Goal: Task Accomplishment & Management: Manage account settings

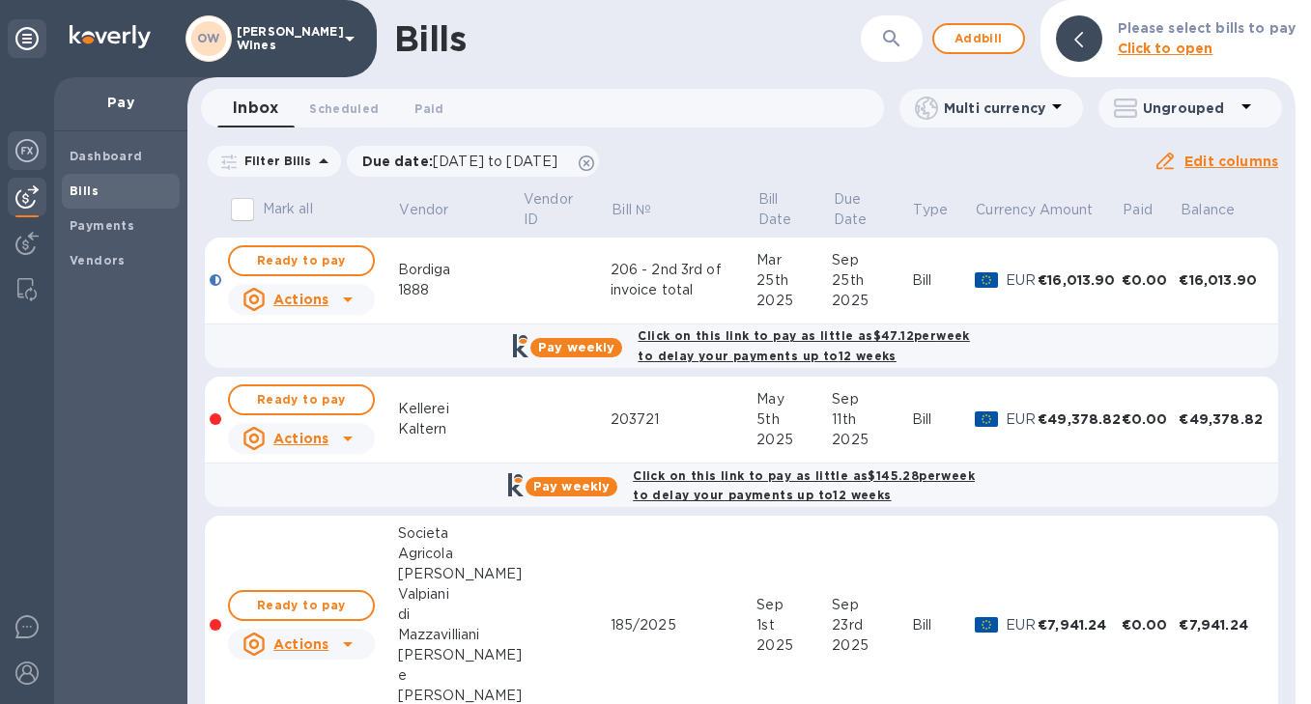
click at [32, 152] on img at bounding box center [26, 150] width 23 height 23
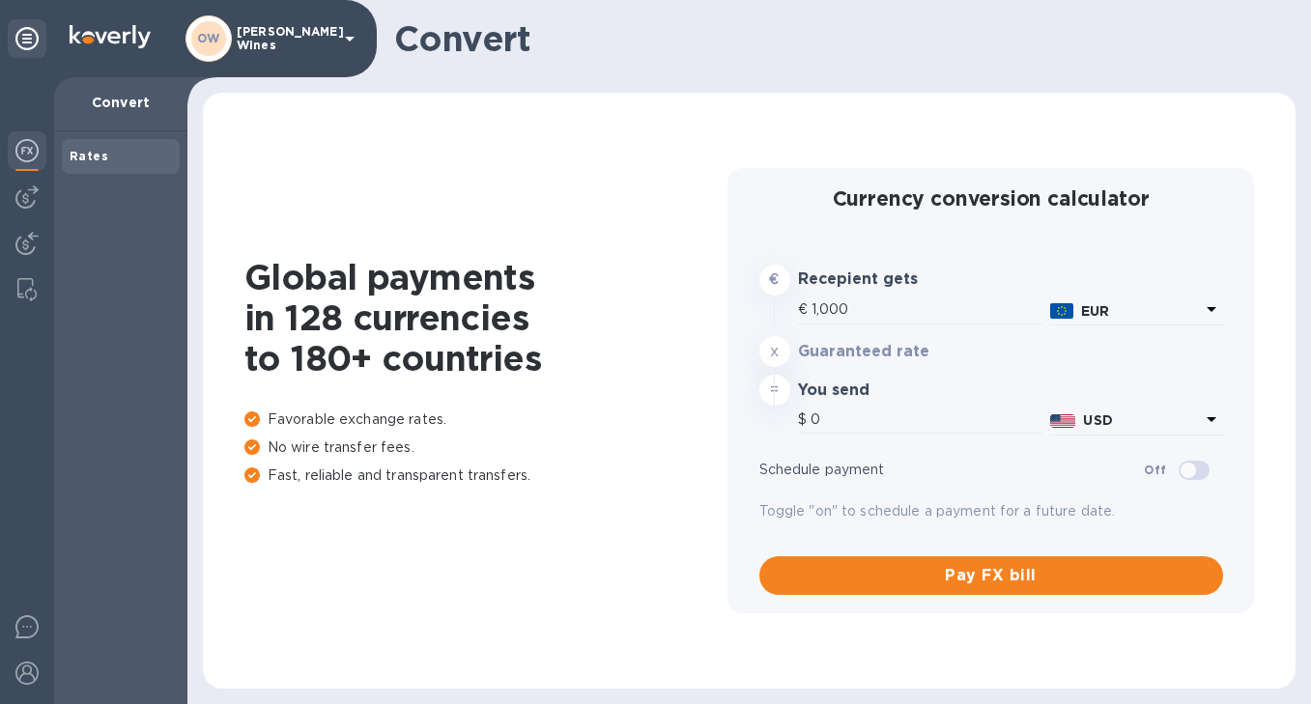
type input "1,176.8"
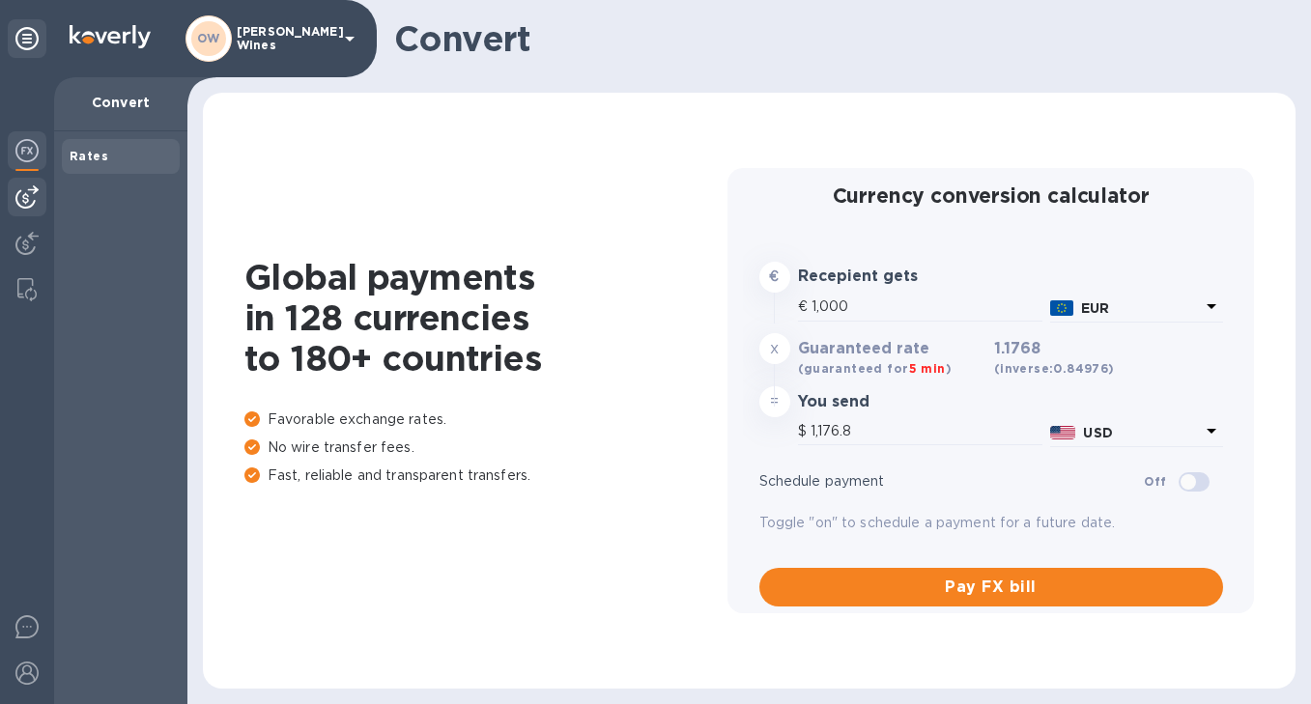
click at [38, 194] on img at bounding box center [26, 196] width 23 height 23
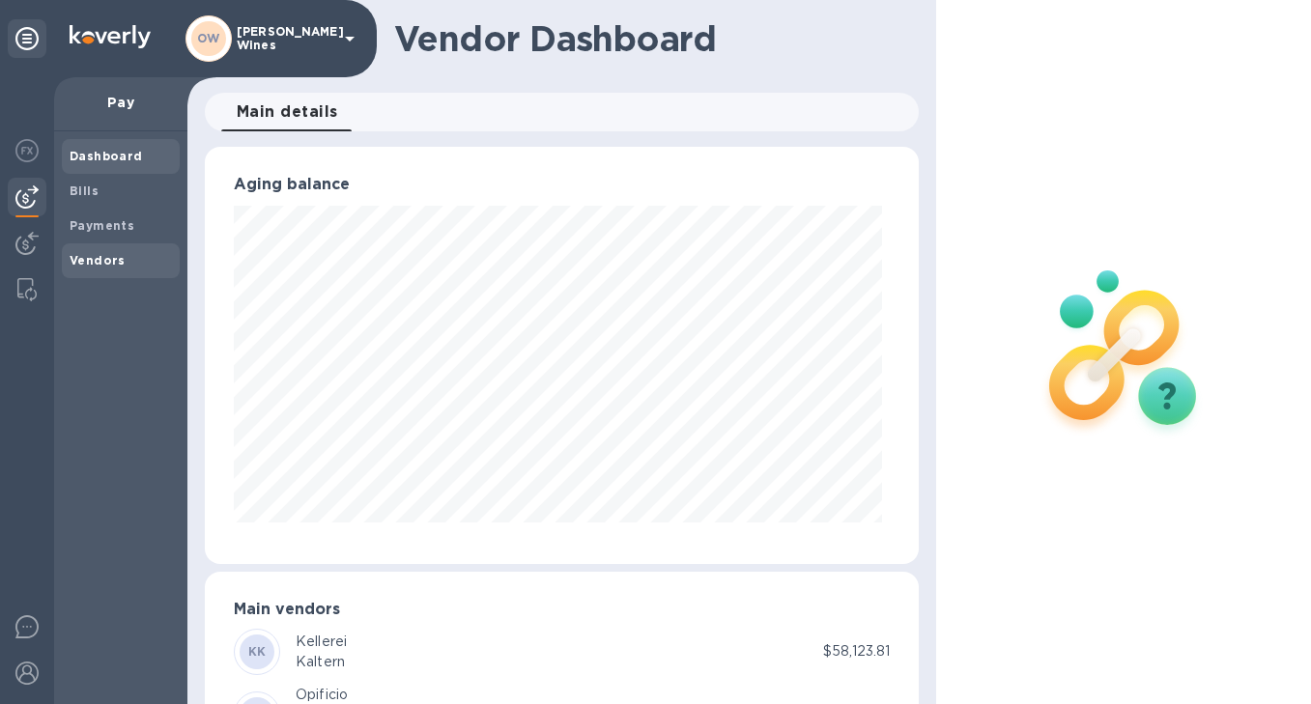
scroll to position [417, 706]
click at [90, 193] on b "Bills" at bounding box center [84, 191] width 29 height 14
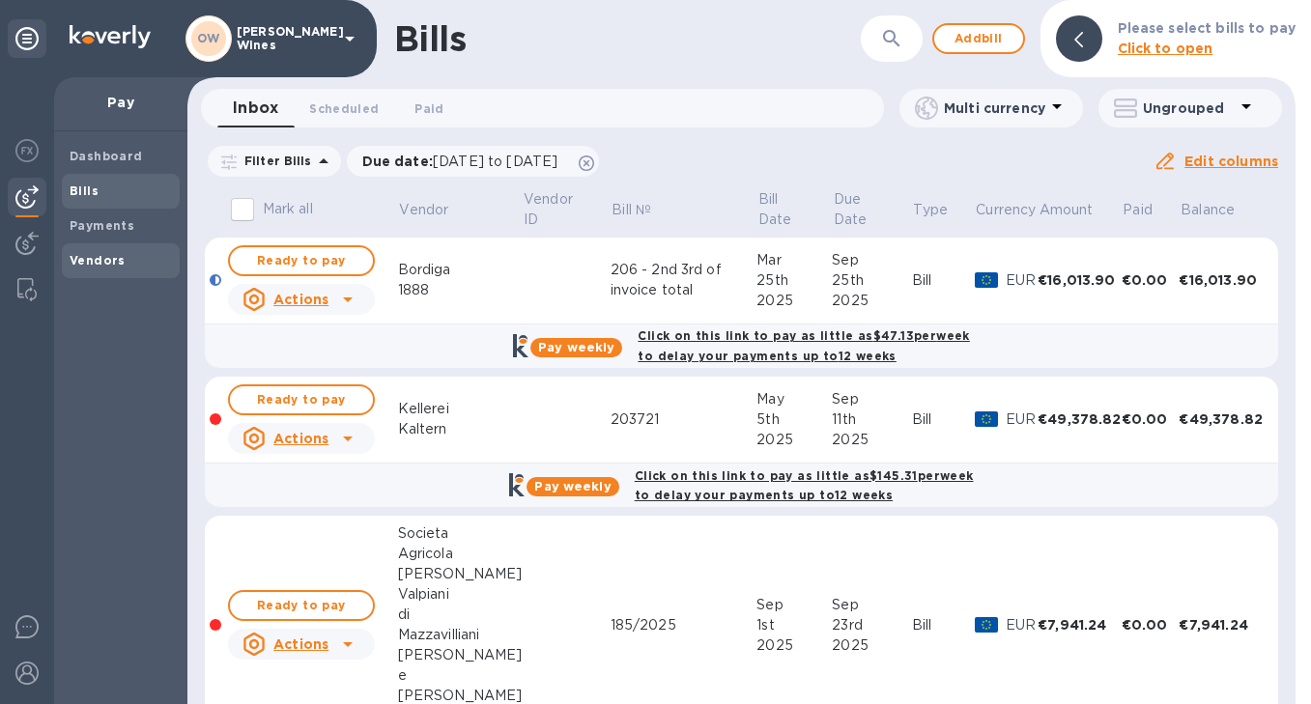
click at [97, 262] on b "Vendors" at bounding box center [98, 260] width 56 height 14
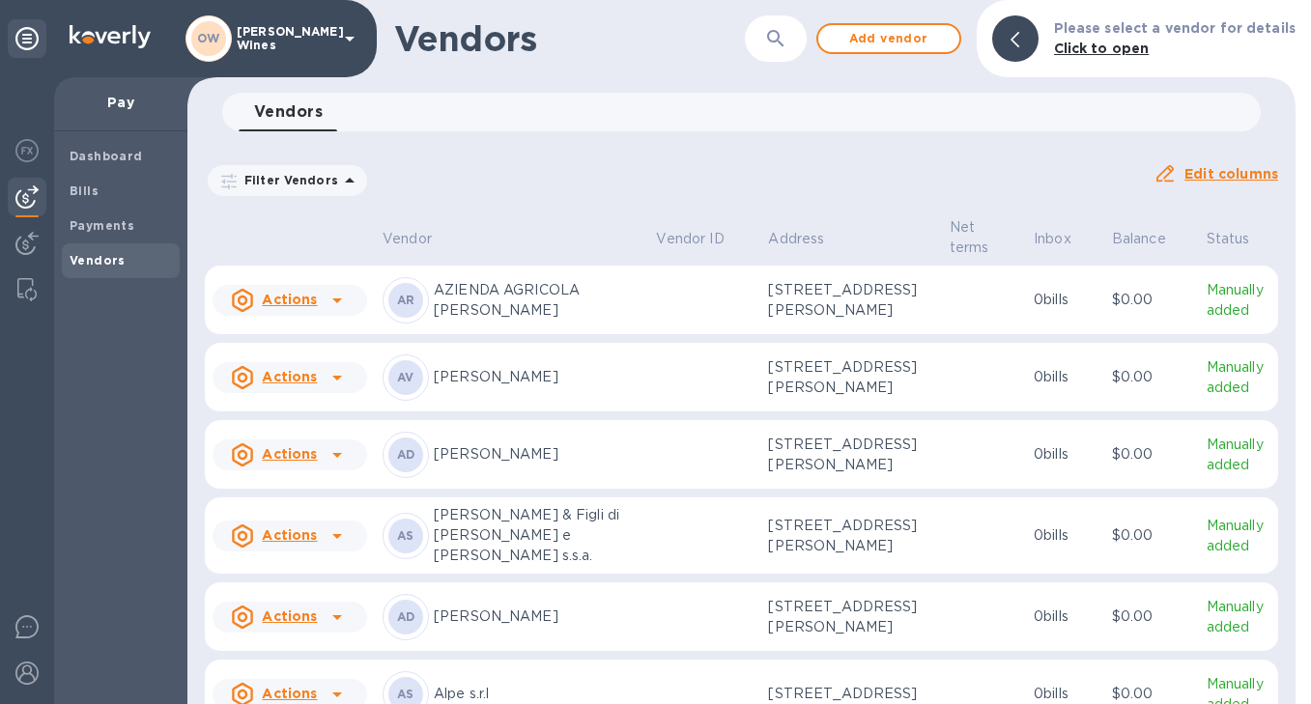
click at [787, 45] on icon "button" at bounding box center [775, 38] width 23 height 23
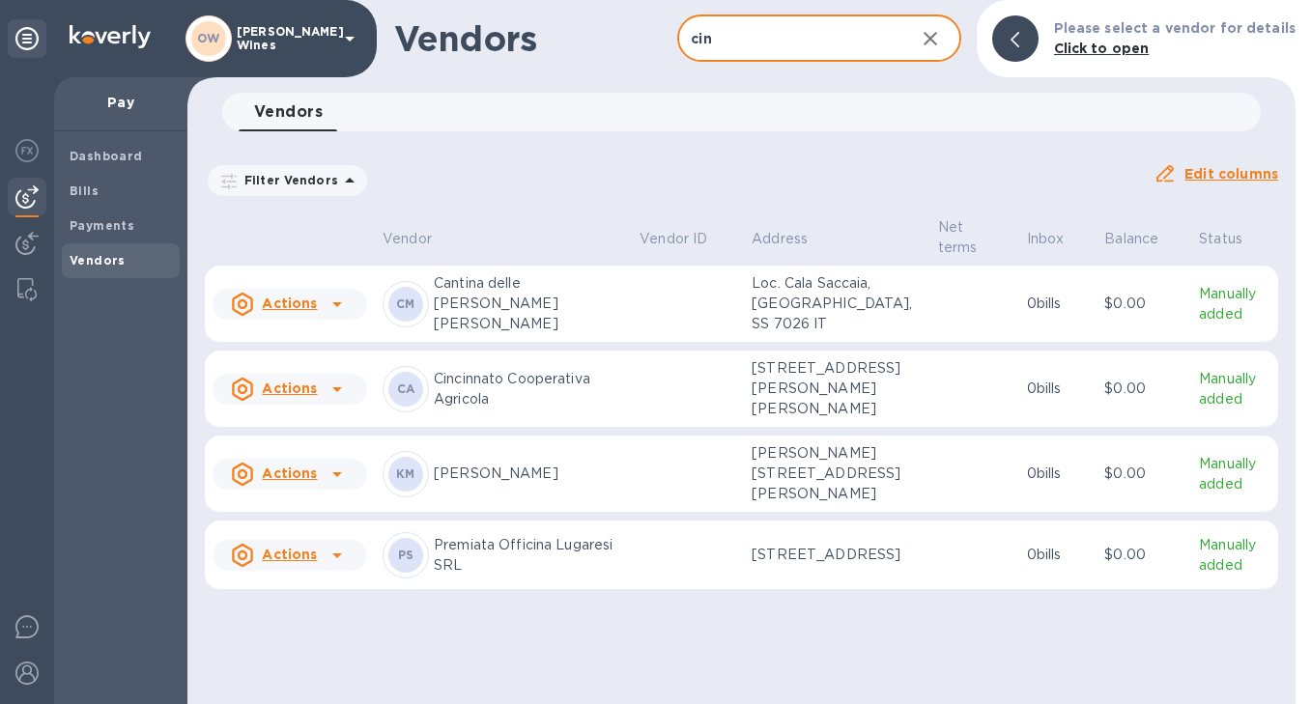
type input "cin"
click at [340, 382] on icon at bounding box center [337, 389] width 23 height 23
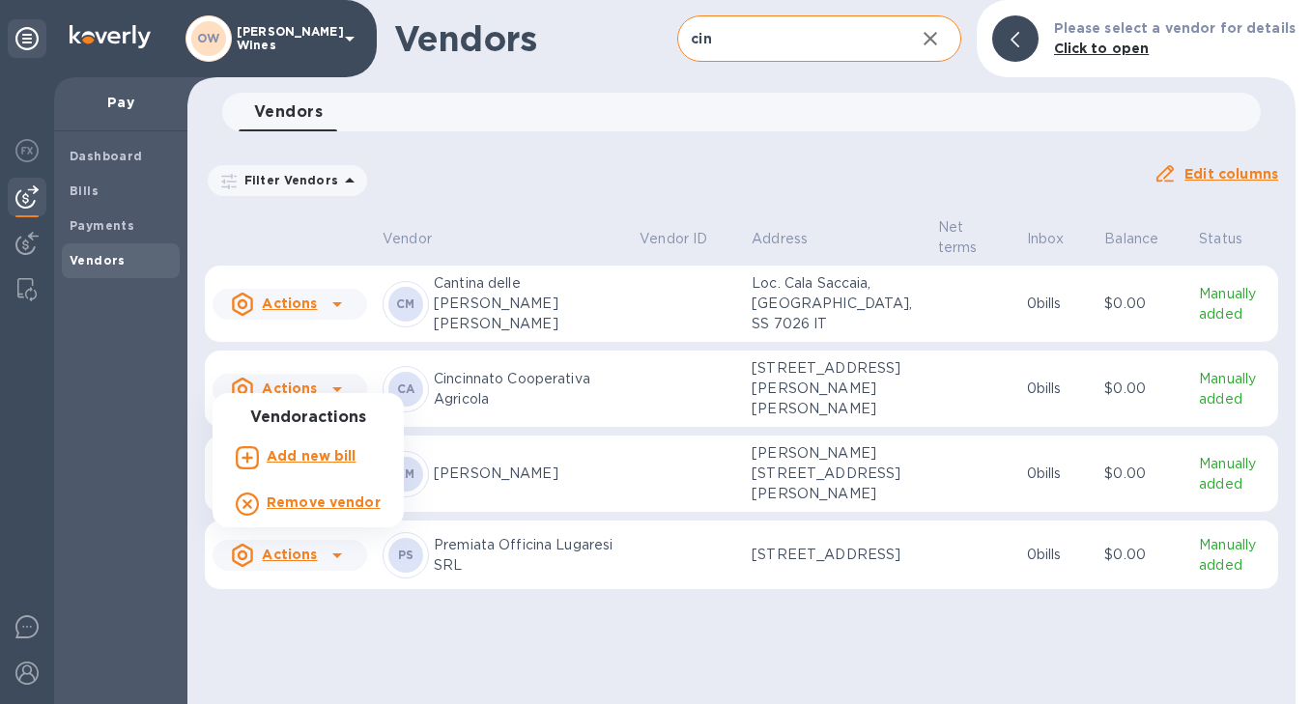
click at [326, 463] on b "Add new bill" at bounding box center [312, 455] width 90 height 15
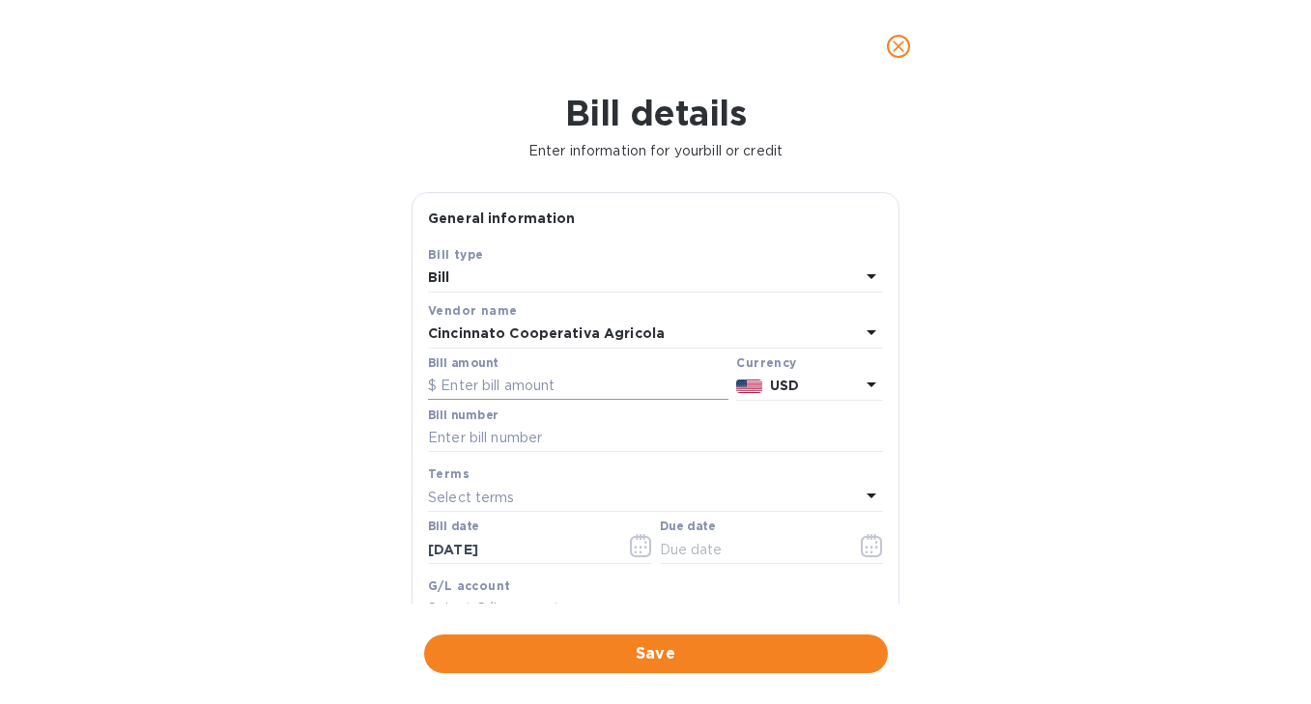
click at [523, 383] on input "text" at bounding box center [578, 386] width 300 height 29
type input "2,966.91"
click at [496, 443] on input "text" at bounding box center [655, 438] width 455 height 29
type input "2025-OV-0000649 (Balance Due)"
drag, startPoint x: 535, startPoint y: 559, endPoint x: 347, endPoint y: 562, distance: 188.4
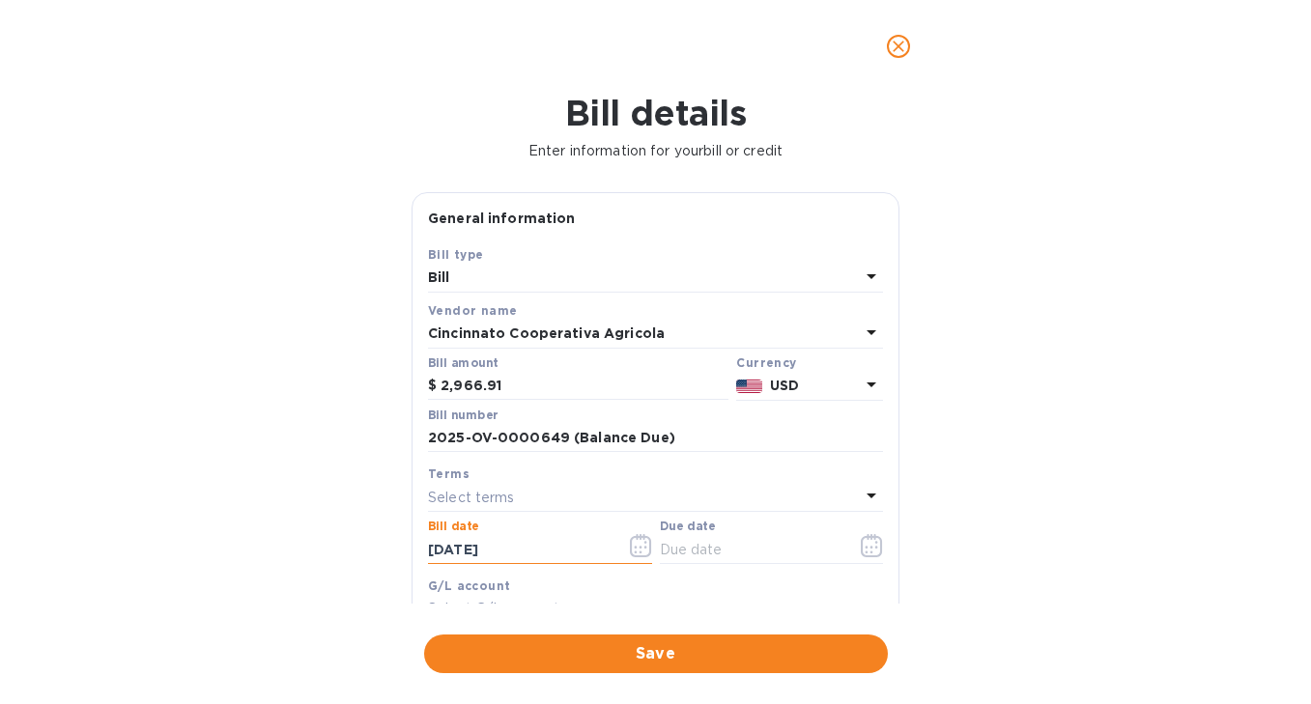
click at [347, 562] on div "Bill details Enter information for your bill or credit General information Save…" at bounding box center [655, 398] width 1311 height 611
drag, startPoint x: 530, startPoint y: 547, endPoint x: 420, endPoint y: 534, distance: 110.8
click at [420, 534] on div "Save Bill type Bill Vendor name Cincinnato Cooperativa [PERSON_NAME] amount $ 2…" at bounding box center [655, 469] width 486 height 450
type input "[DATE]"
click at [861, 550] on icon "button" at bounding box center [872, 545] width 22 height 23
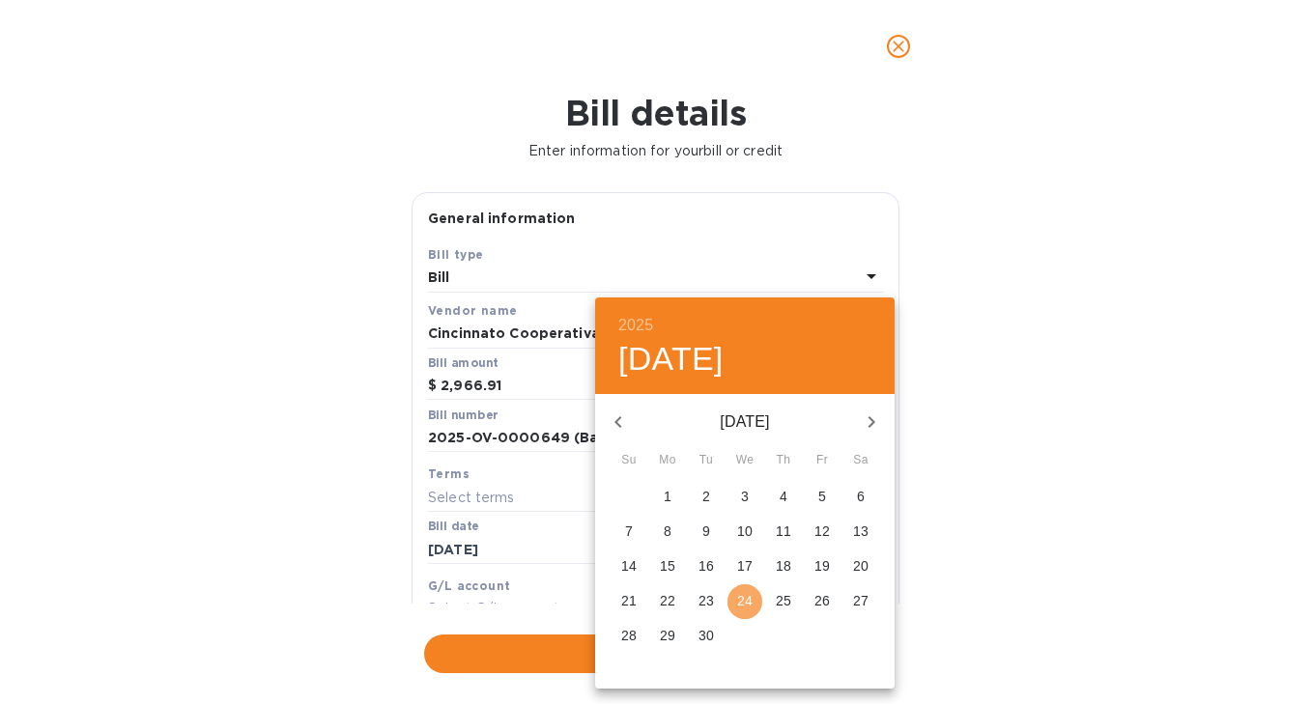
click at [747, 598] on p "24" at bounding box center [744, 600] width 15 height 19
type input "[DATE]"
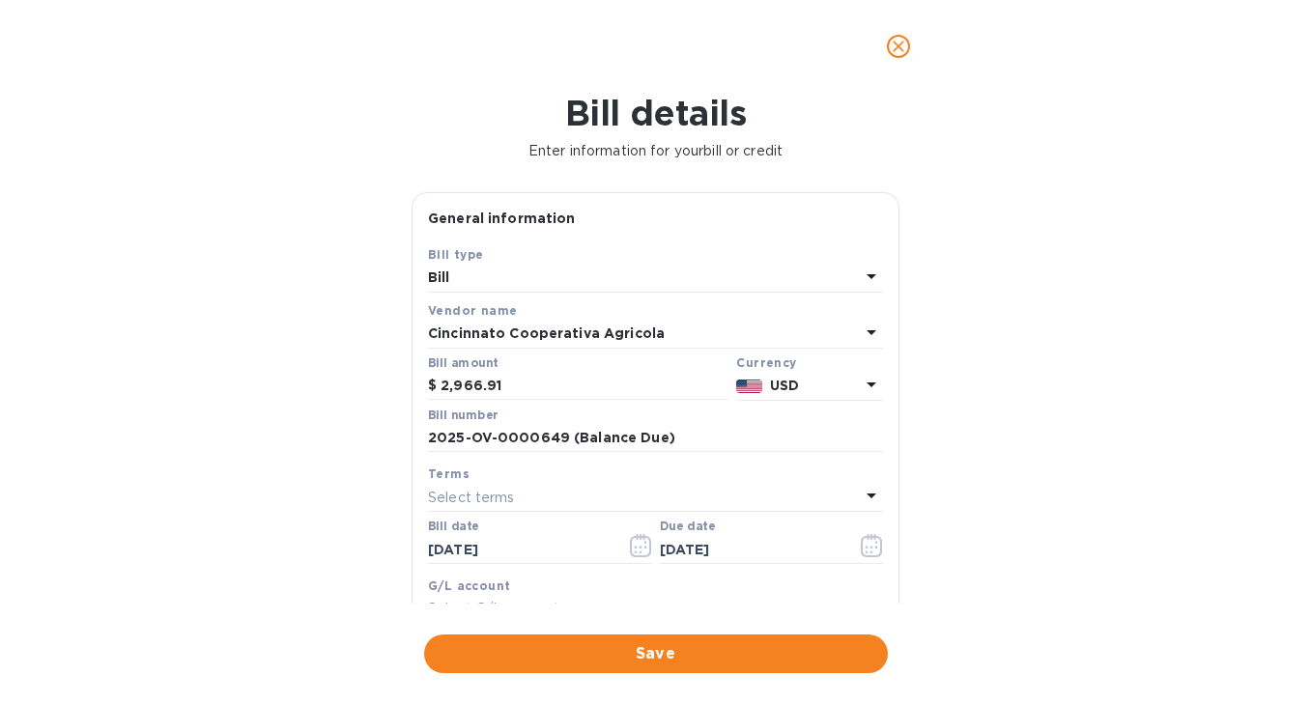
click at [866, 383] on icon at bounding box center [871, 384] width 23 height 23
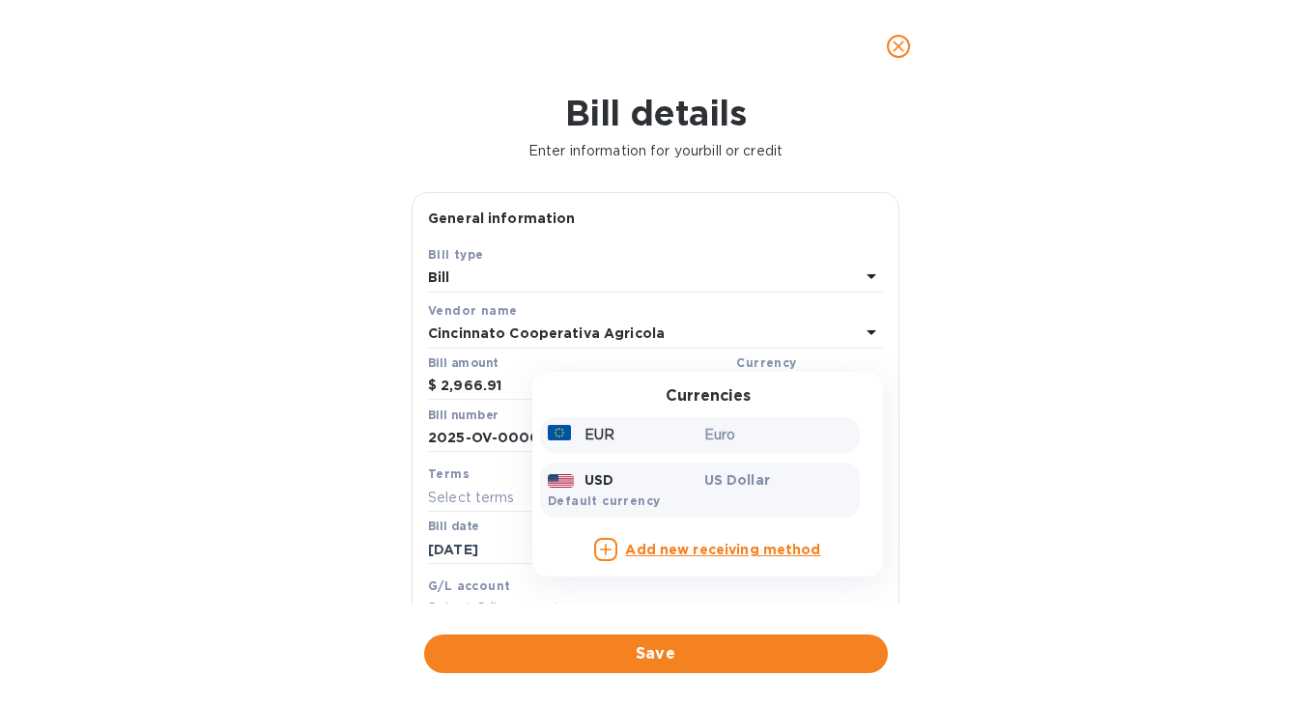
click at [601, 440] on p "EUR" at bounding box center [599, 435] width 30 height 20
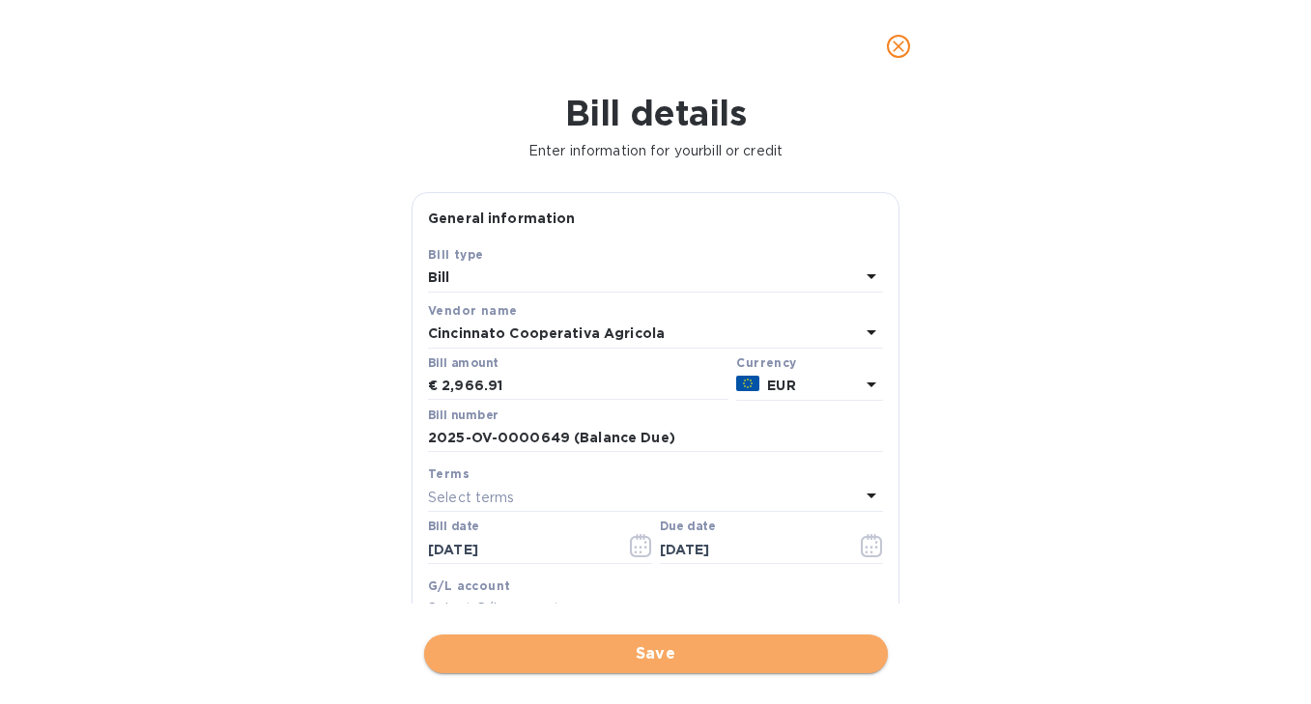
click at [636, 654] on span "Save" at bounding box center [656, 653] width 433 height 23
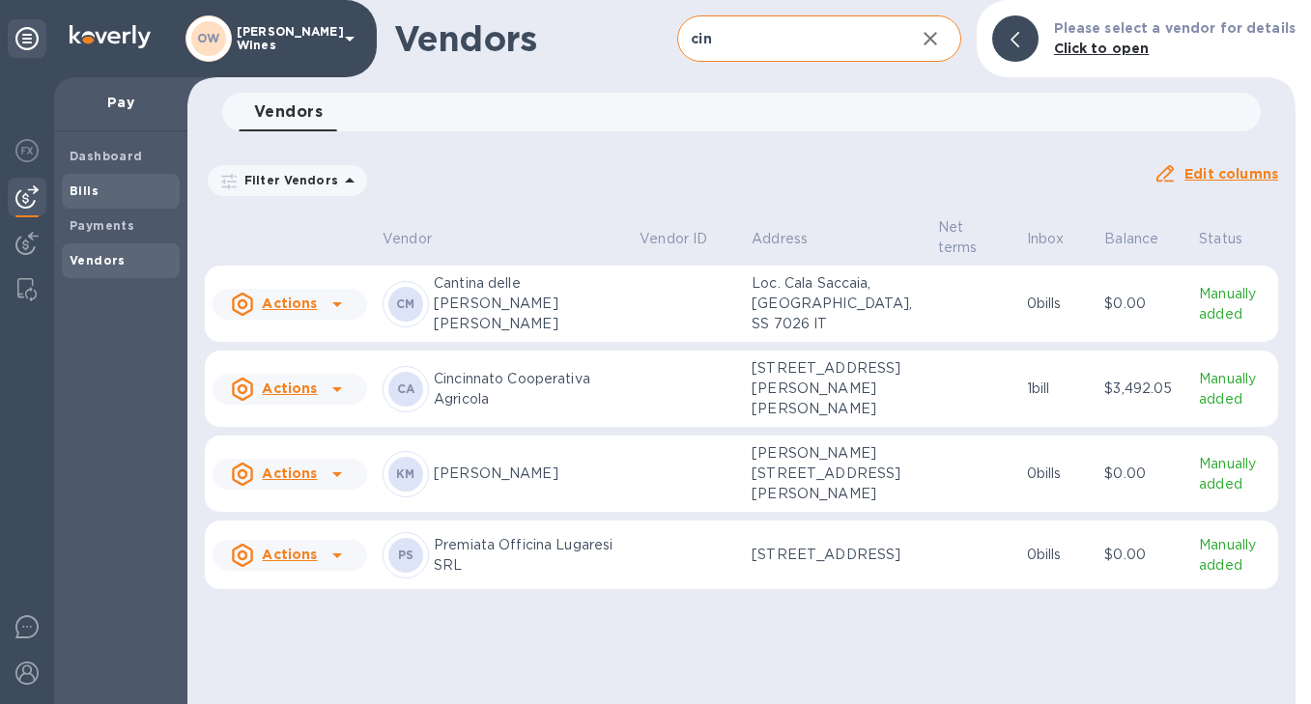
click at [109, 194] on span "Bills" at bounding box center [121, 191] width 102 height 19
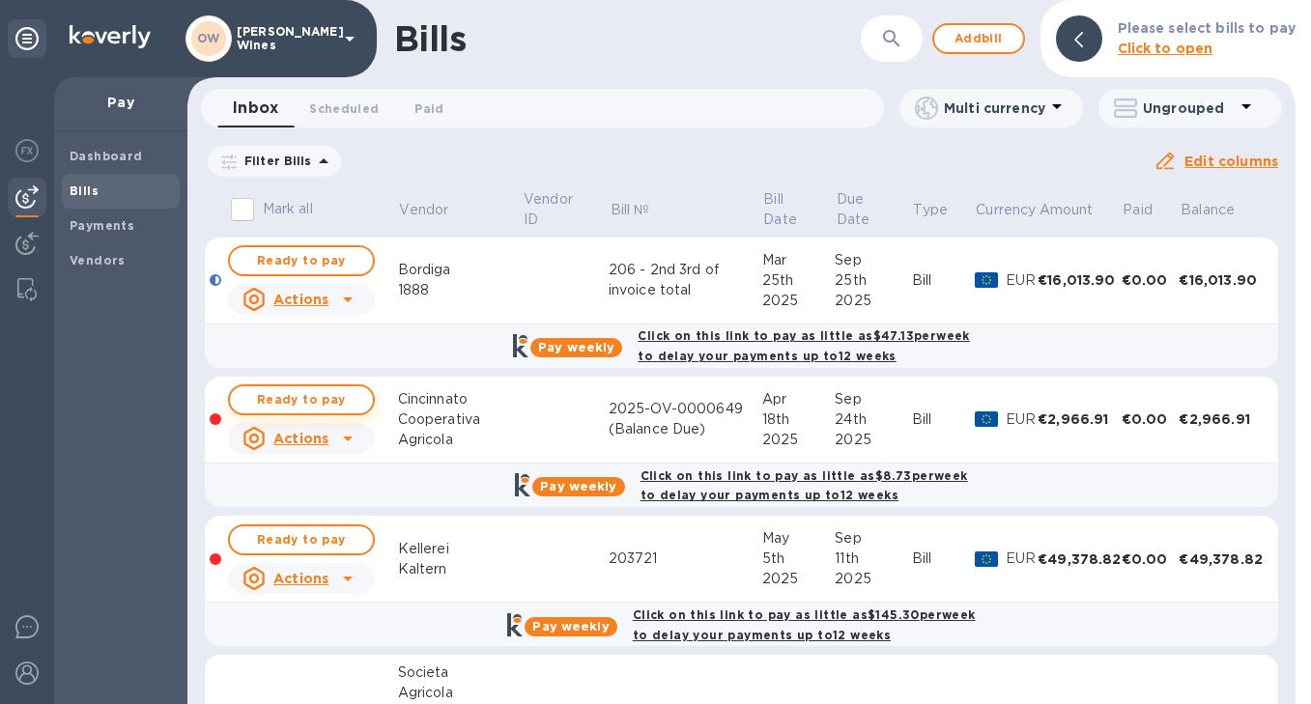
click at [310, 397] on span "Ready to pay" at bounding box center [301, 399] width 112 height 23
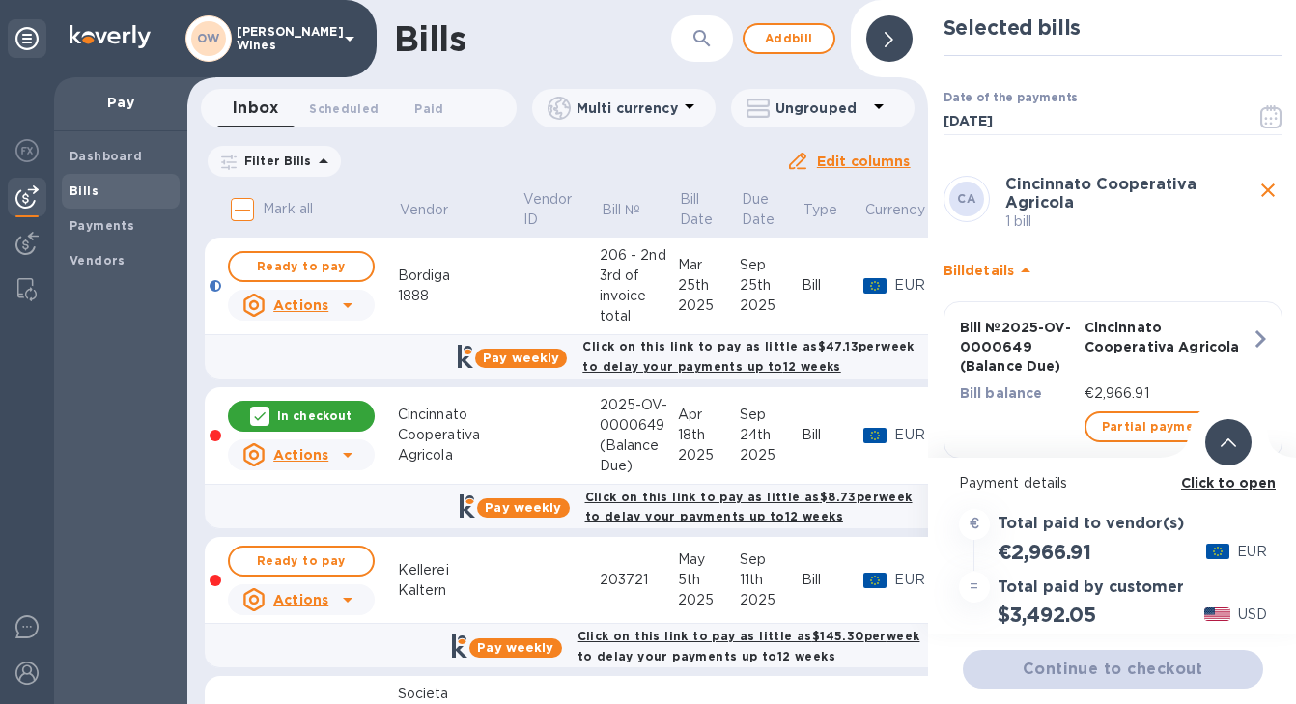
click at [1205, 483] on b "Click to open" at bounding box center [1229, 482] width 96 height 15
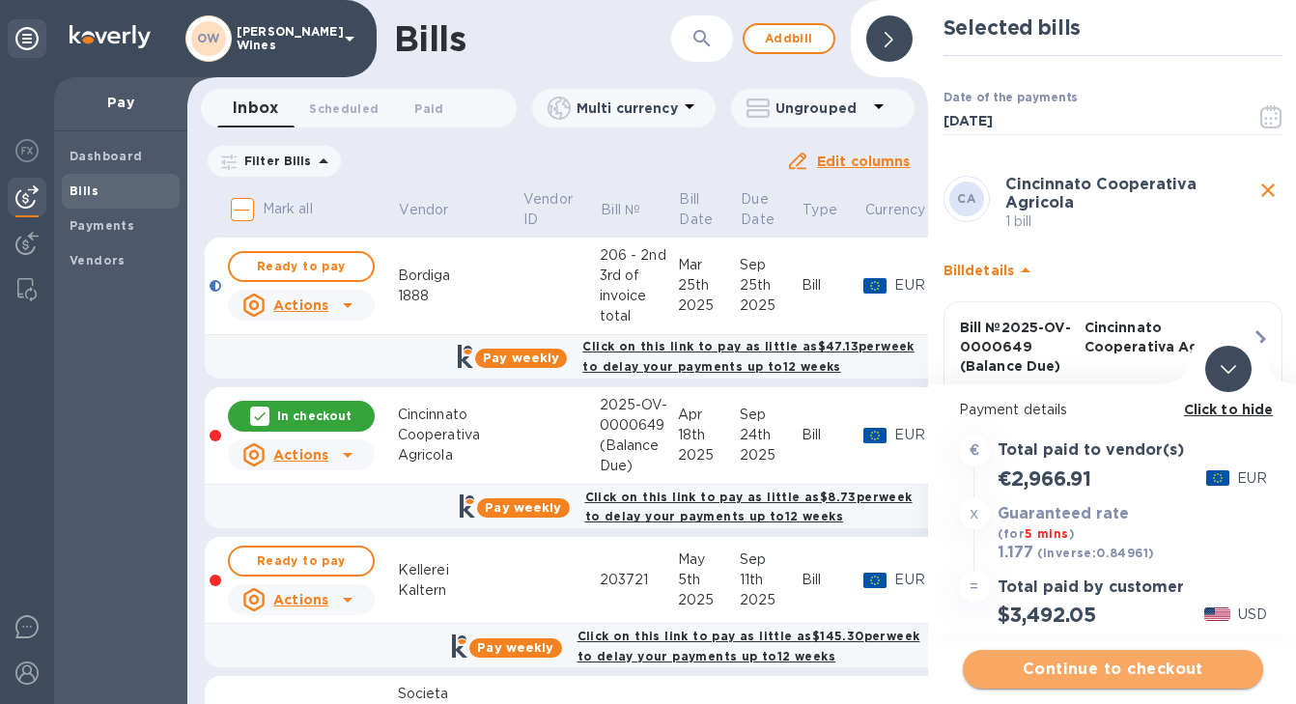
click at [1102, 667] on span "Continue to checkout" at bounding box center [1114, 669] width 270 height 23
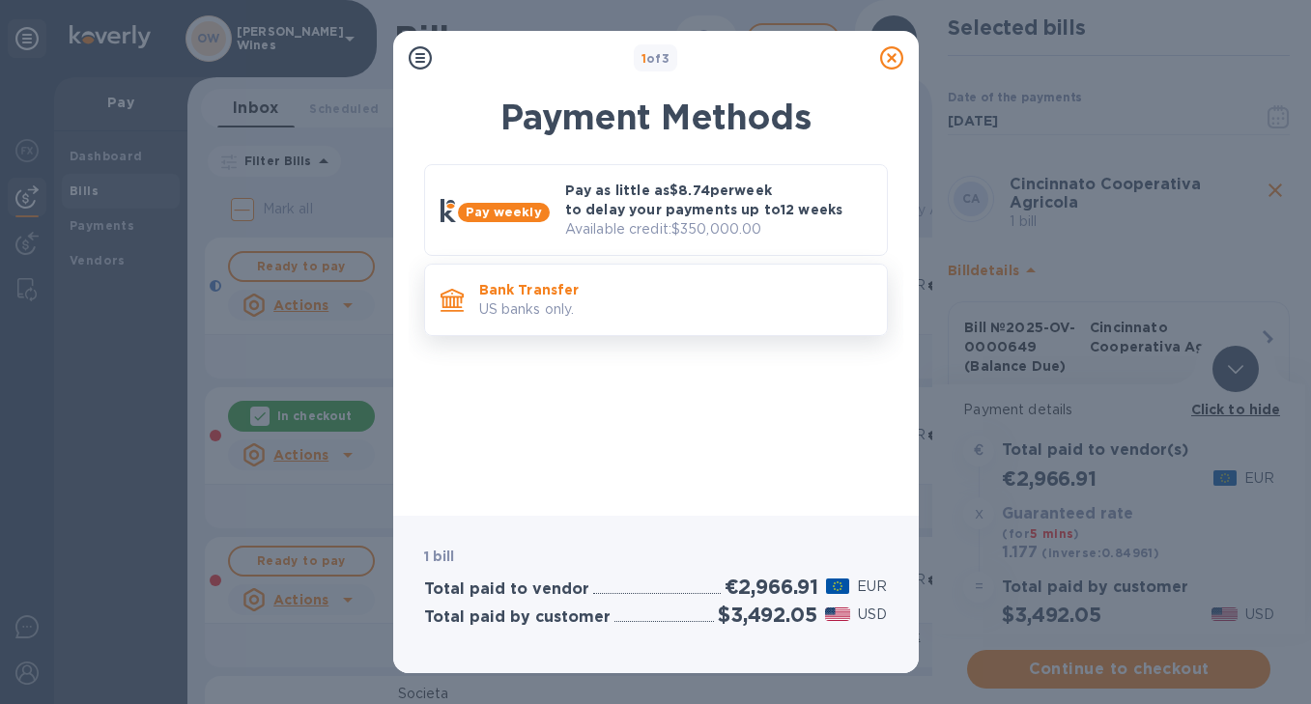
click at [698, 317] on p "US banks only." at bounding box center [675, 309] width 392 height 20
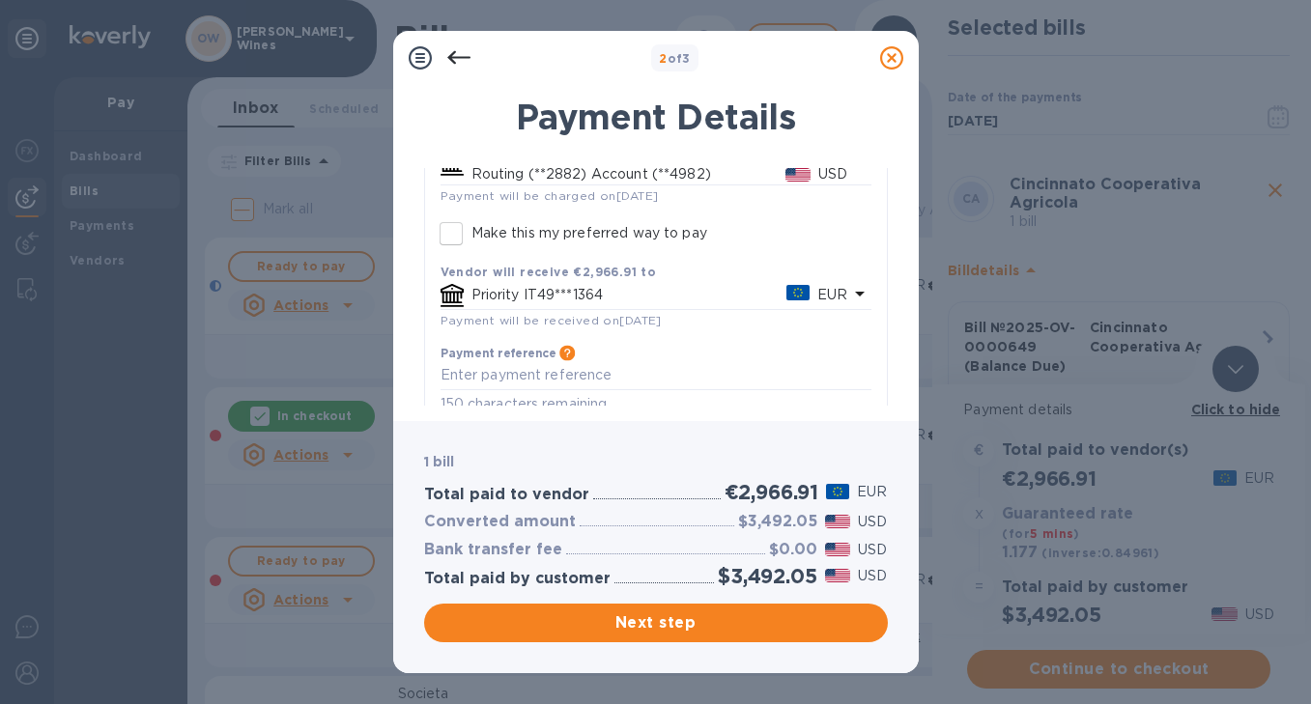
scroll to position [220, 0]
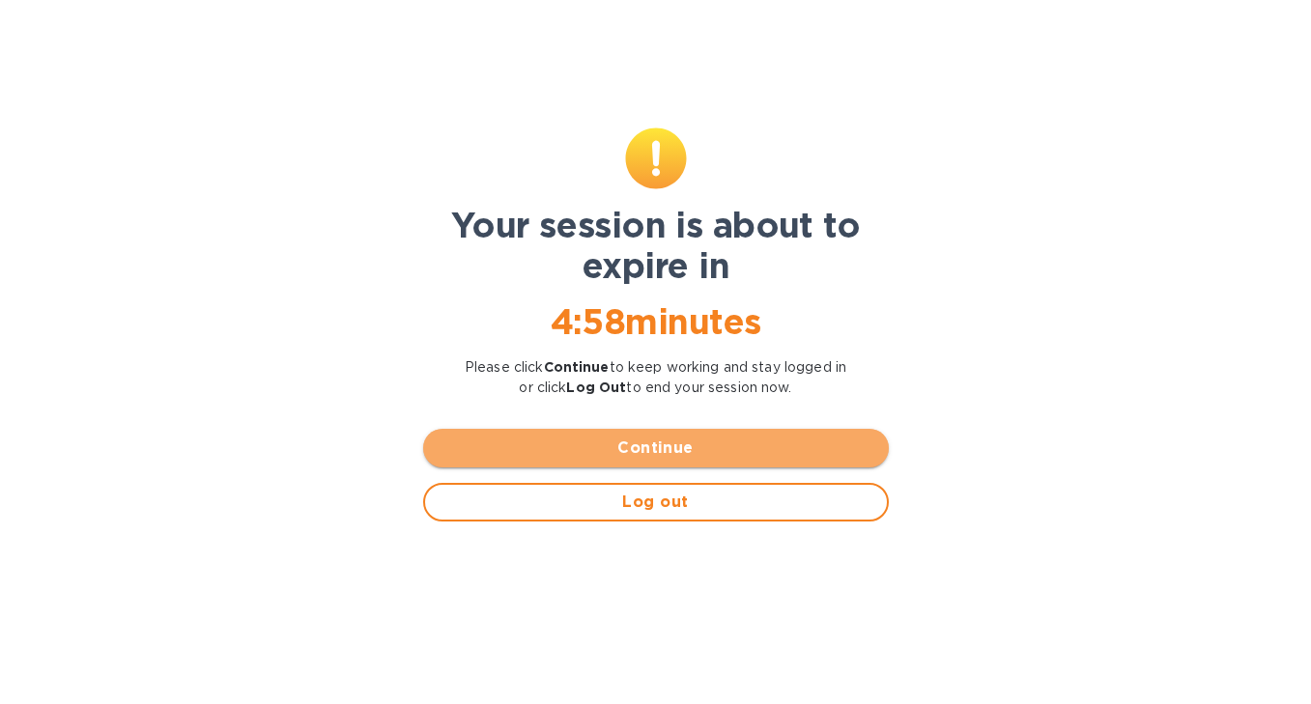
click at [661, 443] on span "Continue" at bounding box center [656, 448] width 435 height 23
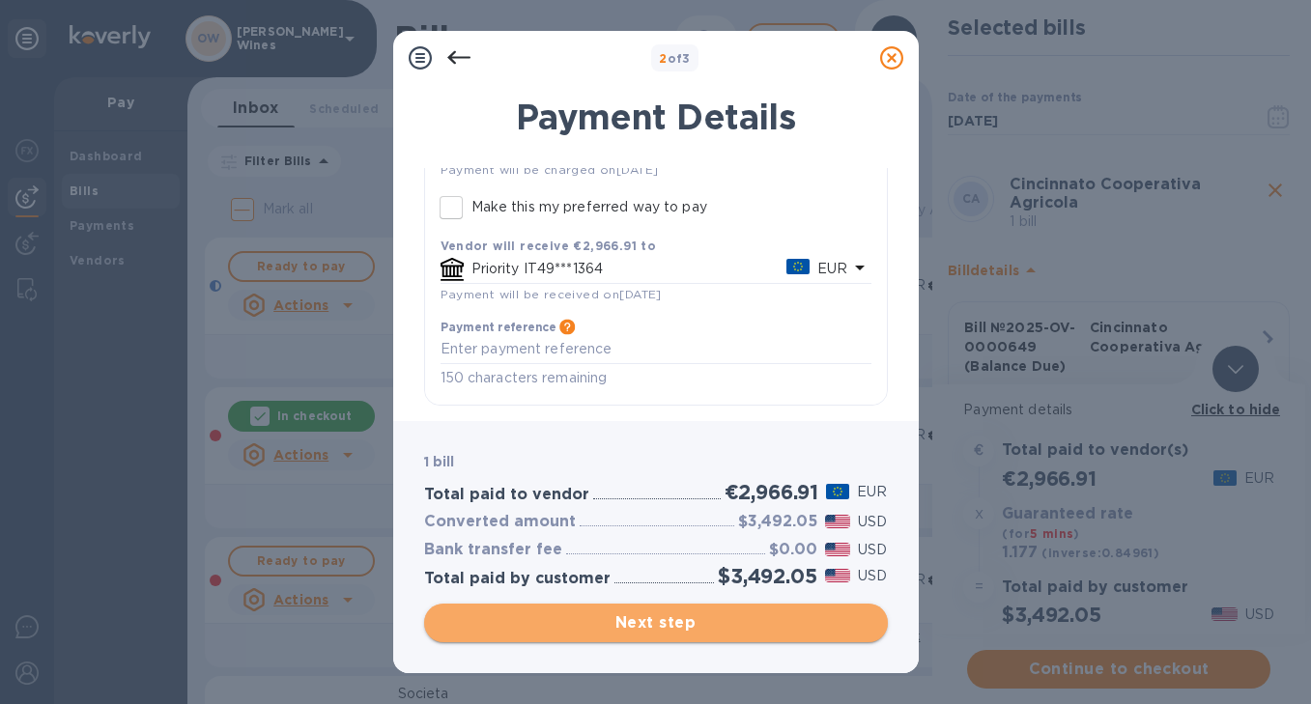
click at [711, 619] on span "Next step" at bounding box center [656, 622] width 433 height 23
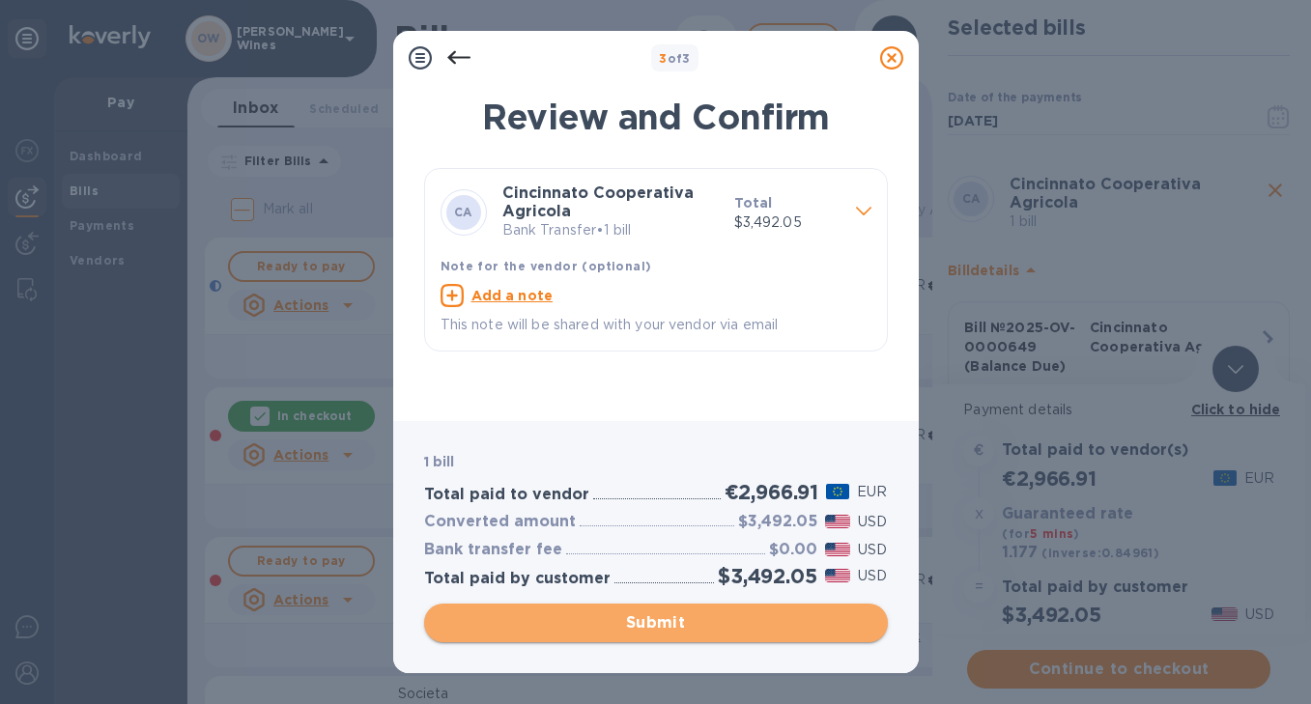
click at [697, 626] on span "Submit" at bounding box center [656, 622] width 433 height 23
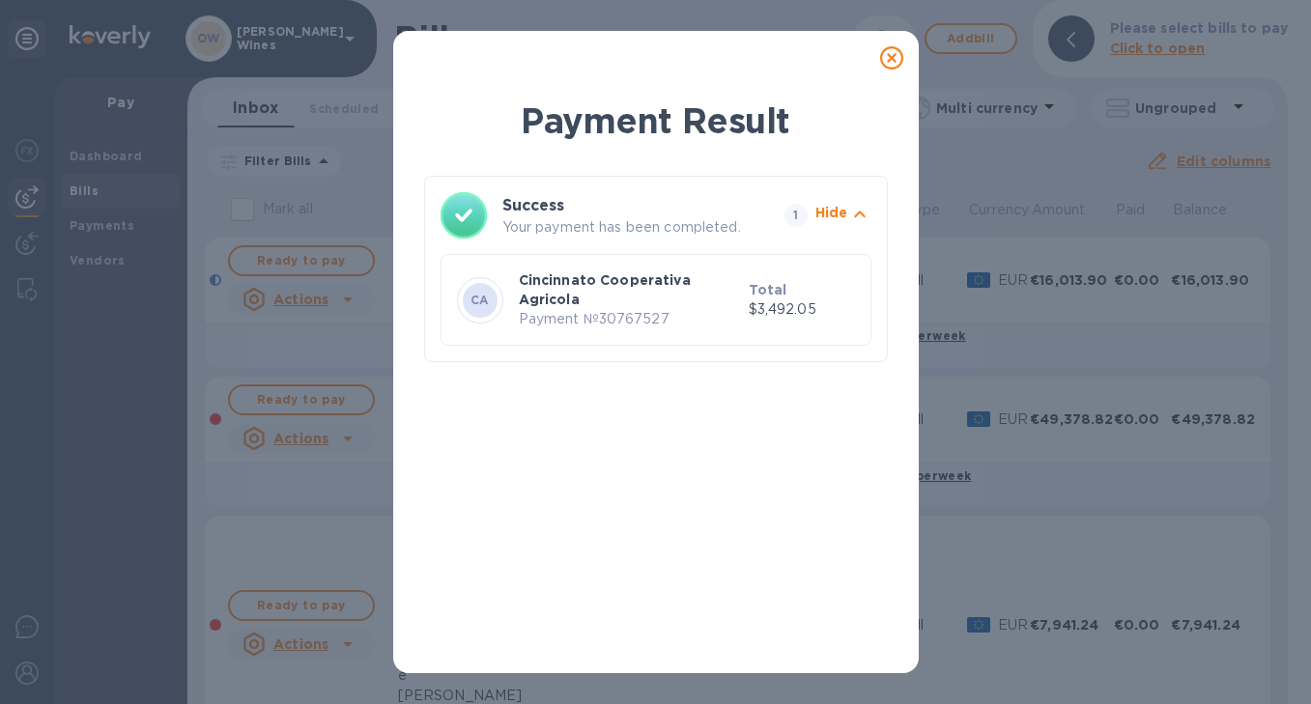
click at [894, 58] on icon at bounding box center [891, 57] width 23 height 23
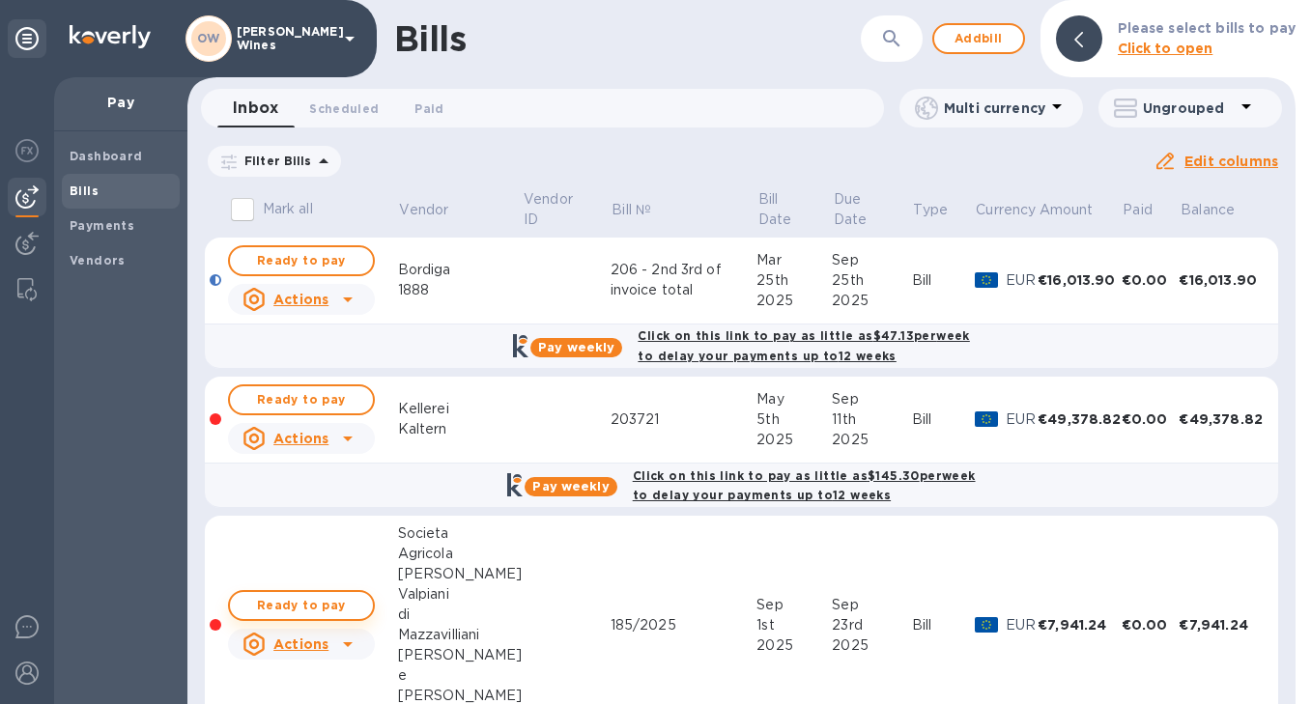
click at [305, 607] on span "Ready to pay" at bounding box center [301, 605] width 112 height 23
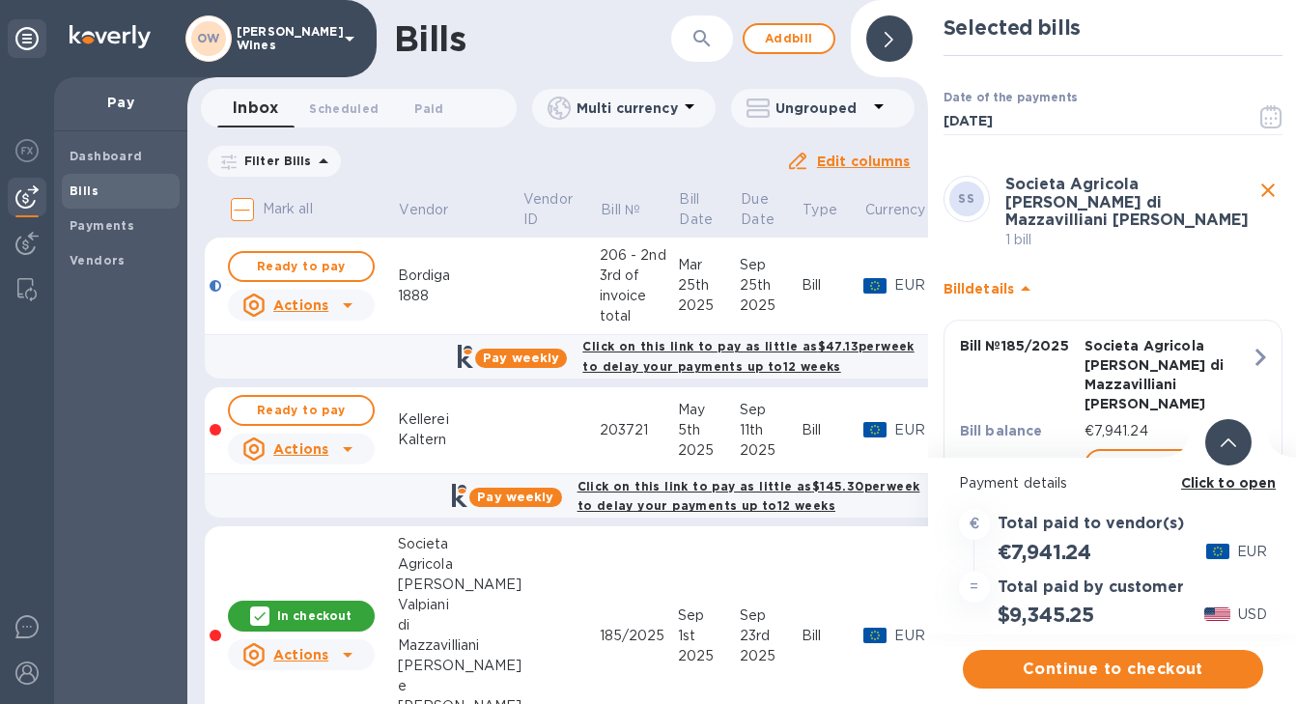
click at [1209, 483] on b "Click to open" at bounding box center [1229, 482] width 96 height 15
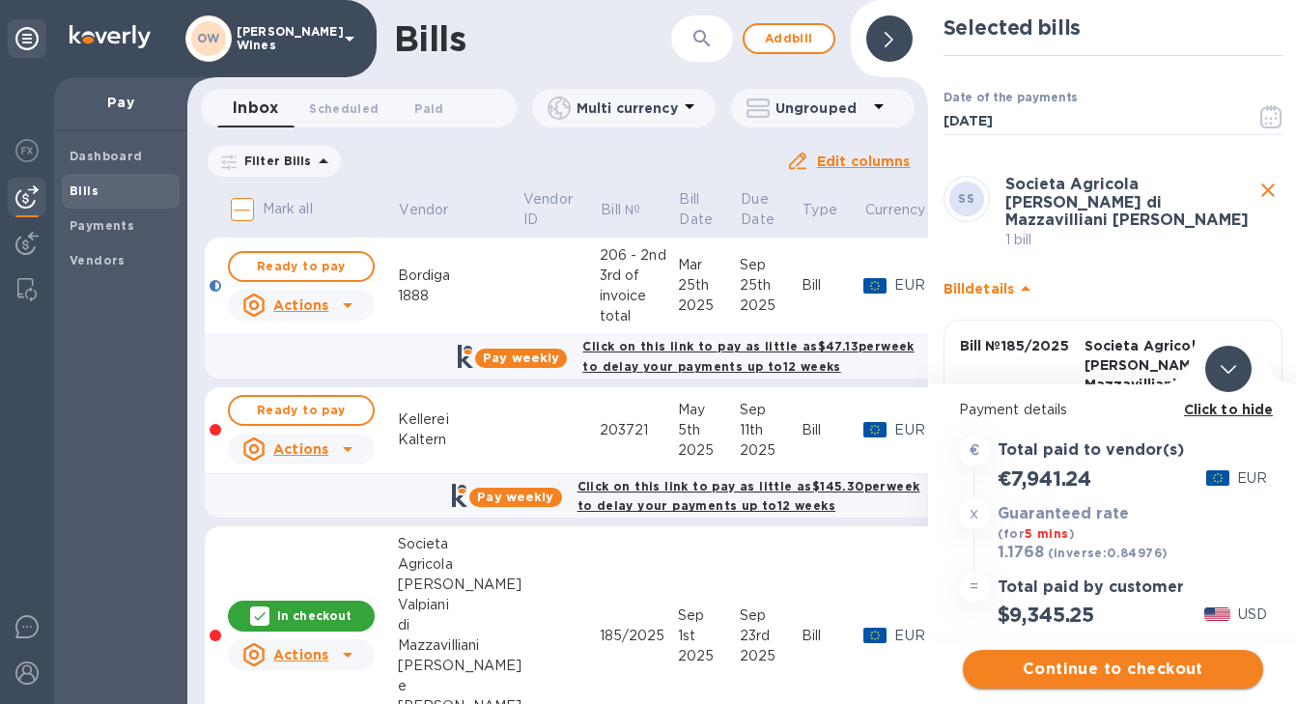
click at [1136, 667] on span "Continue to checkout" at bounding box center [1114, 669] width 270 height 23
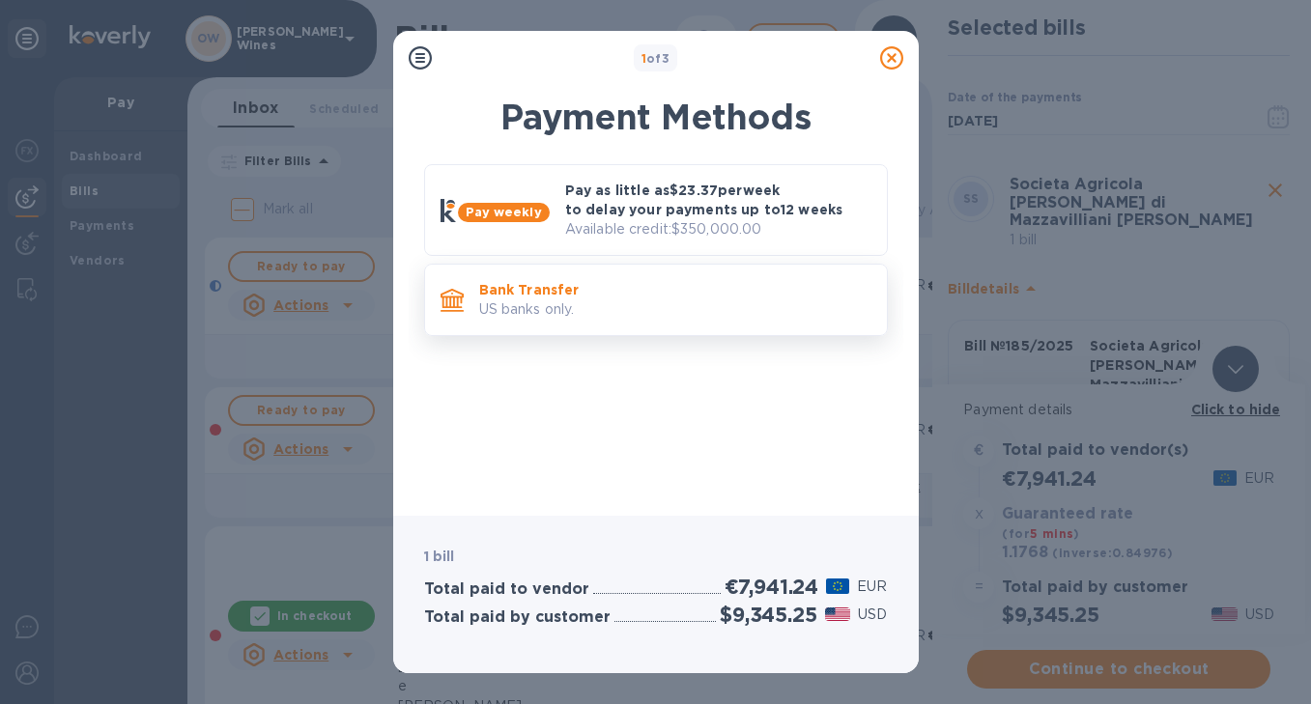
click at [546, 316] on p "US banks only." at bounding box center [675, 309] width 392 height 20
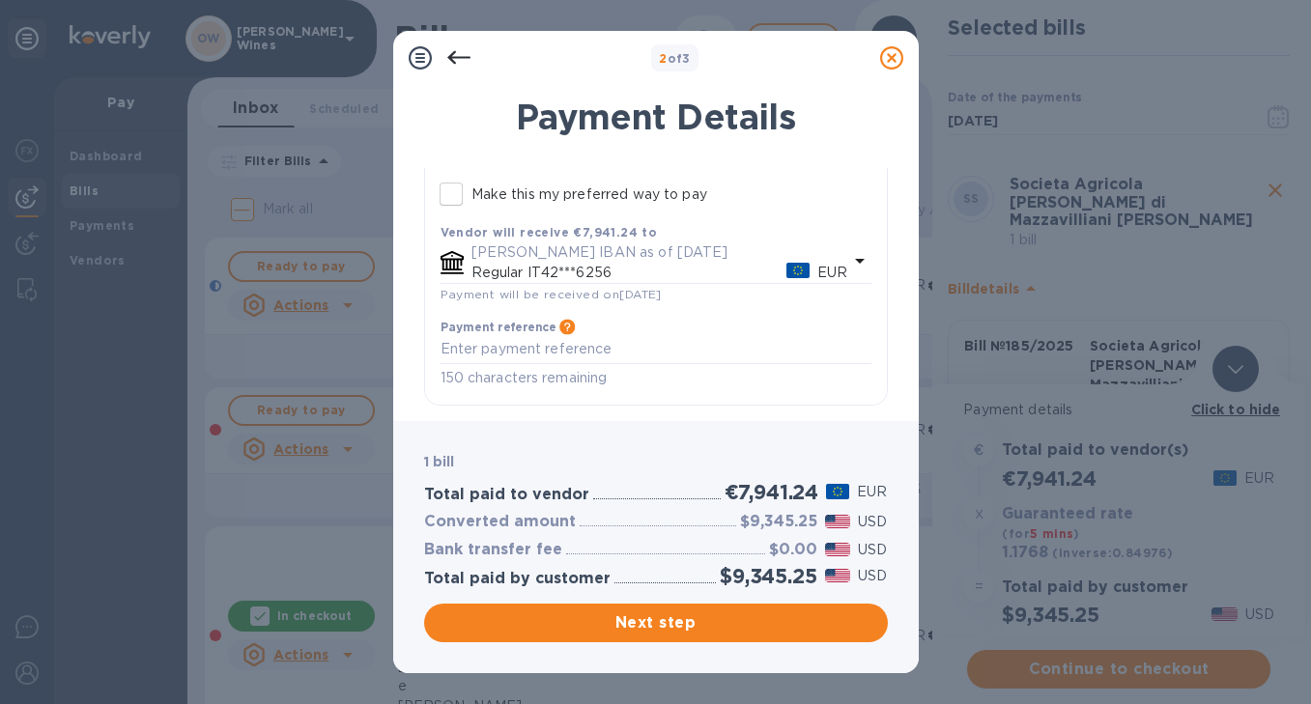
scroll to position [243, 0]
click at [664, 624] on span "Next step" at bounding box center [656, 622] width 433 height 23
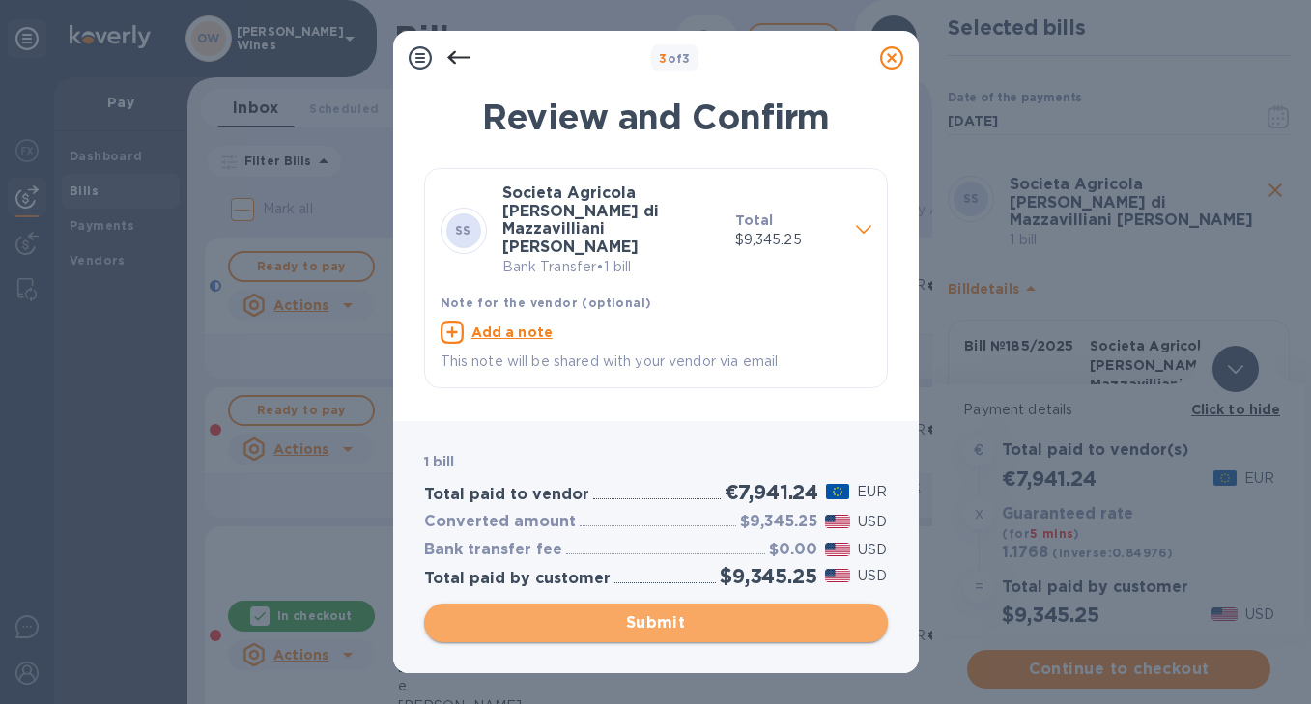
click at [664, 627] on span "Submit" at bounding box center [656, 622] width 433 height 23
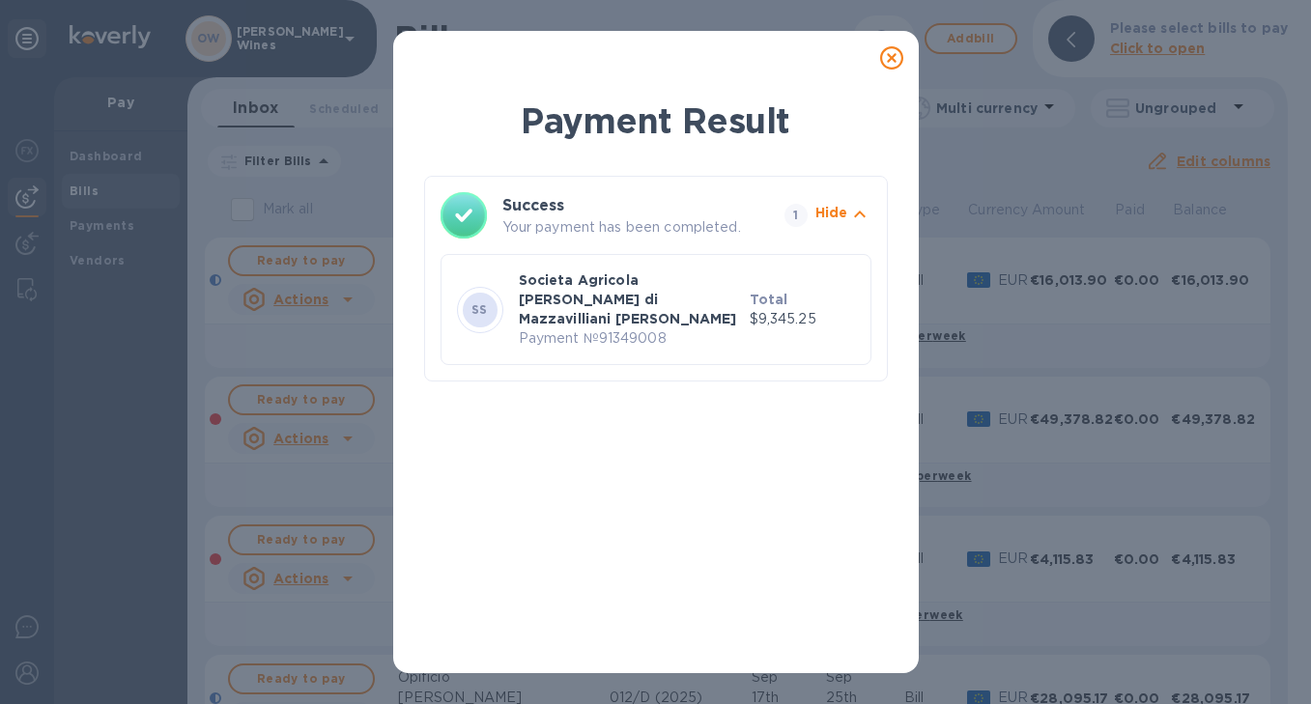
click at [890, 57] on icon at bounding box center [891, 57] width 23 height 23
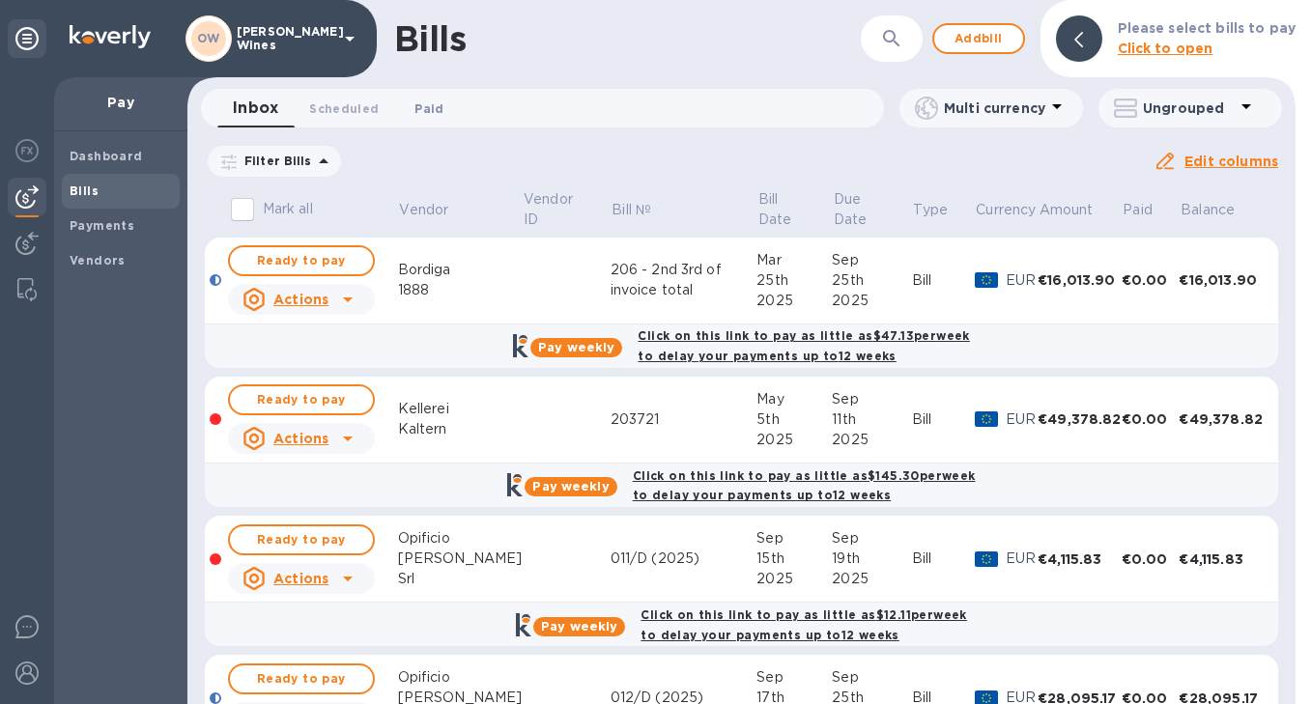
click at [414, 113] on span "Paid 0" at bounding box center [428, 109] width 29 height 20
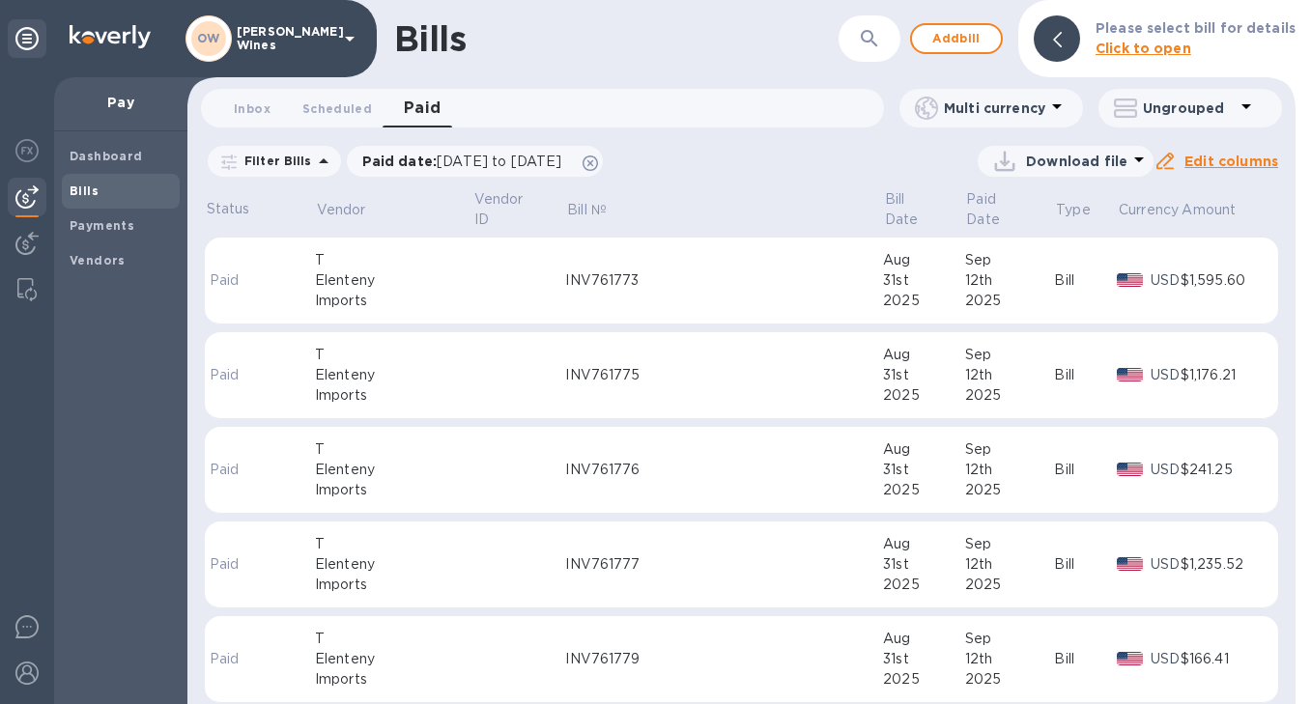
scroll to position [1631, 0]
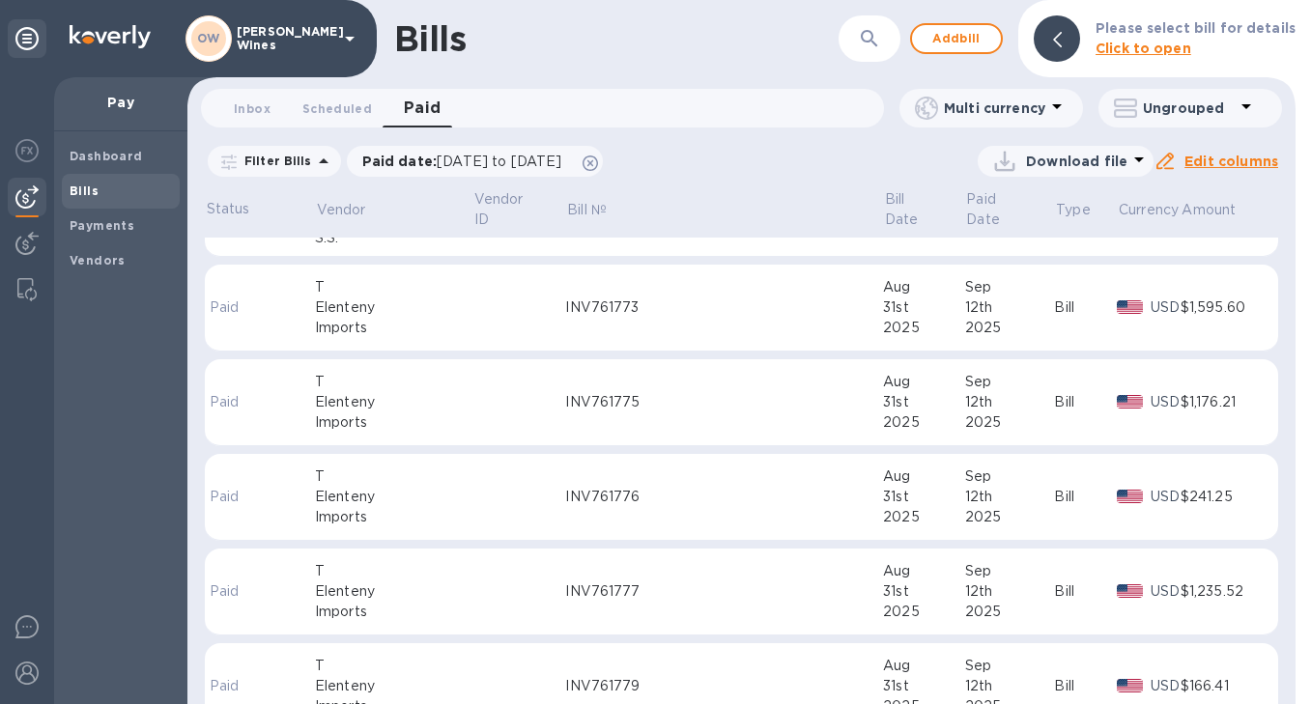
click at [1047, 96] on icon at bounding box center [1056, 106] width 23 height 23
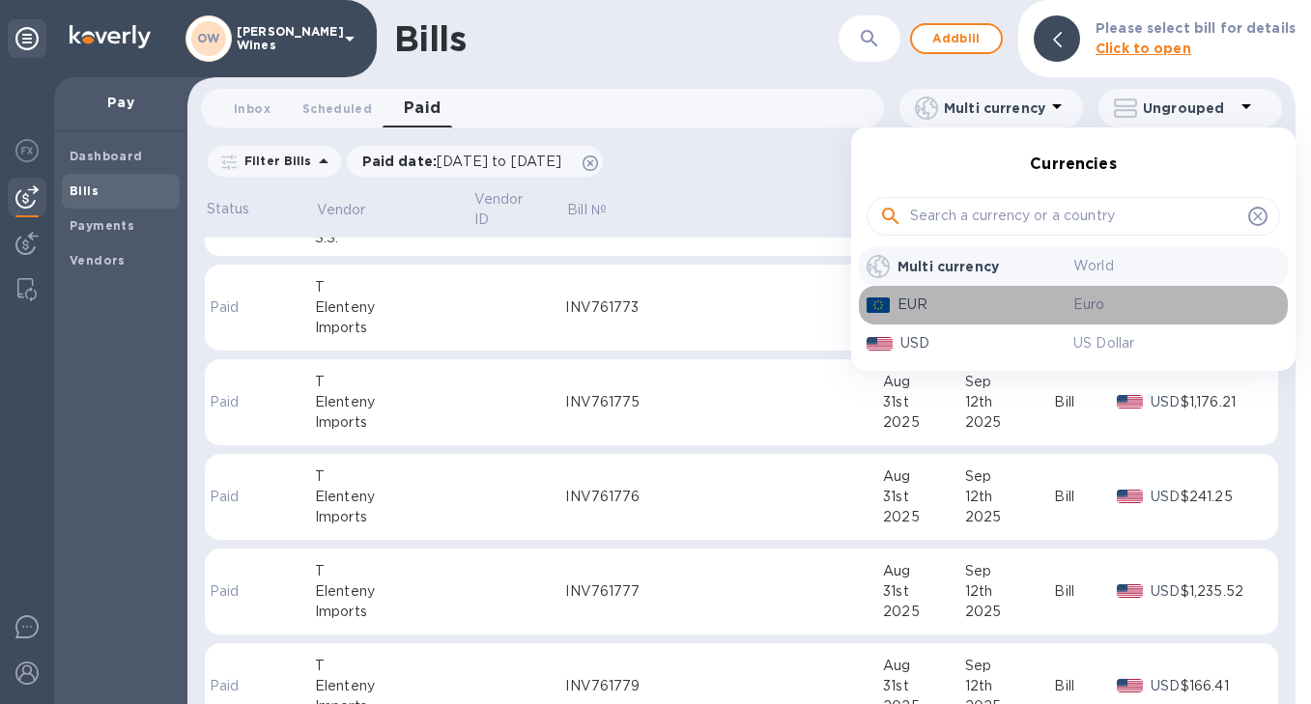
click at [973, 298] on p "EUR" at bounding box center [985, 305] width 176 height 20
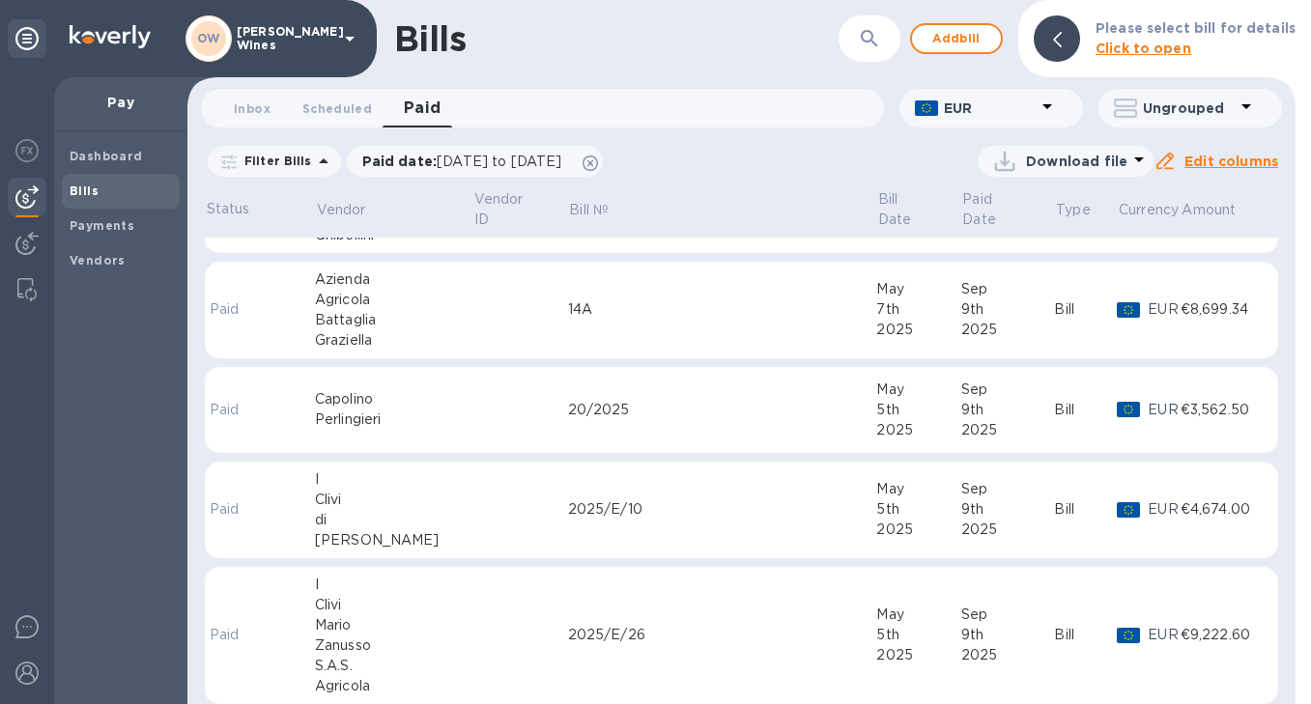
scroll to position [2086, 0]
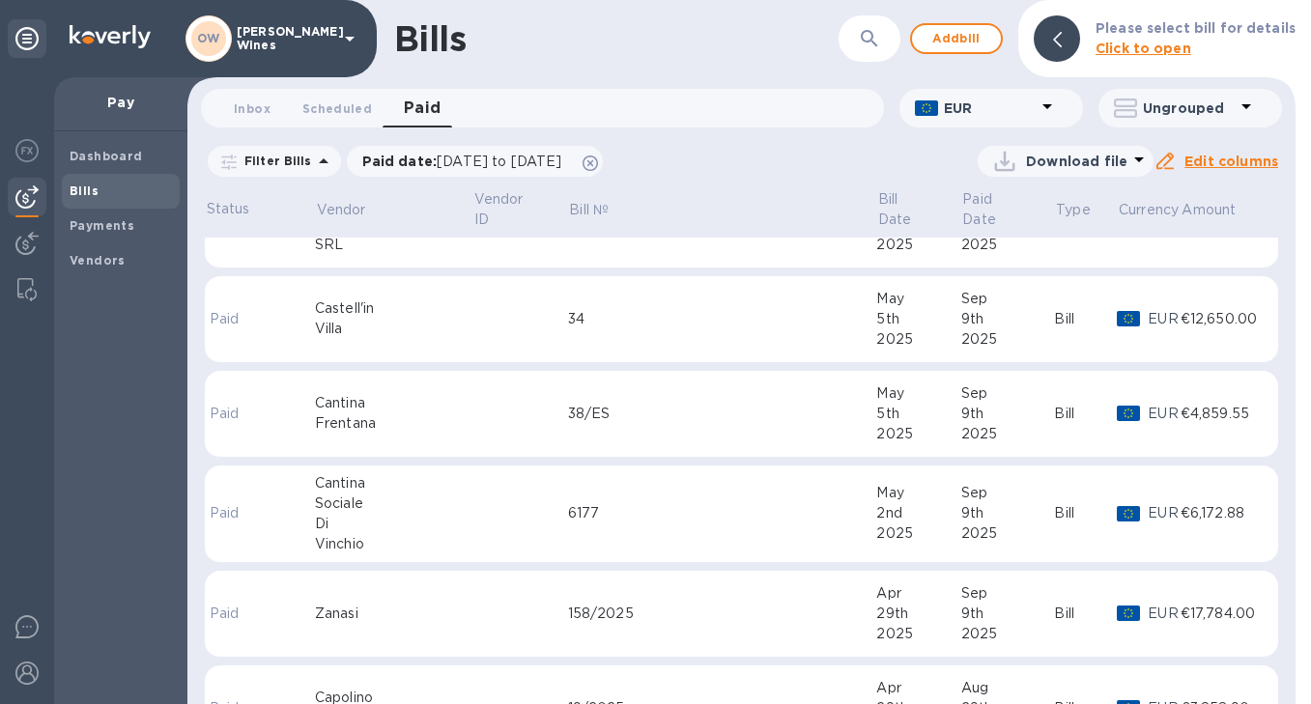
click at [104, 189] on span "Bills" at bounding box center [121, 191] width 102 height 19
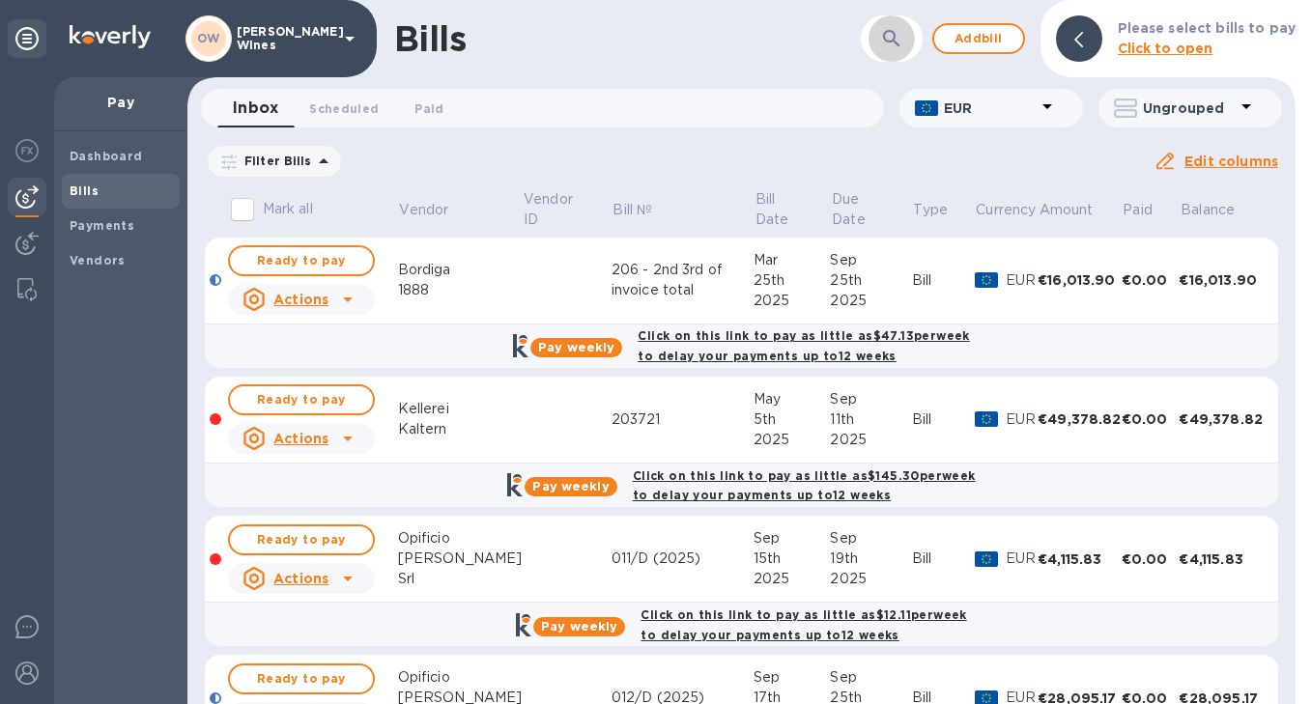
click at [901, 39] on icon "button" at bounding box center [891, 38] width 23 height 23
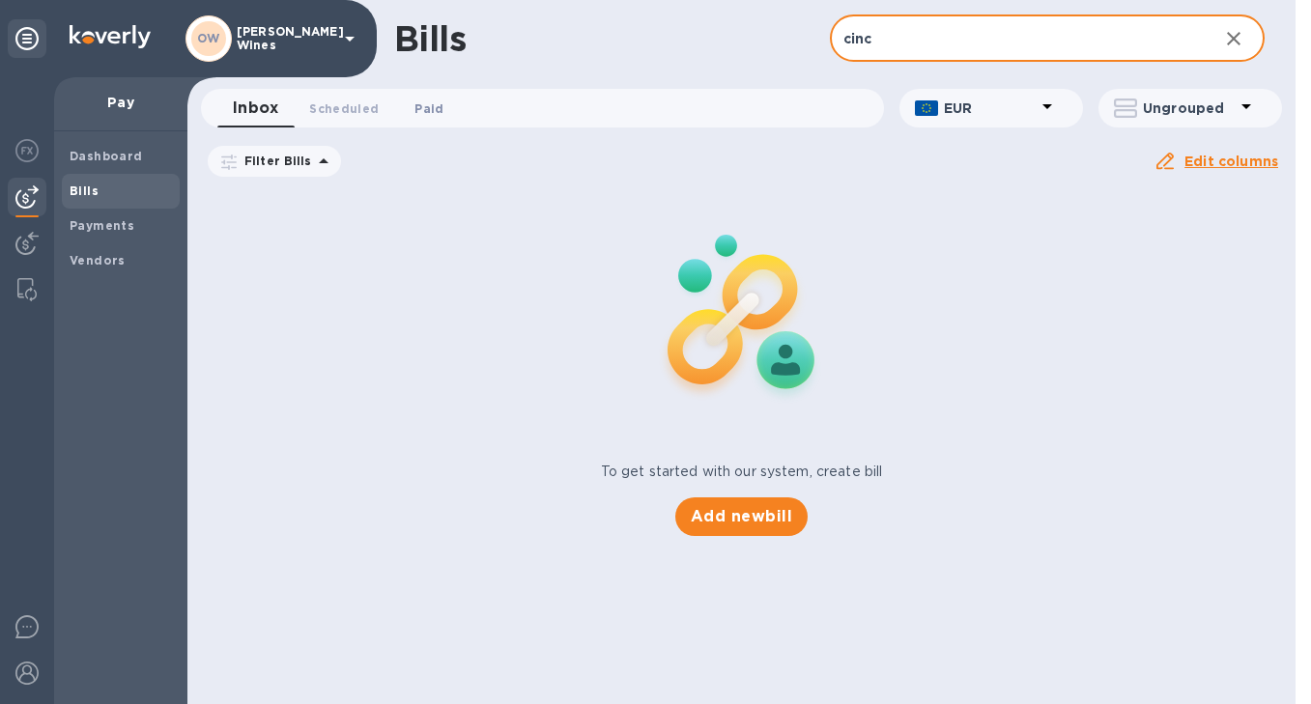
type input "cinc"
click at [426, 112] on span "Paid 0" at bounding box center [428, 109] width 29 height 20
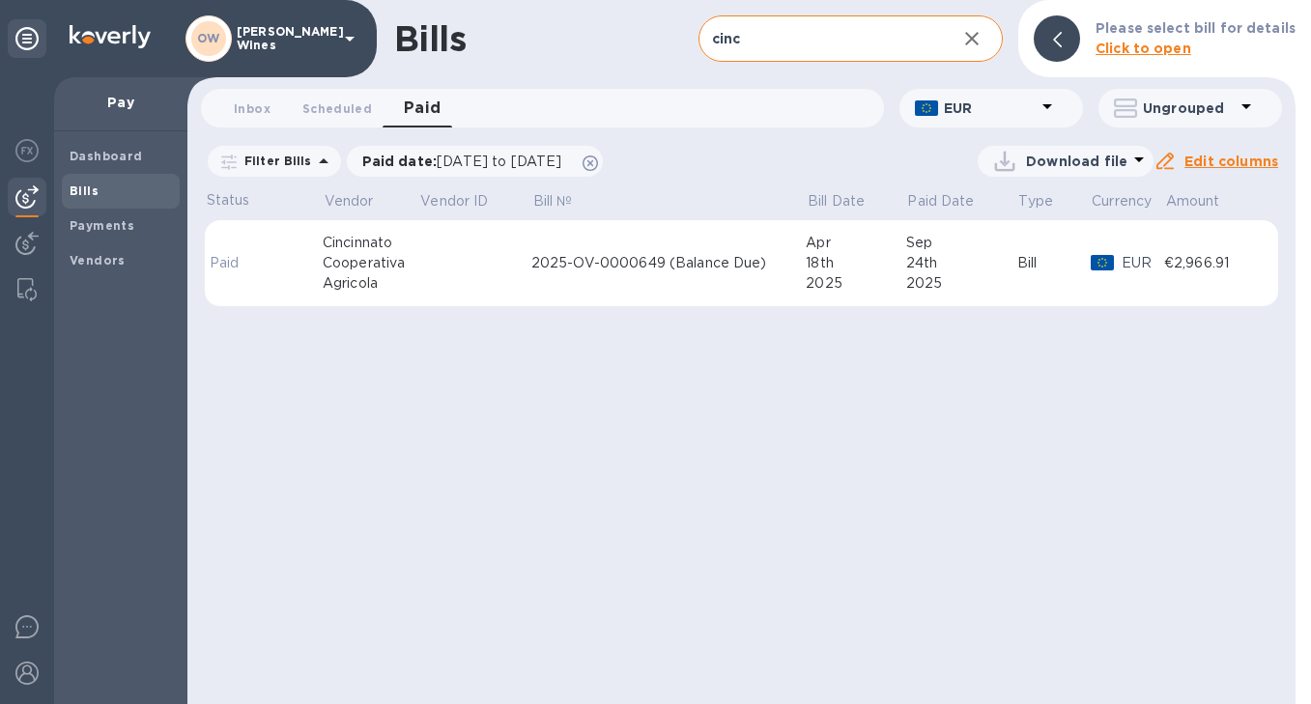
click at [70, 187] on b "Bills" at bounding box center [84, 191] width 29 height 14
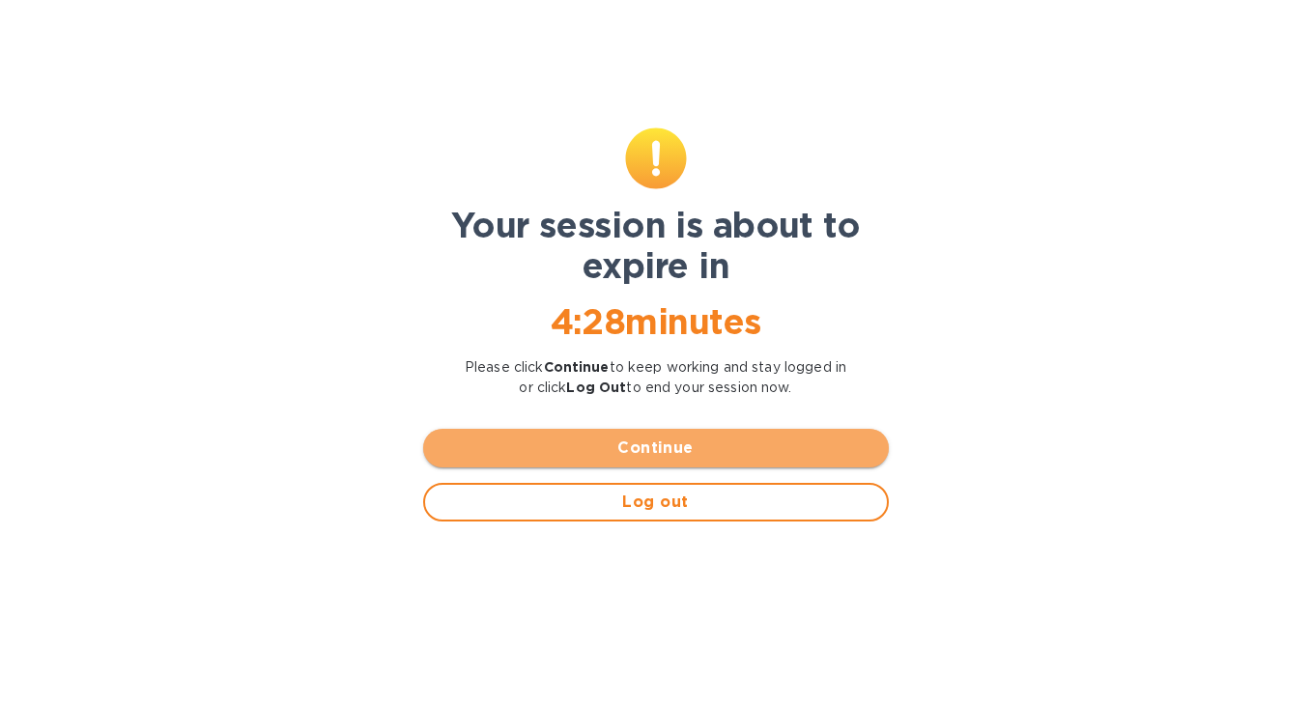
click at [639, 455] on span "Continue" at bounding box center [656, 448] width 435 height 23
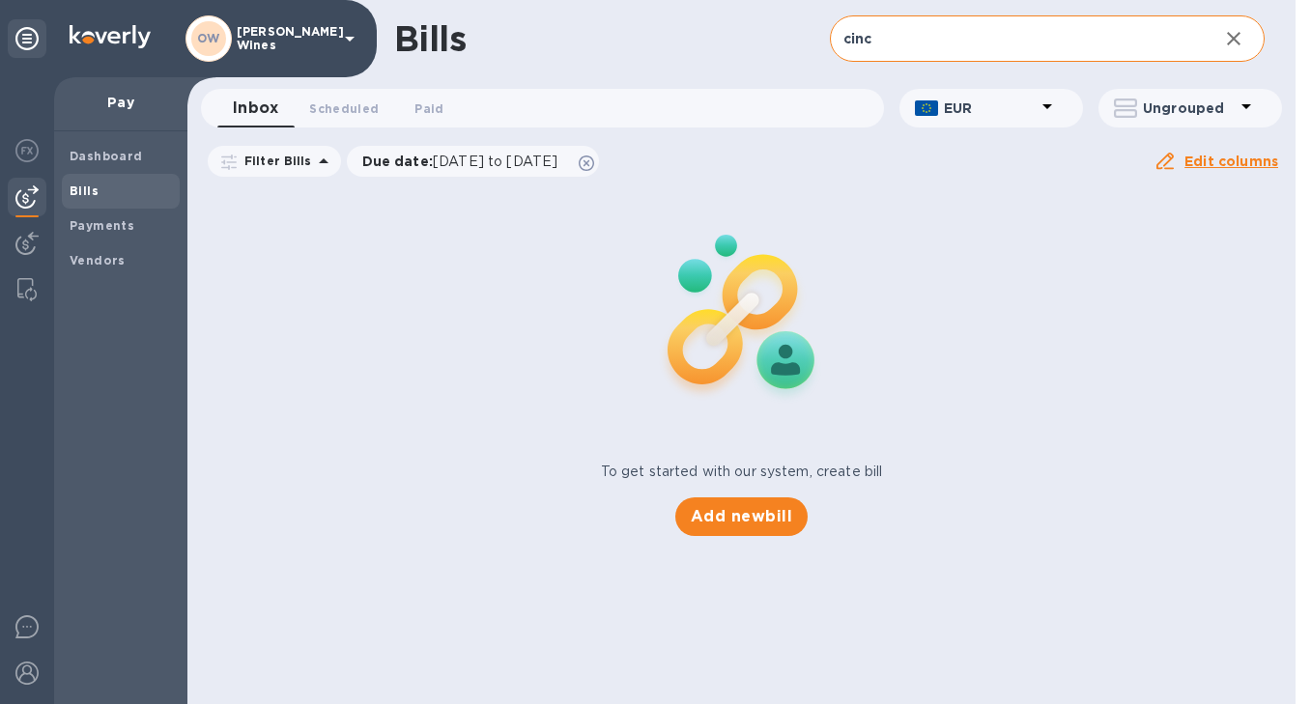
click at [102, 186] on span "Bills" at bounding box center [121, 191] width 102 height 19
click at [279, 99] on button "Inbox 0" at bounding box center [255, 108] width 76 height 39
click at [32, 150] on img at bounding box center [26, 150] width 23 height 23
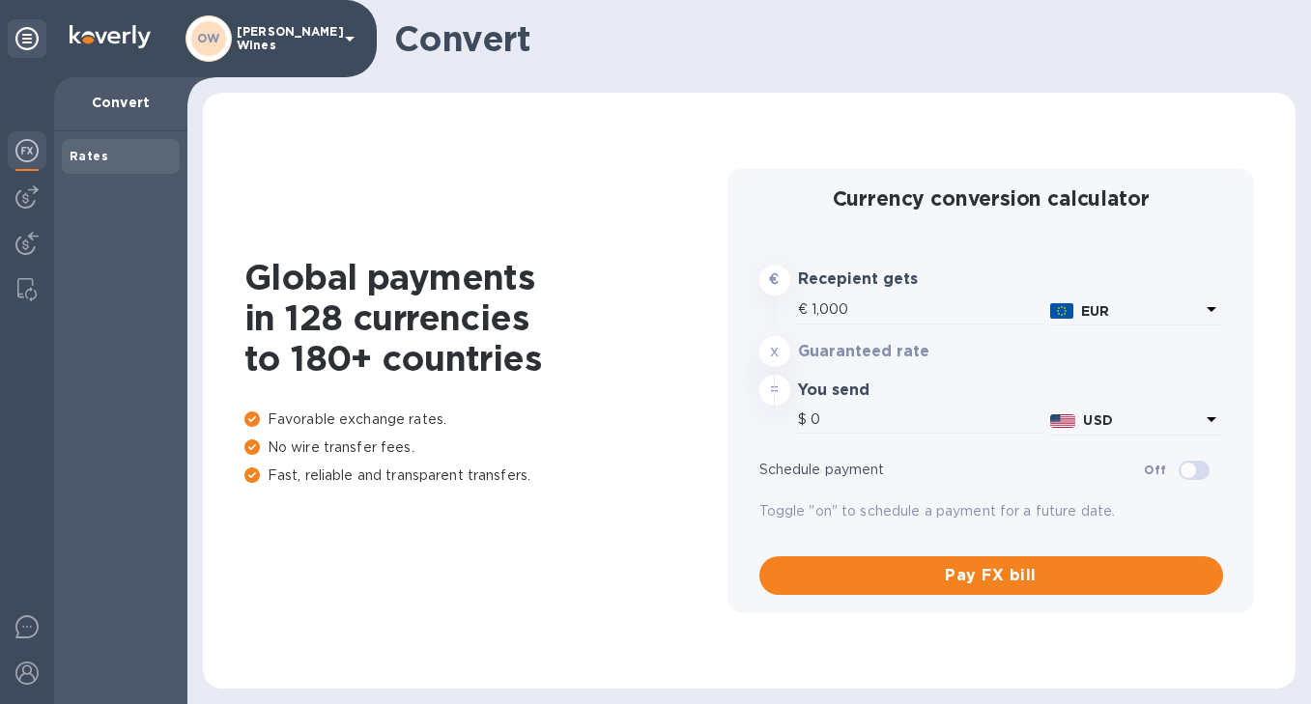
type input "1,176.7"
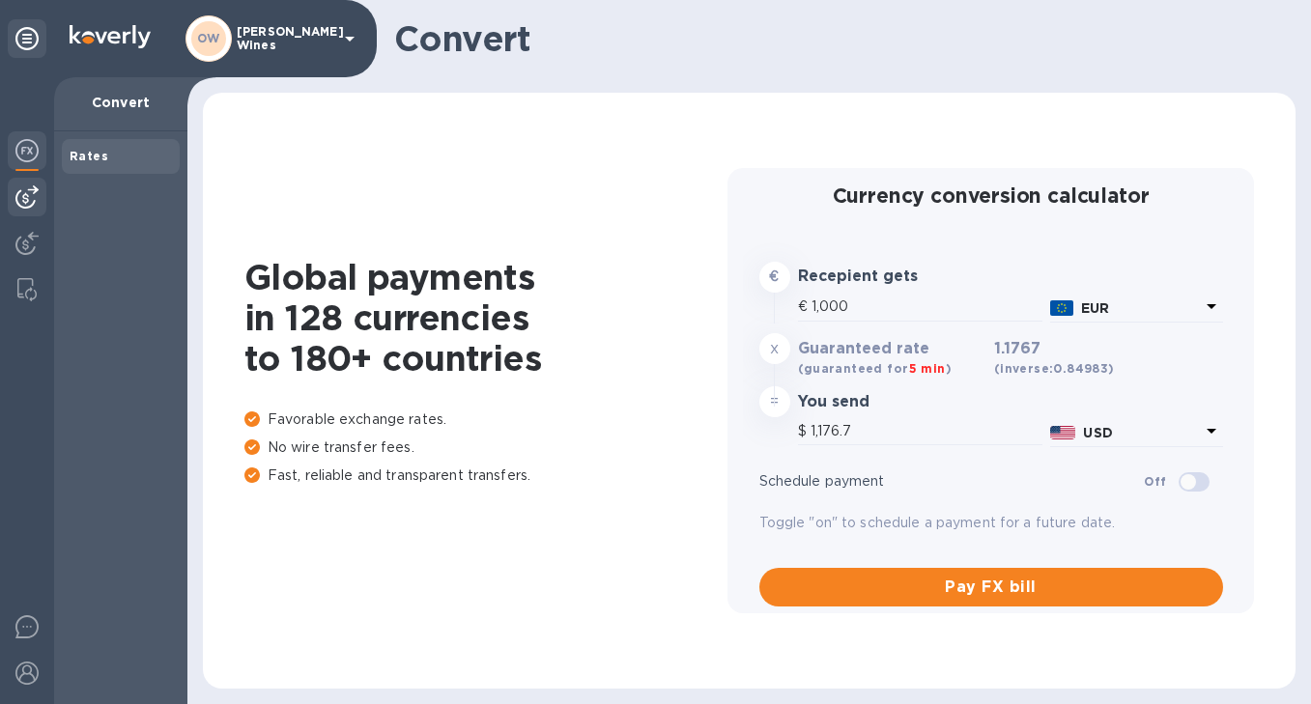
click at [25, 198] on img at bounding box center [26, 196] width 23 height 23
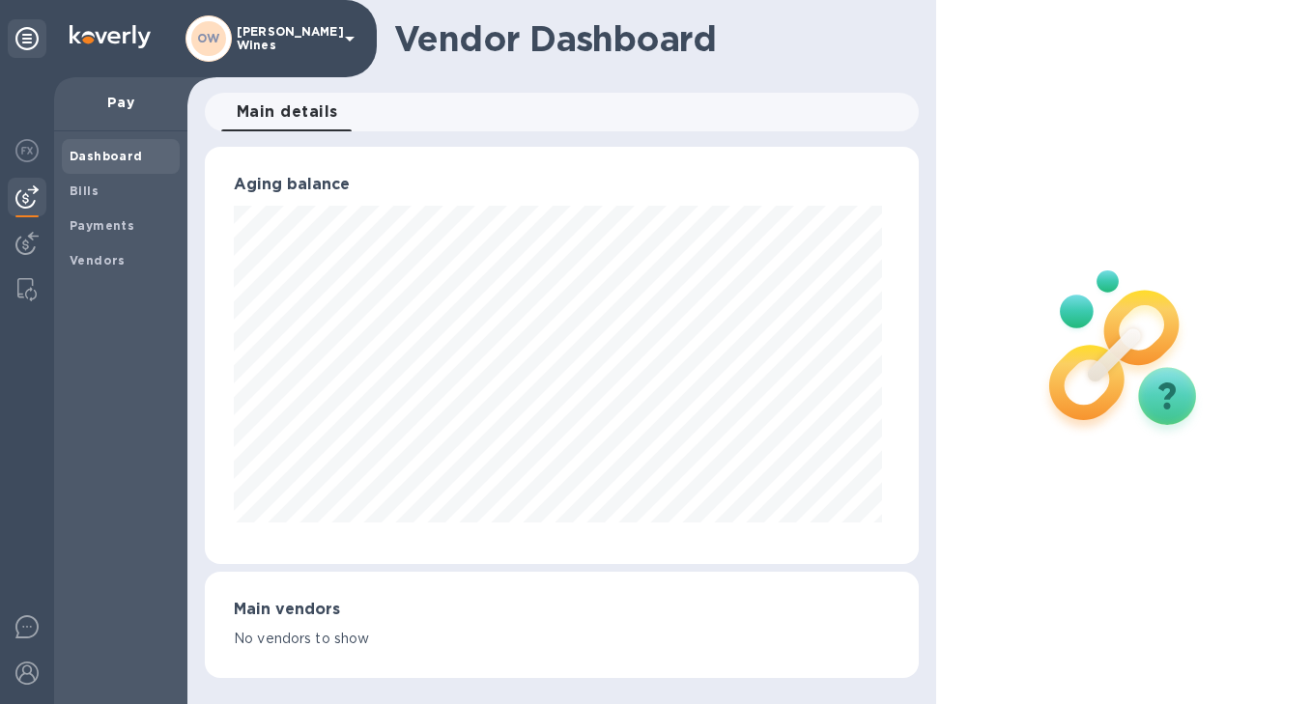
scroll to position [965546, 965256]
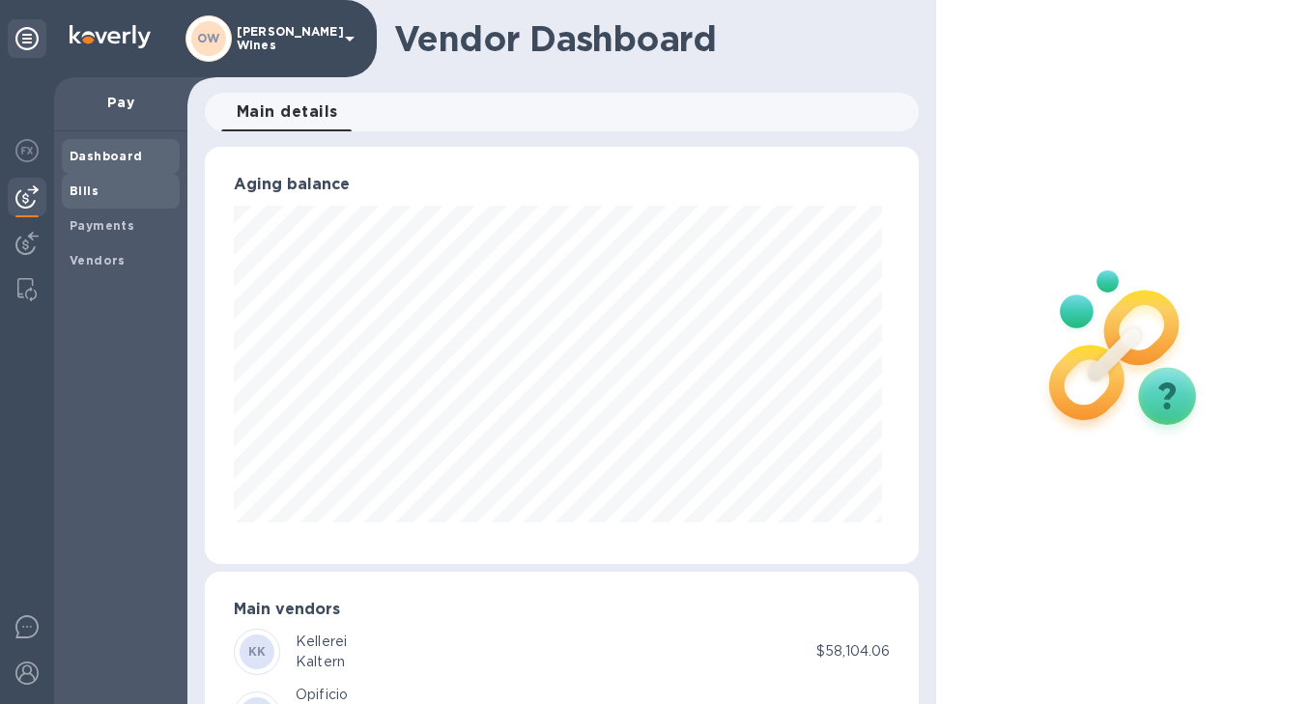
click at [62, 197] on div "Bills" at bounding box center [121, 191] width 118 height 35
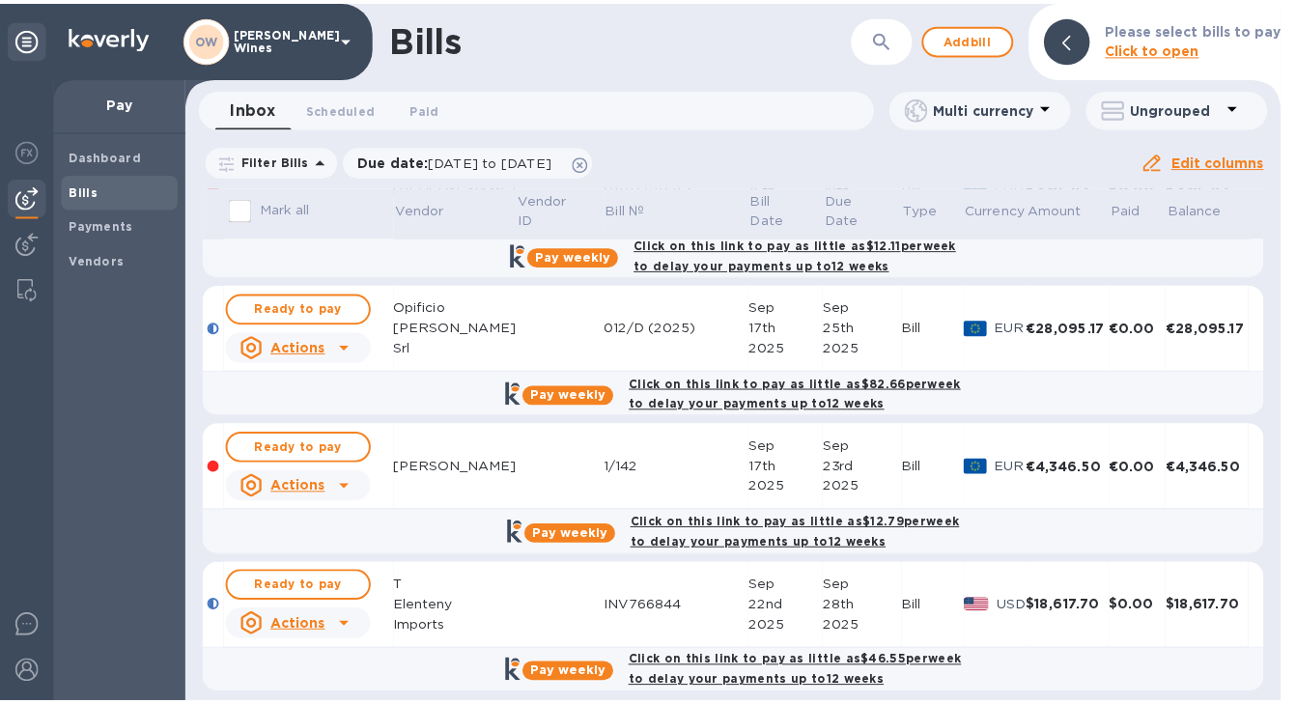
scroll to position [386, 0]
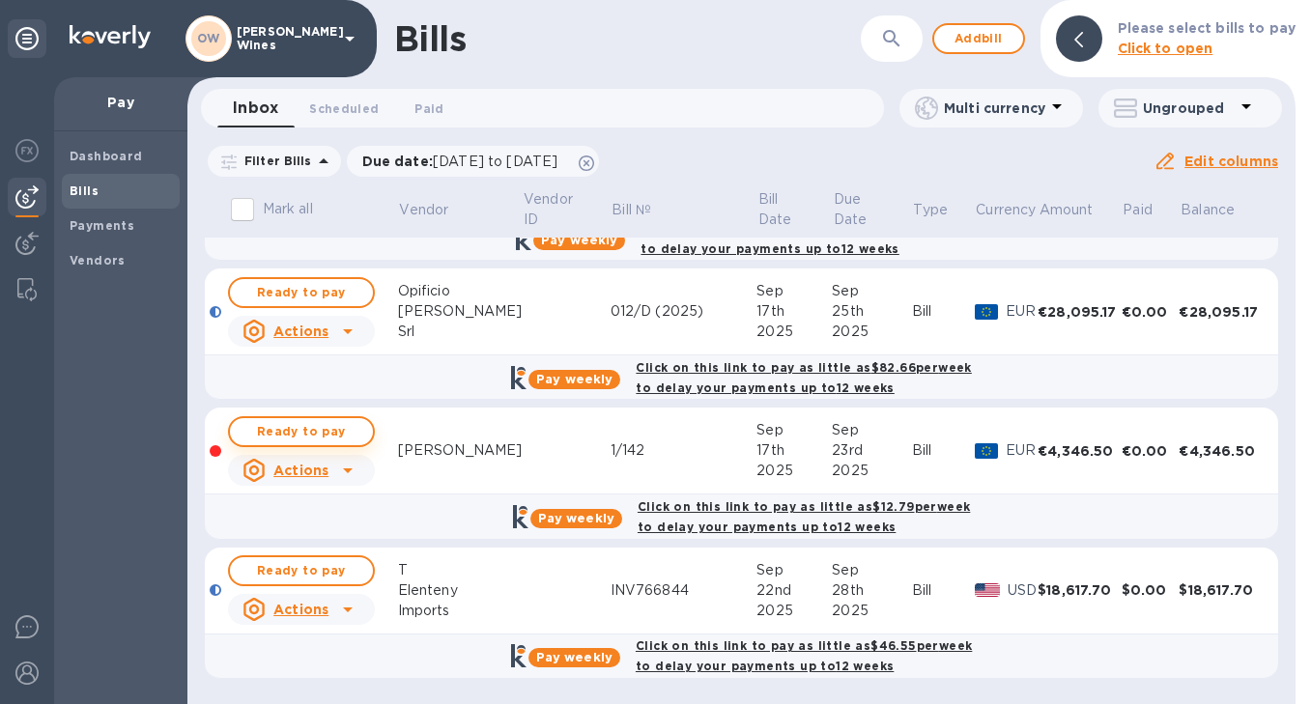
click at [297, 435] on span "Ready to pay" at bounding box center [301, 431] width 112 height 23
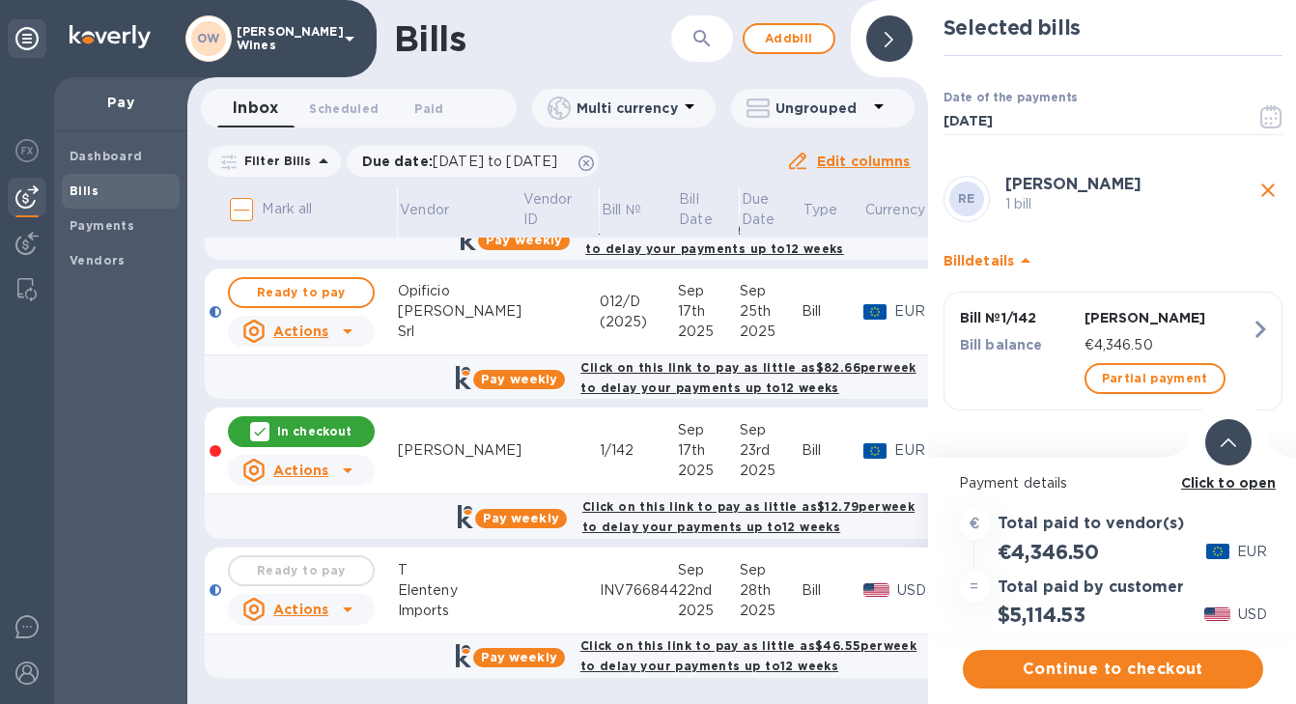
click at [1209, 487] on b "Click to open" at bounding box center [1229, 482] width 96 height 15
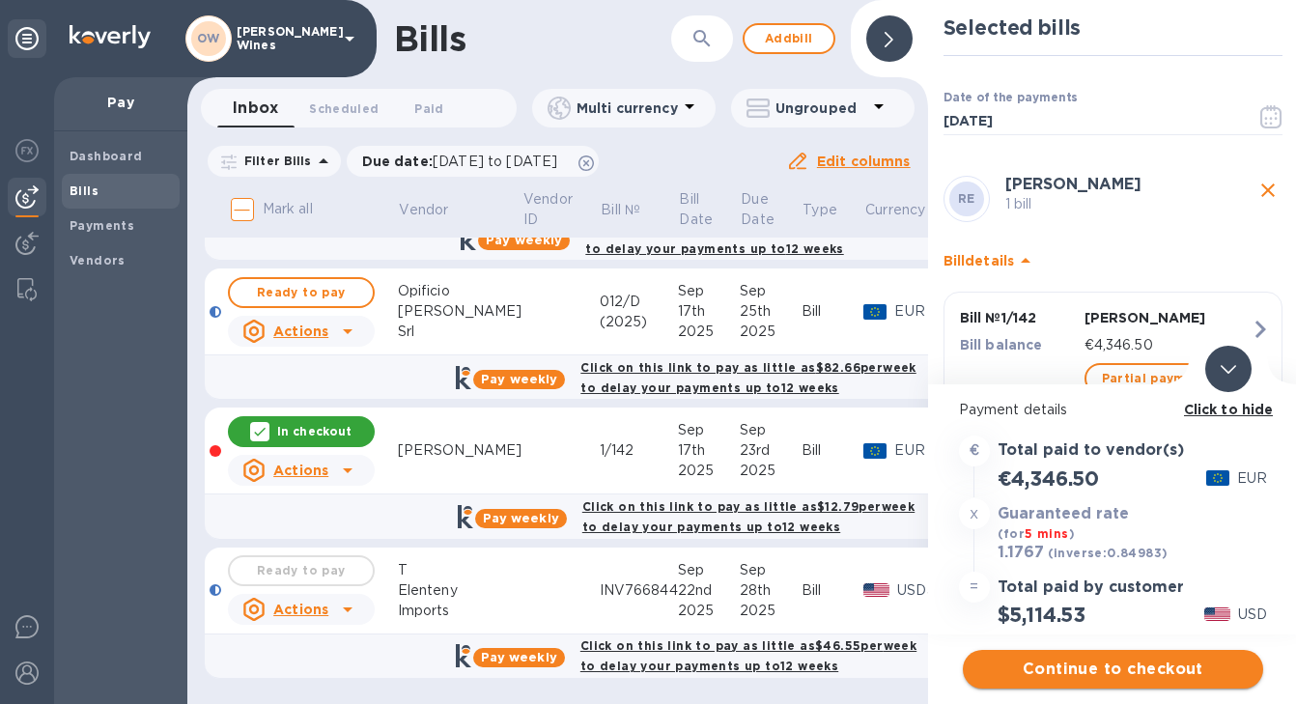
click at [1036, 667] on span "Continue to checkout" at bounding box center [1114, 669] width 270 height 23
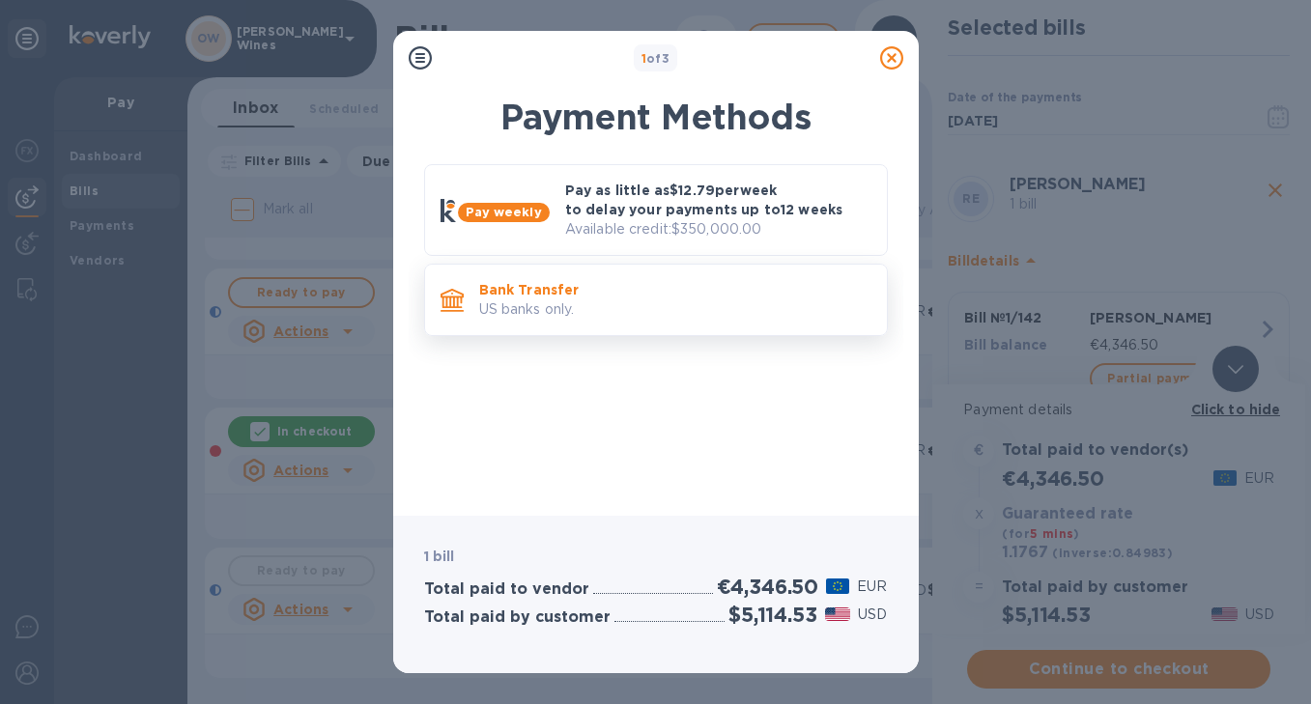
click at [596, 324] on div "Bank Transfer US banks only." at bounding box center [675, 299] width 408 height 55
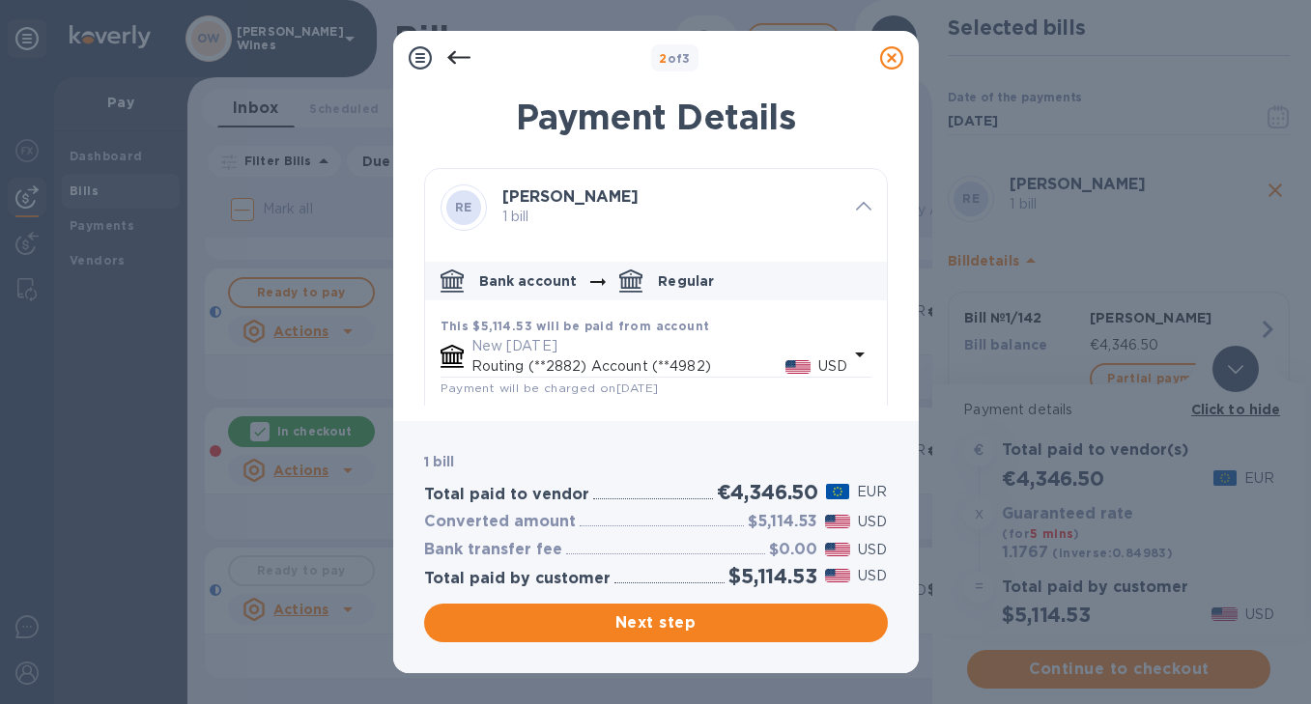
drag, startPoint x: 878, startPoint y: 242, endPoint x: 875, endPoint y: 342, distance: 99.5
click at [875, 349] on div "RE [PERSON_NAME] 1 bill Bank account Regular This $5,114.53 will be paid from a…" at bounding box center [656, 402] width 464 height 469
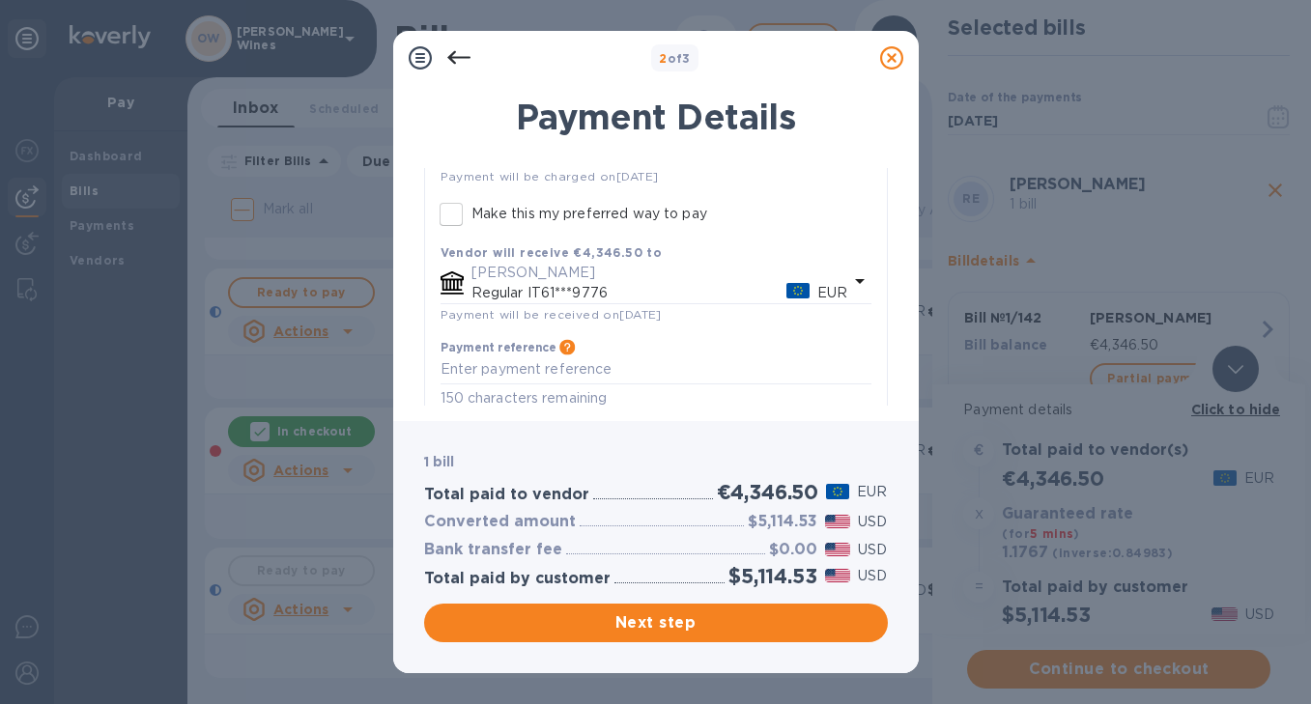
scroll to position [234, 0]
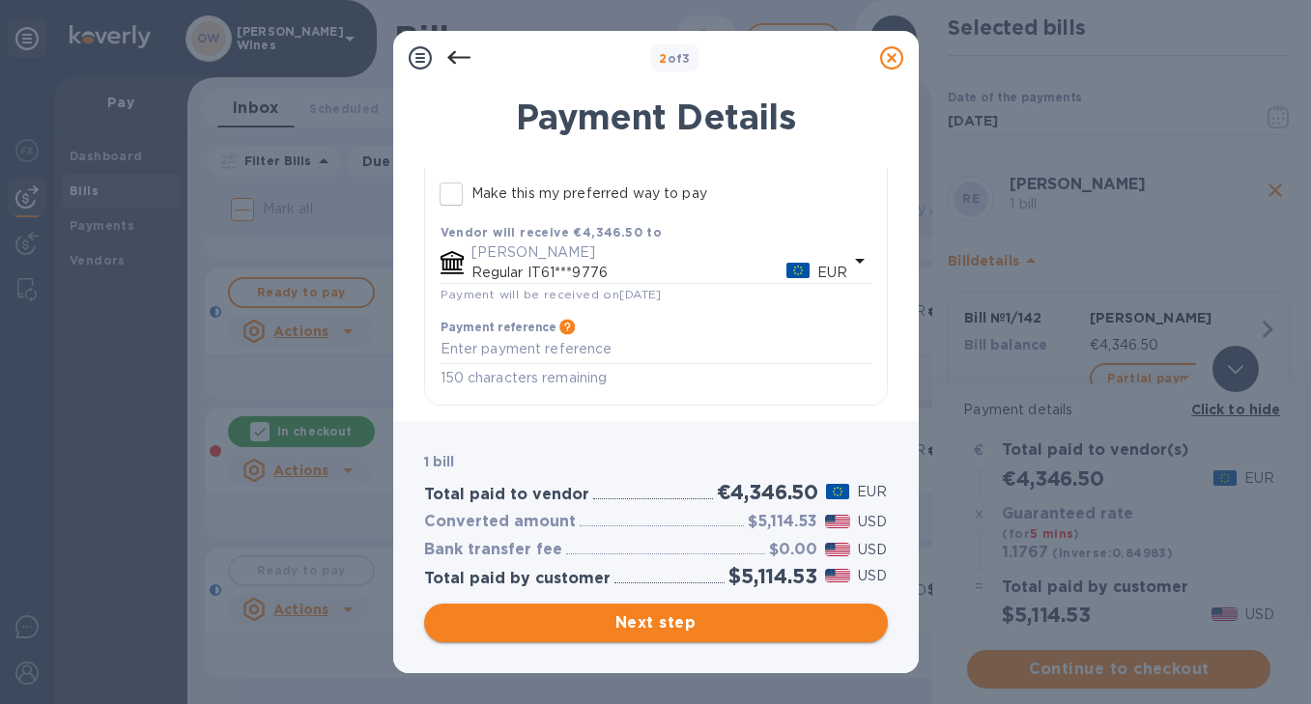
click at [691, 626] on span "Next step" at bounding box center [656, 622] width 433 height 23
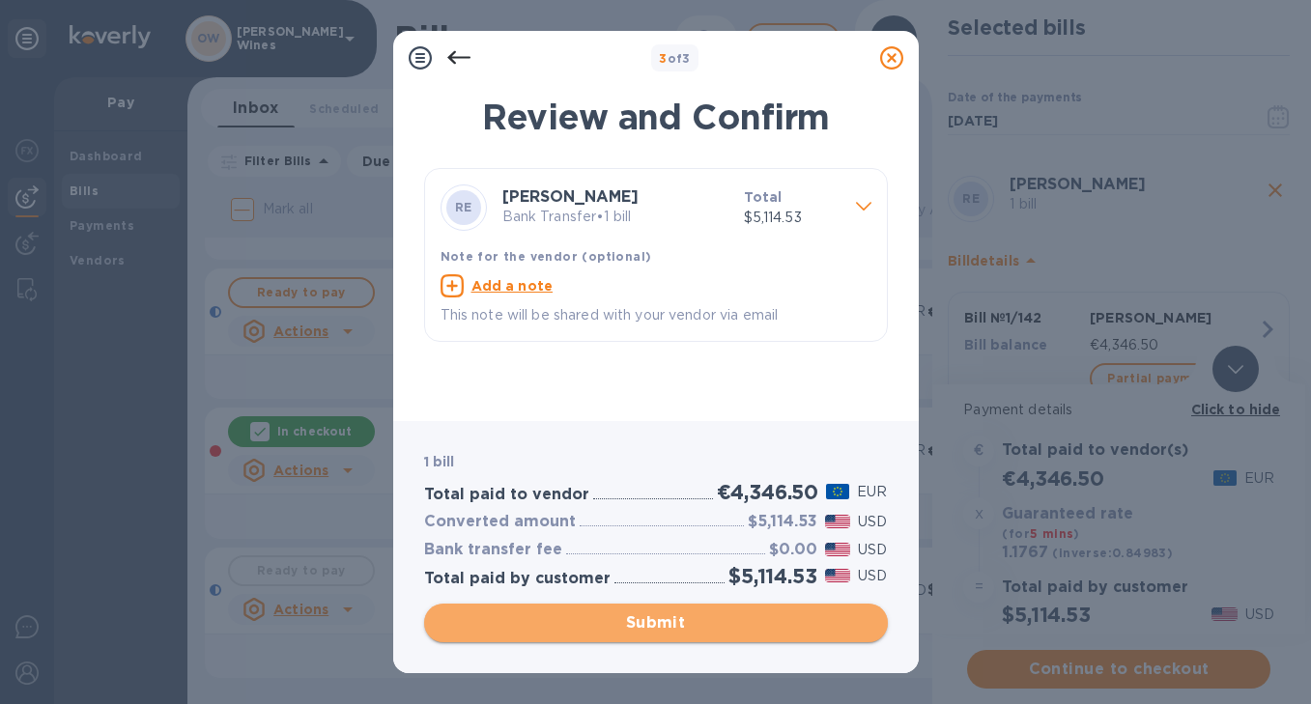
click at [691, 629] on span "Submit" at bounding box center [656, 622] width 433 height 23
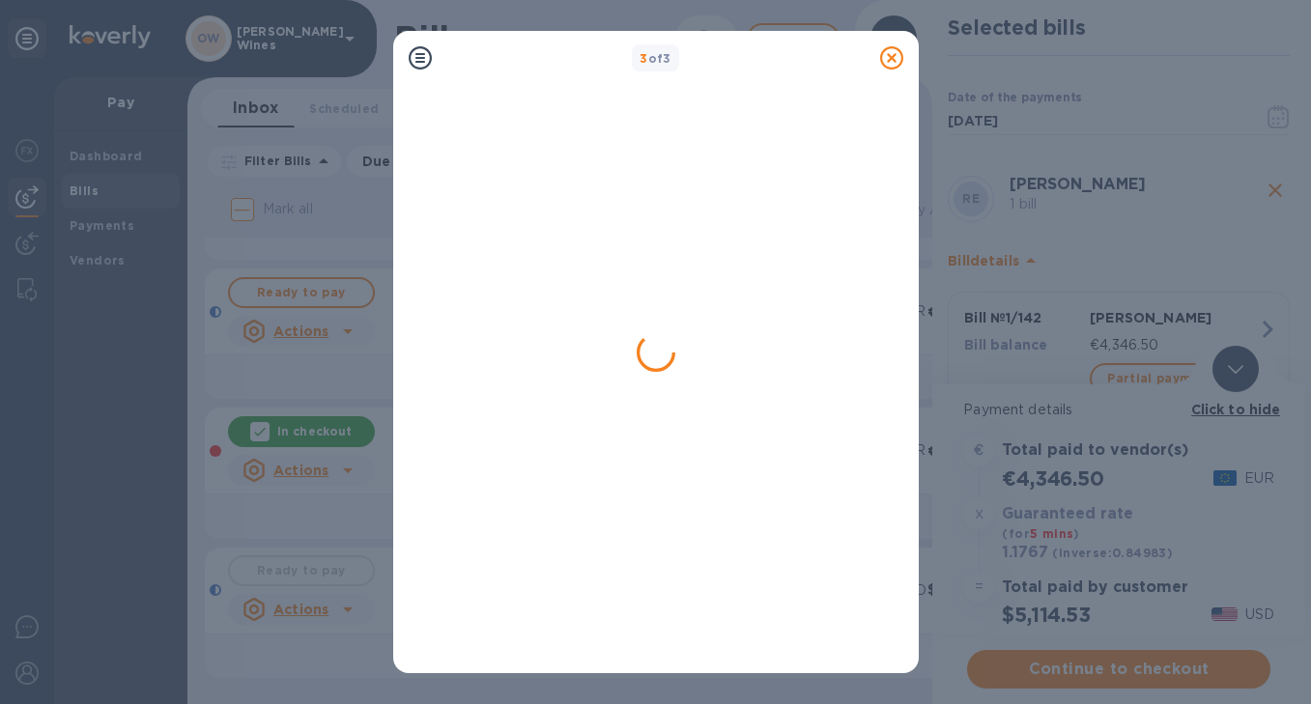
scroll to position [0, 0]
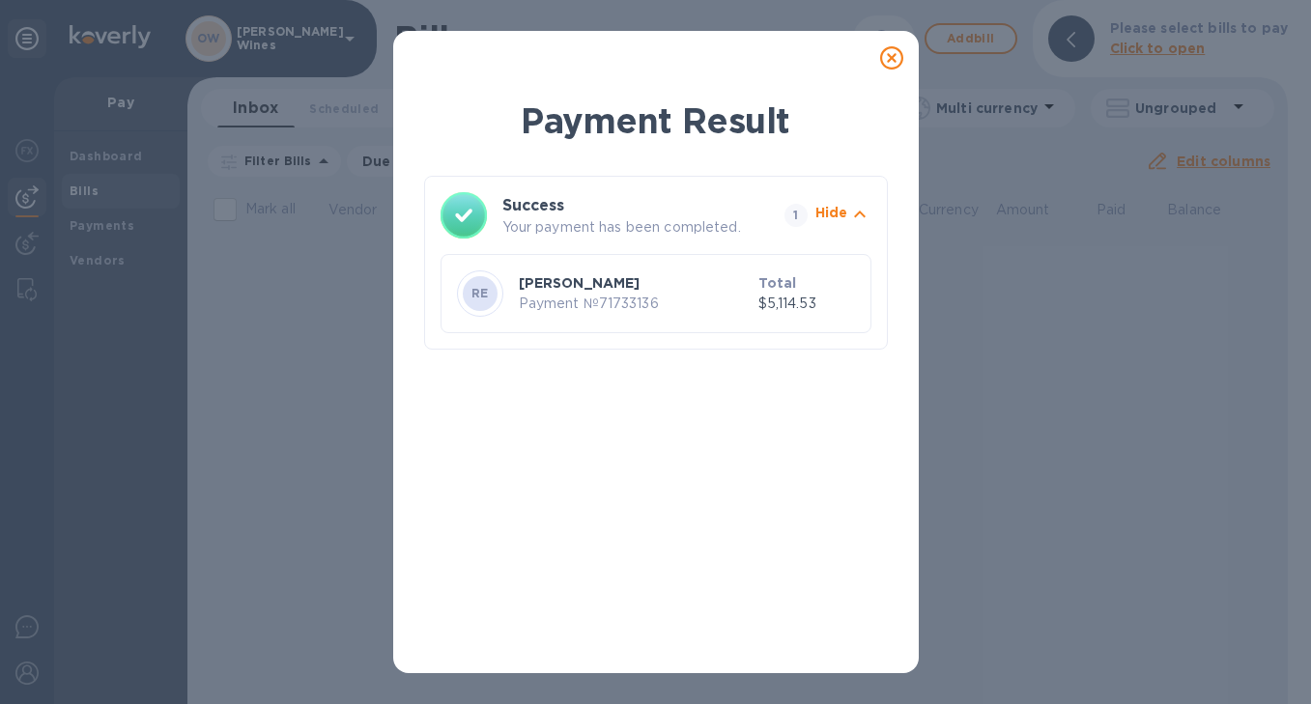
click at [893, 60] on icon at bounding box center [891, 57] width 23 height 23
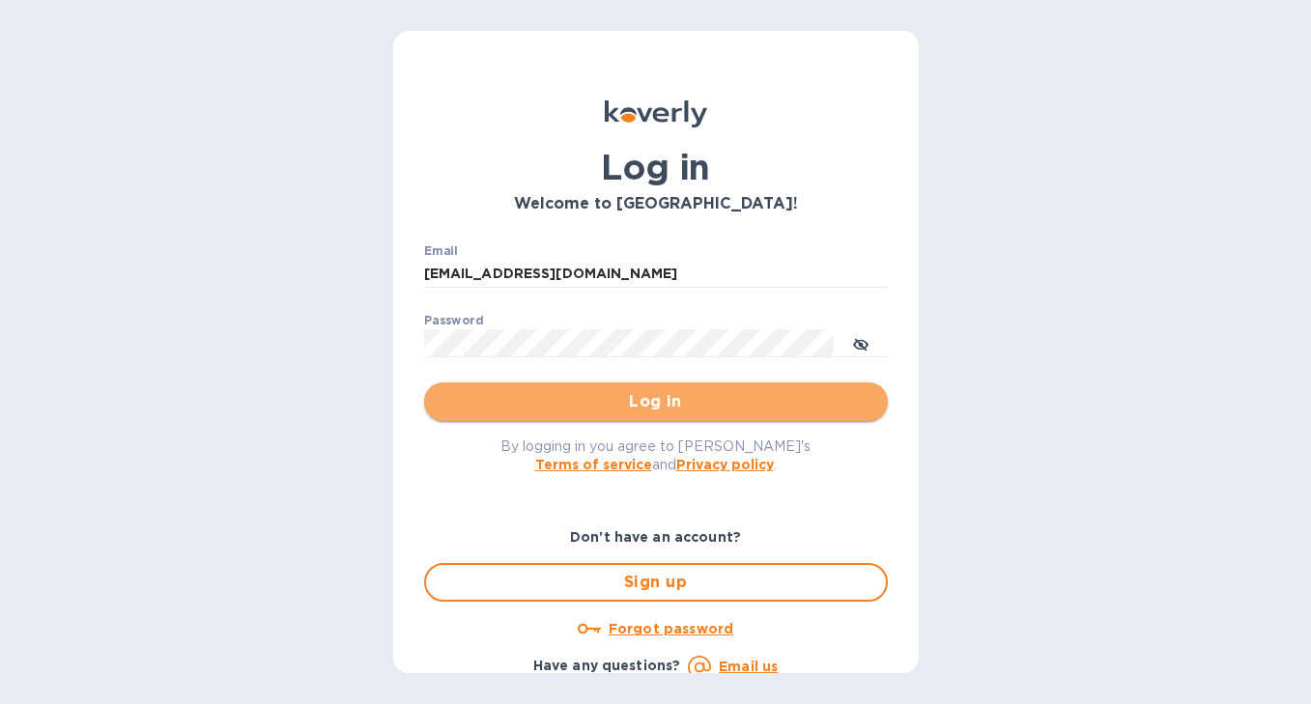
click at [807, 388] on button "Log in" at bounding box center [656, 402] width 464 height 39
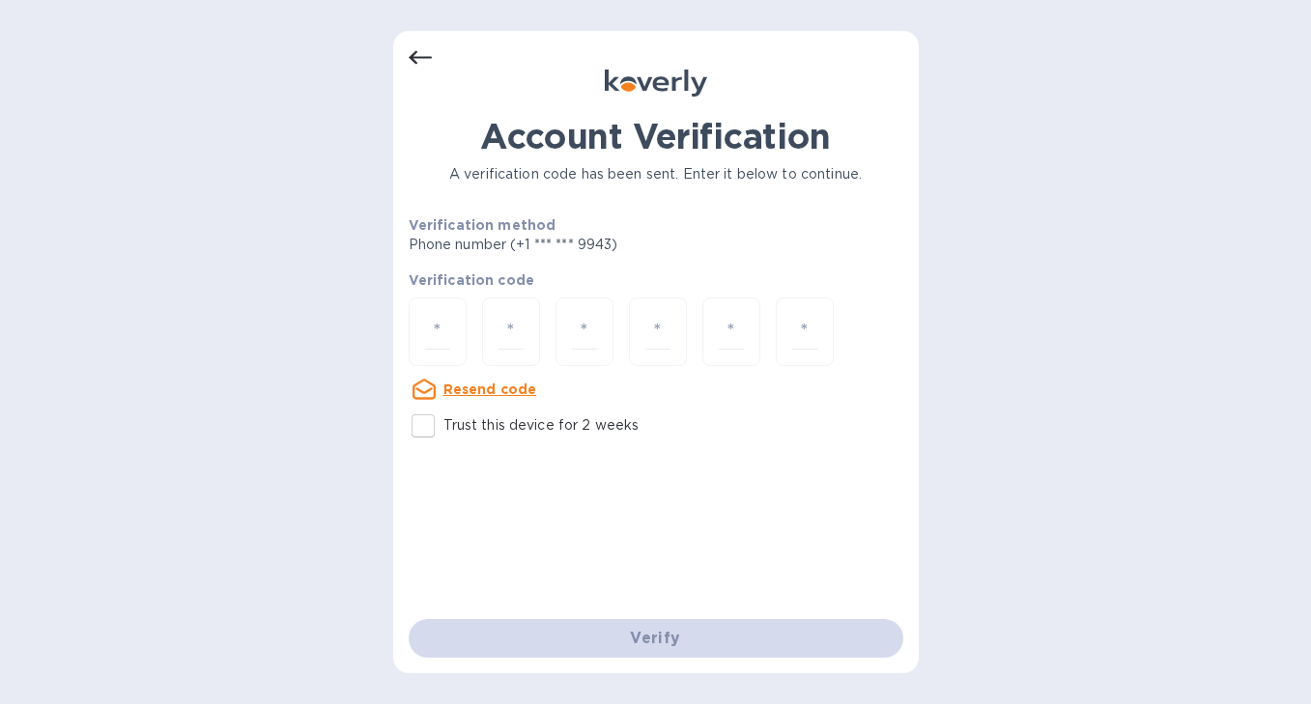
click at [425, 429] on input "Trust this device for 2 weeks" at bounding box center [423, 426] width 41 height 41
checkbox input "true"
click at [441, 326] on input "number" at bounding box center [437, 332] width 25 height 36
type input "5"
type input "1"
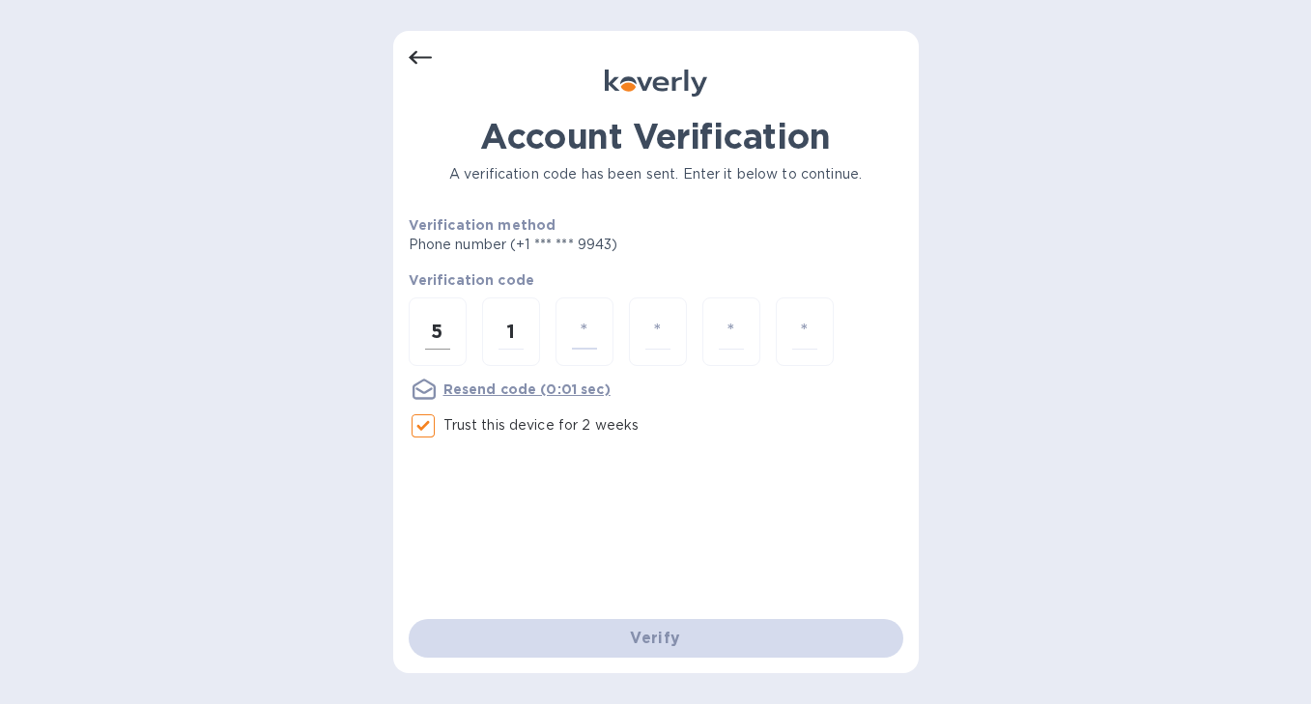
type input "5"
type input "8"
type input "9"
type input "5"
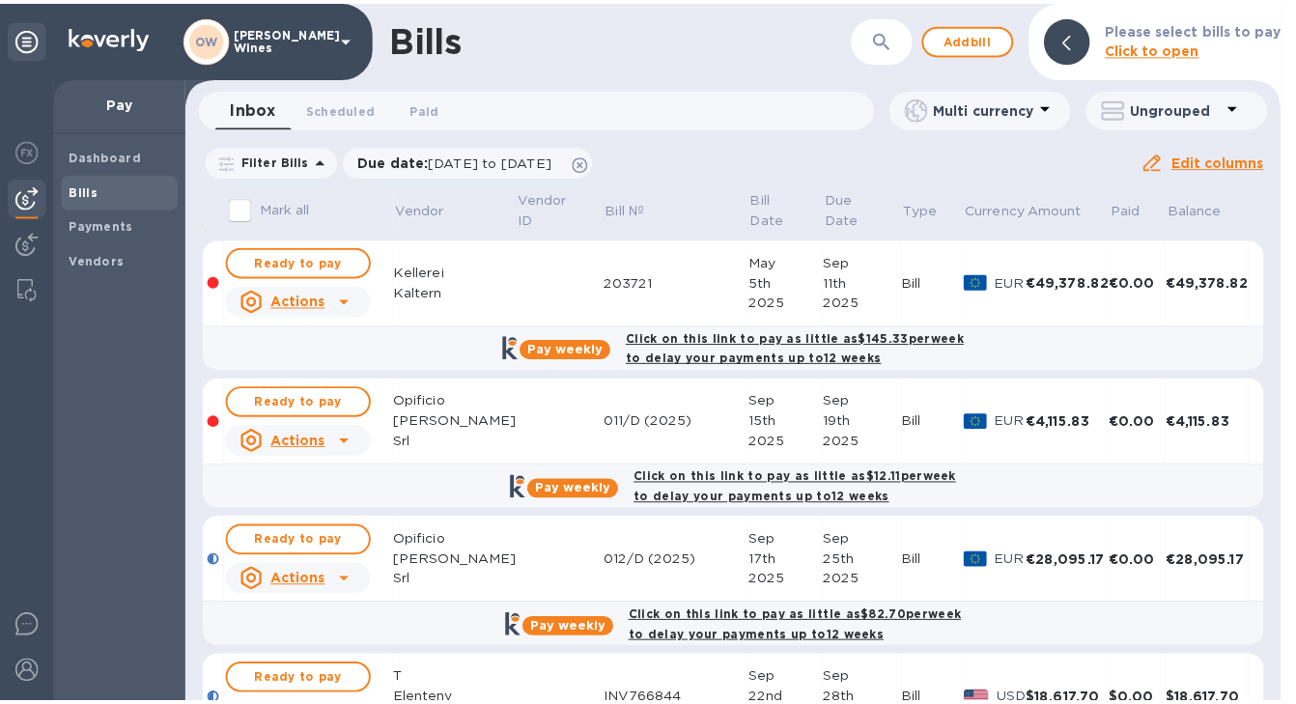
scroll to position [247, 0]
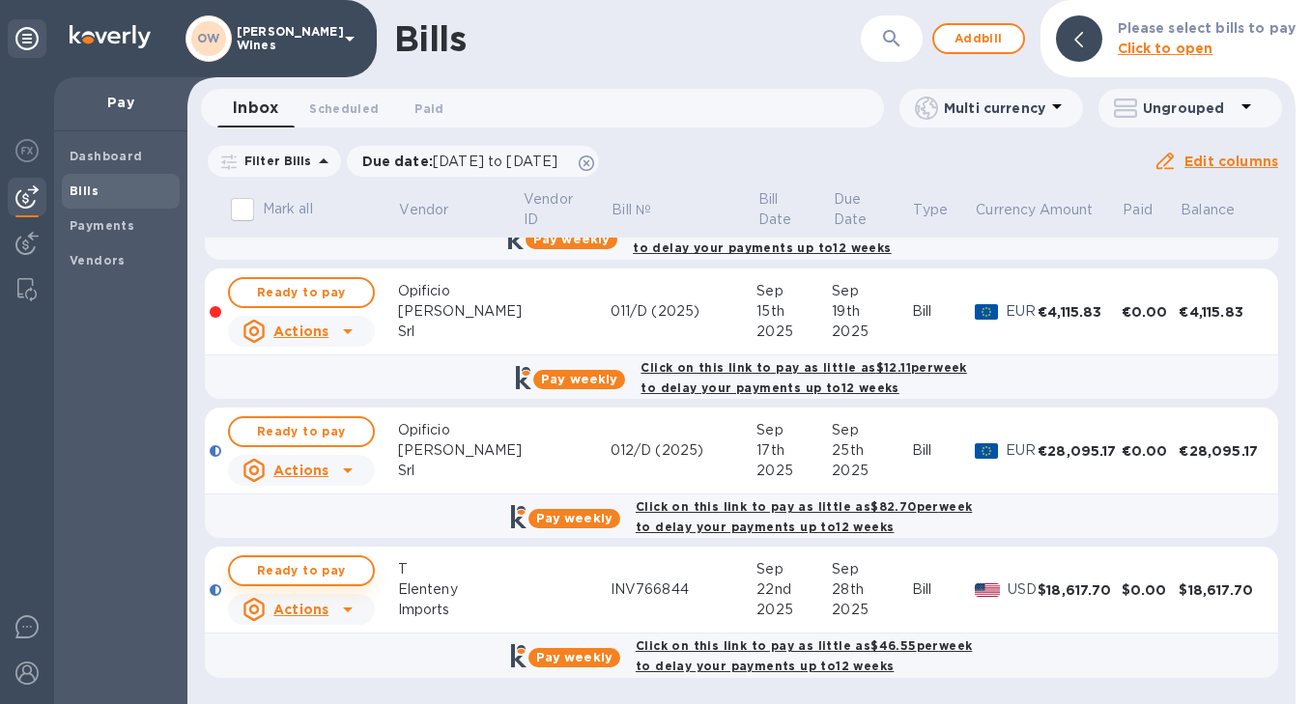
click at [328, 577] on span "Ready to pay" at bounding box center [301, 570] width 112 height 23
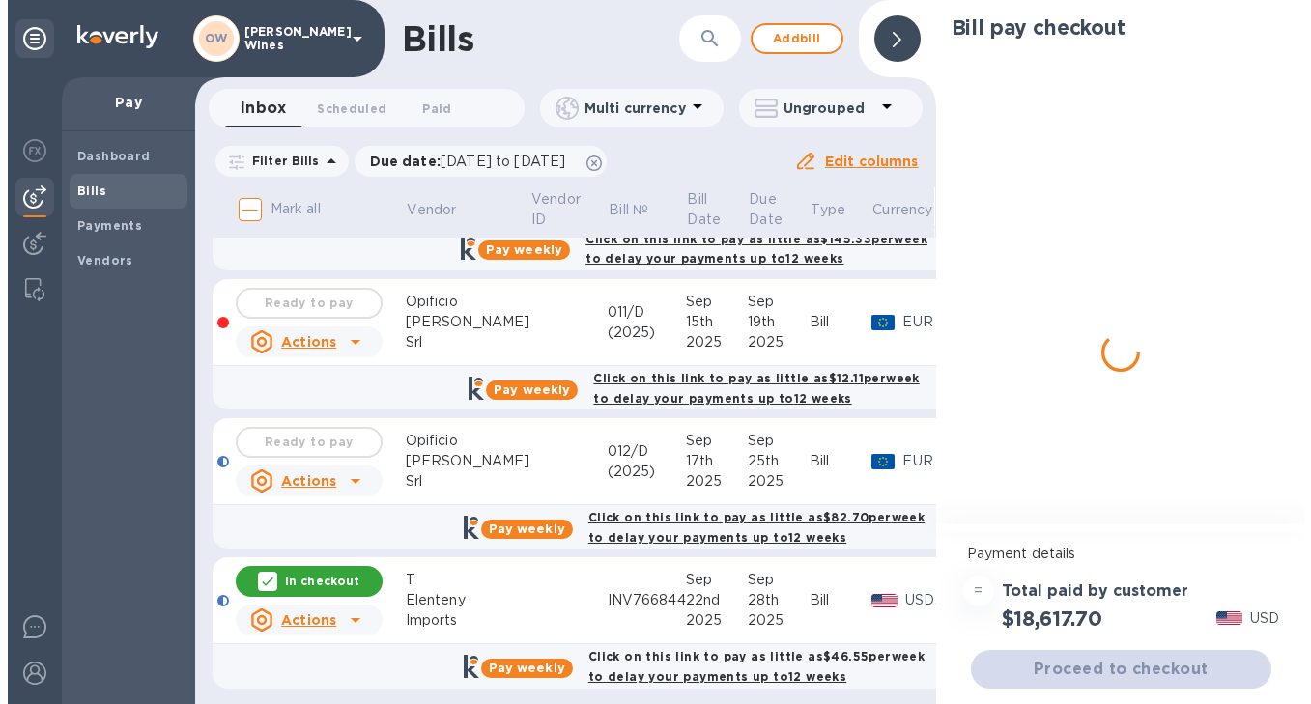
scroll to position [258, 0]
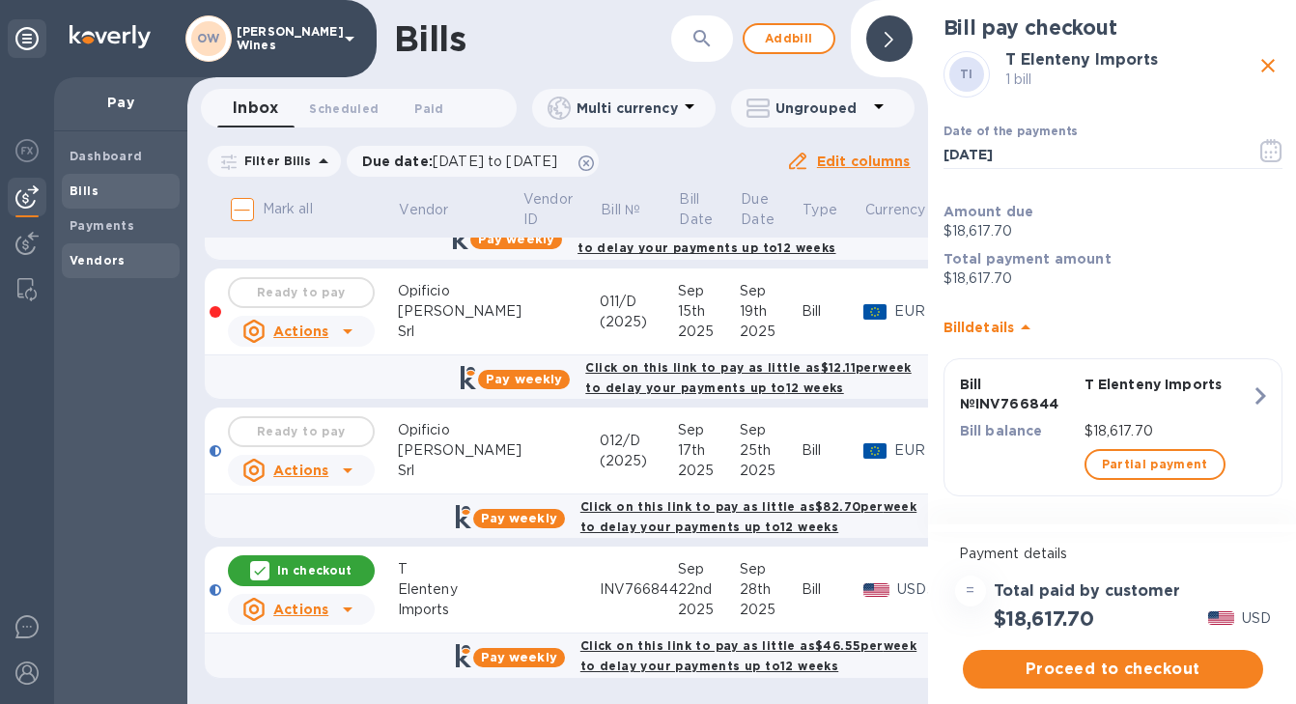
click at [110, 269] on span "Vendors" at bounding box center [98, 260] width 56 height 19
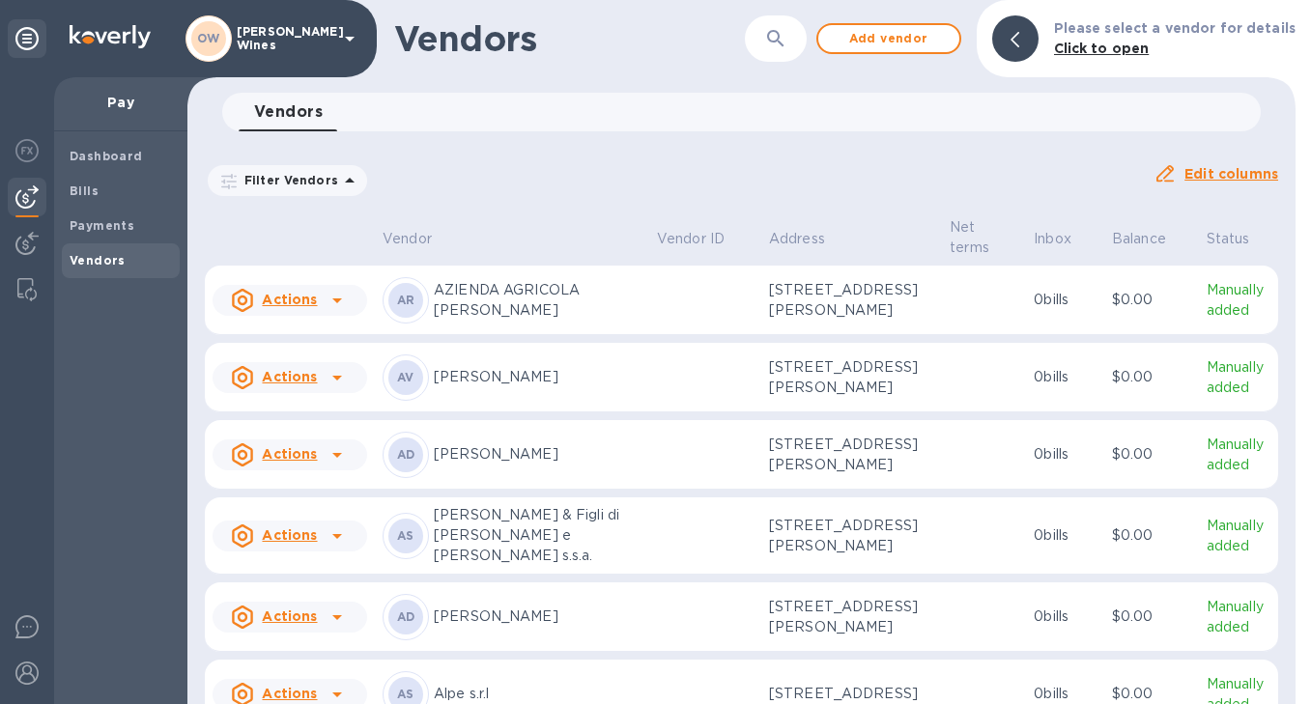
click at [787, 46] on icon "button" at bounding box center [775, 38] width 23 height 23
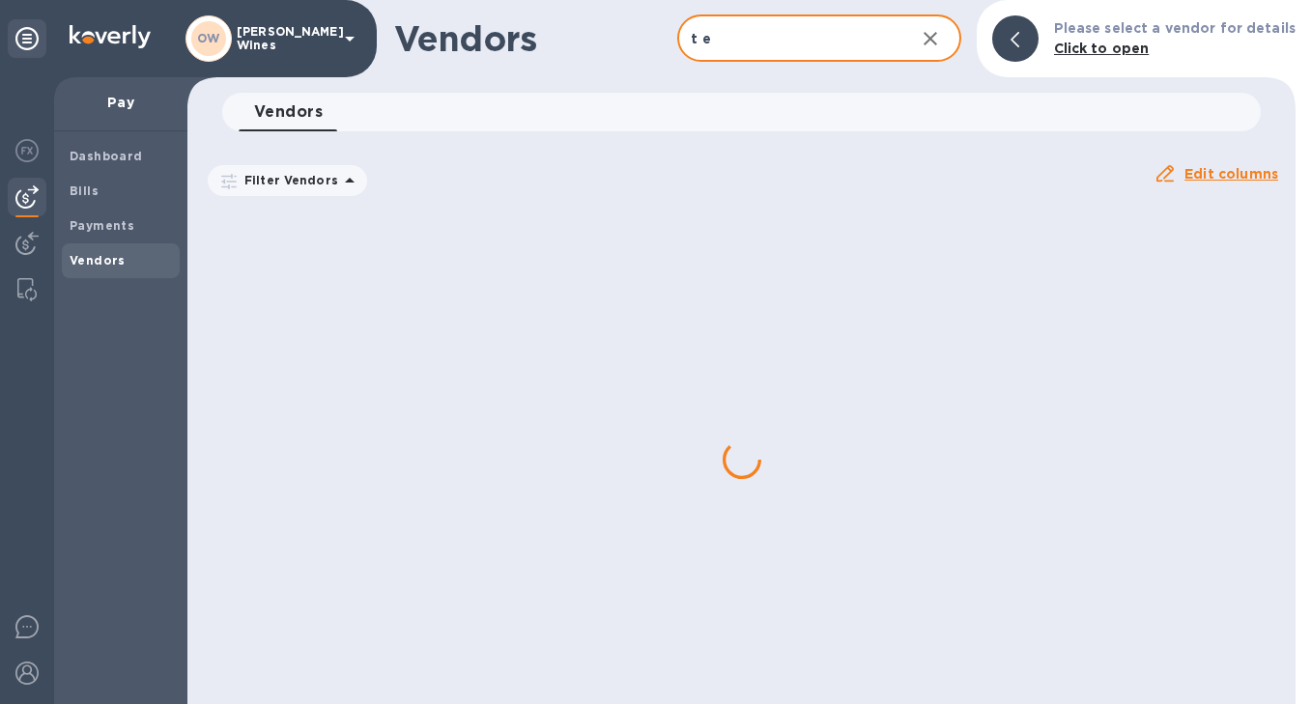
type input "T Elenteny"
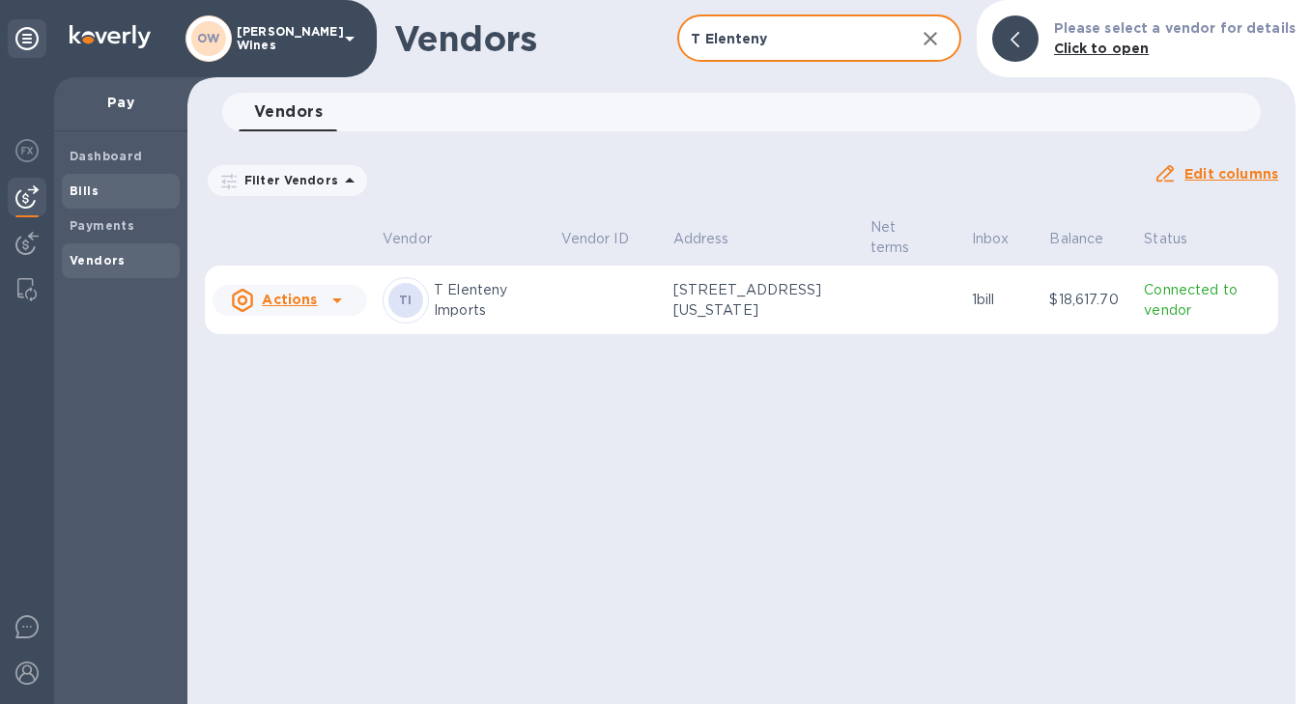
click at [85, 198] on span "Bills" at bounding box center [84, 191] width 29 height 19
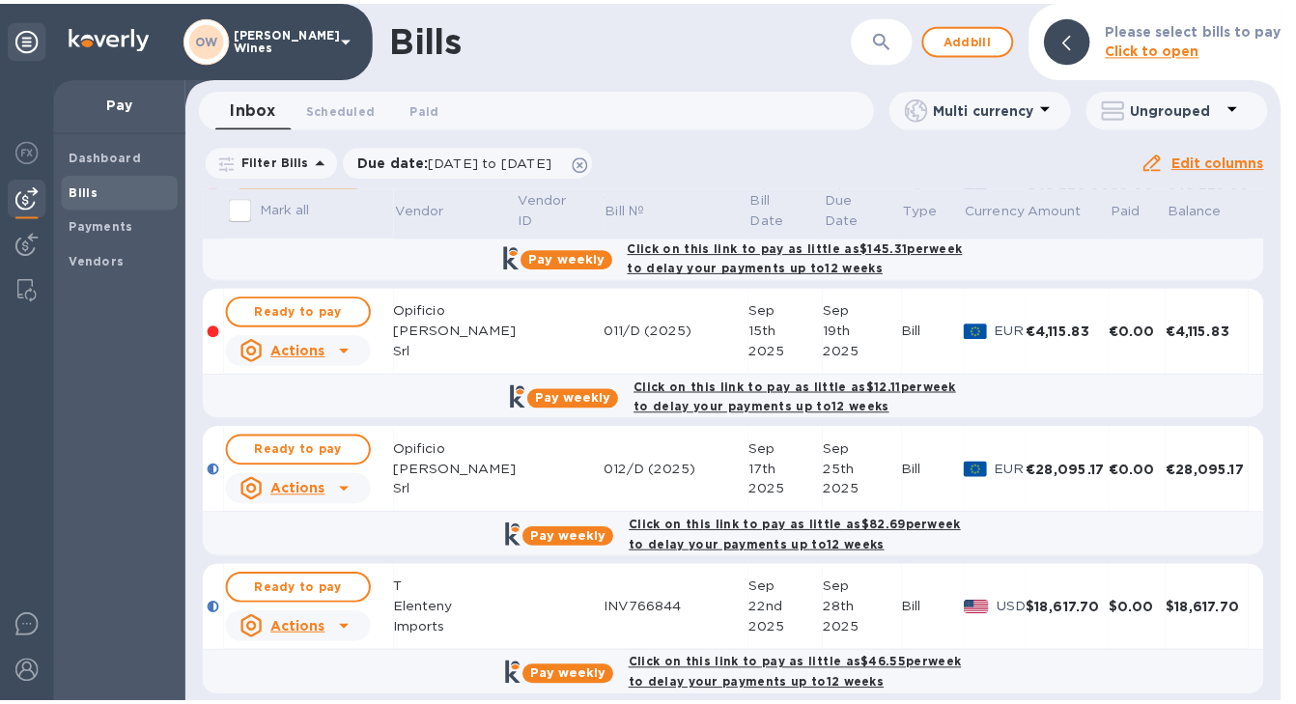
scroll to position [247, 0]
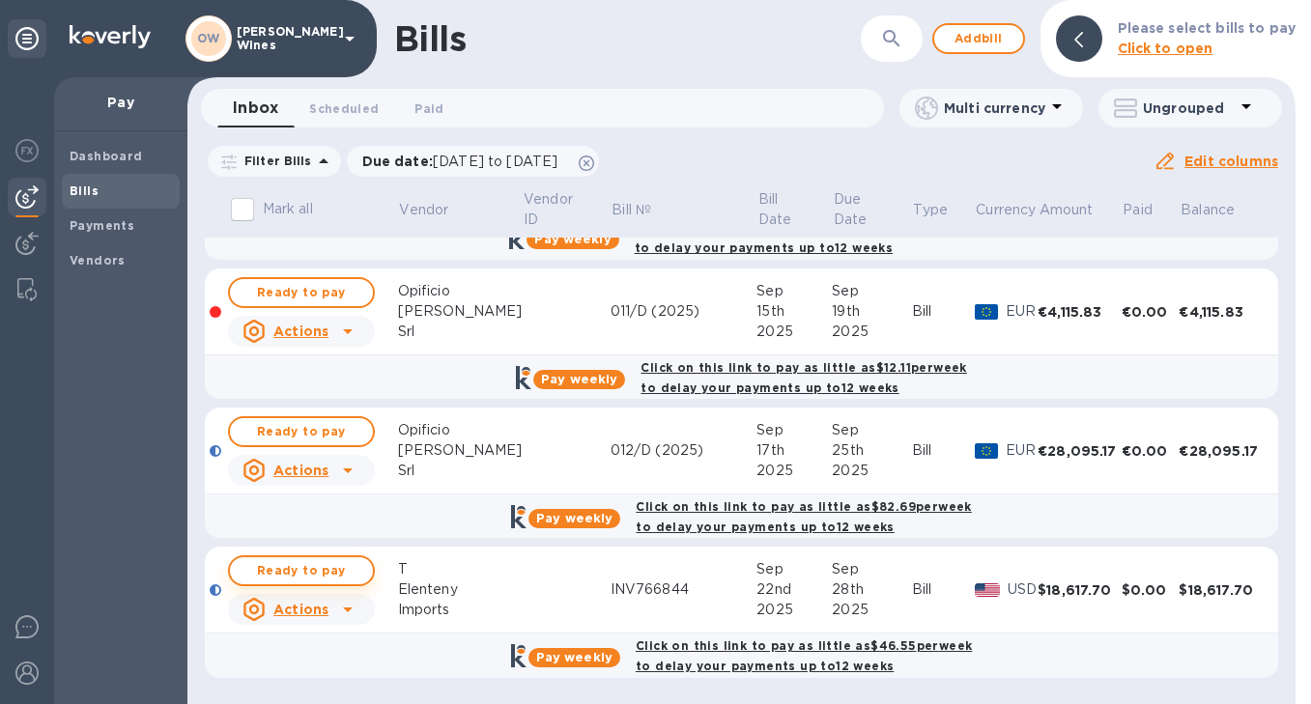
click at [345, 574] on span "Ready to pay" at bounding box center [301, 570] width 112 height 23
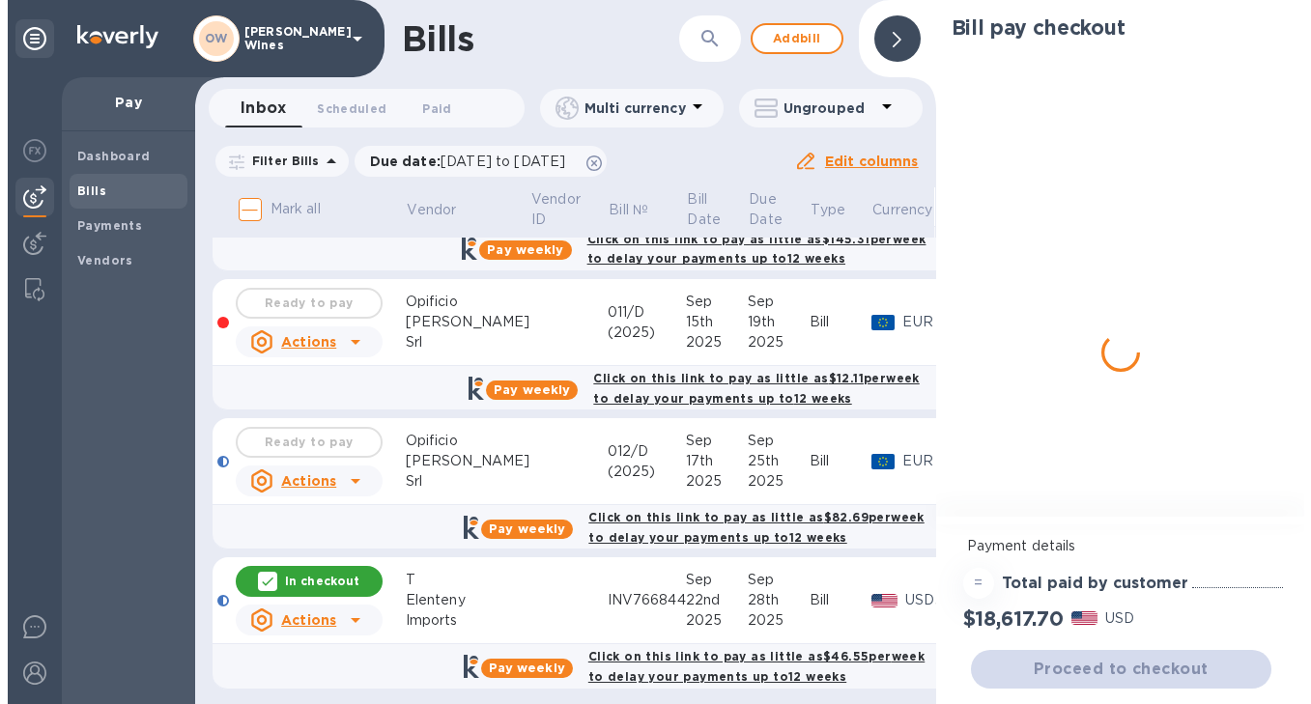
scroll to position [258, 0]
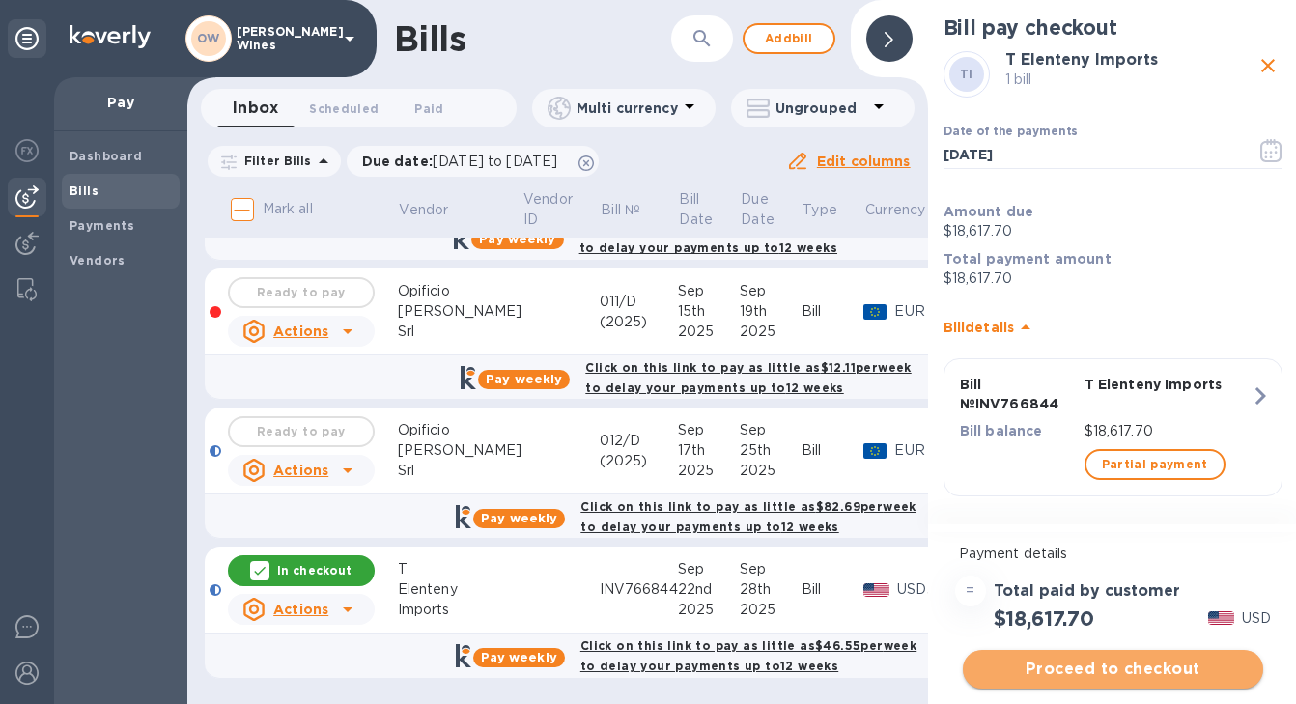
click at [1101, 662] on span "Proceed to checkout" at bounding box center [1114, 669] width 270 height 23
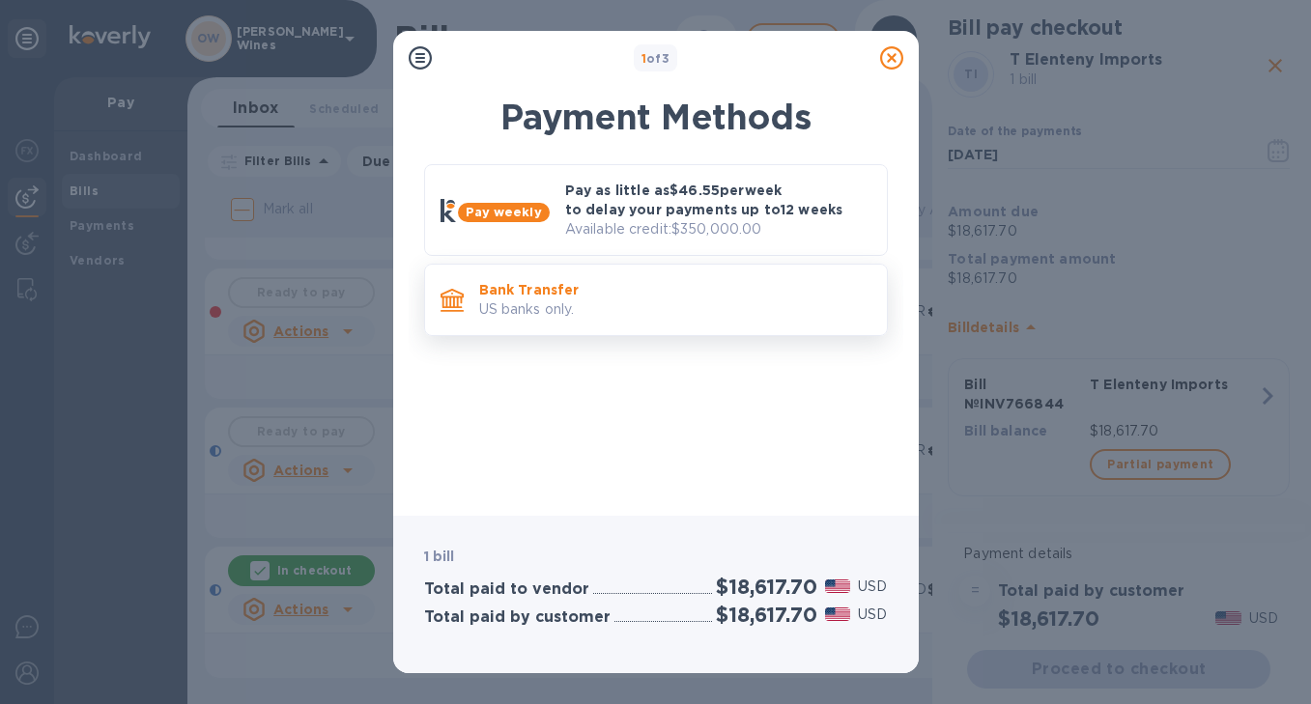
click at [575, 309] on p "US banks only." at bounding box center [675, 309] width 392 height 20
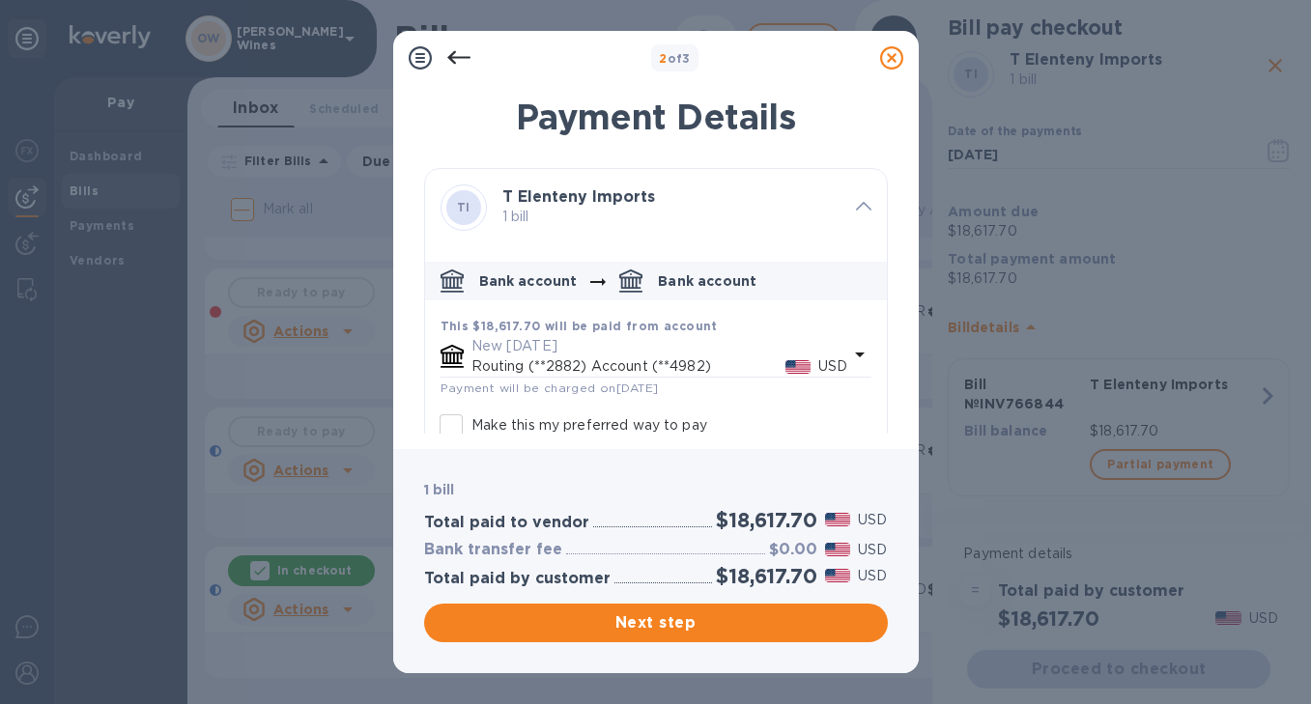
drag, startPoint x: 879, startPoint y: 298, endPoint x: 872, endPoint y: 414, distance: 117.1
click at [872, 414] on div "TI T Elenteny Imports 1 bill Bank account Bank account This $18,617.70 will be …" at bounding box center [656, 353] width 464 height 371
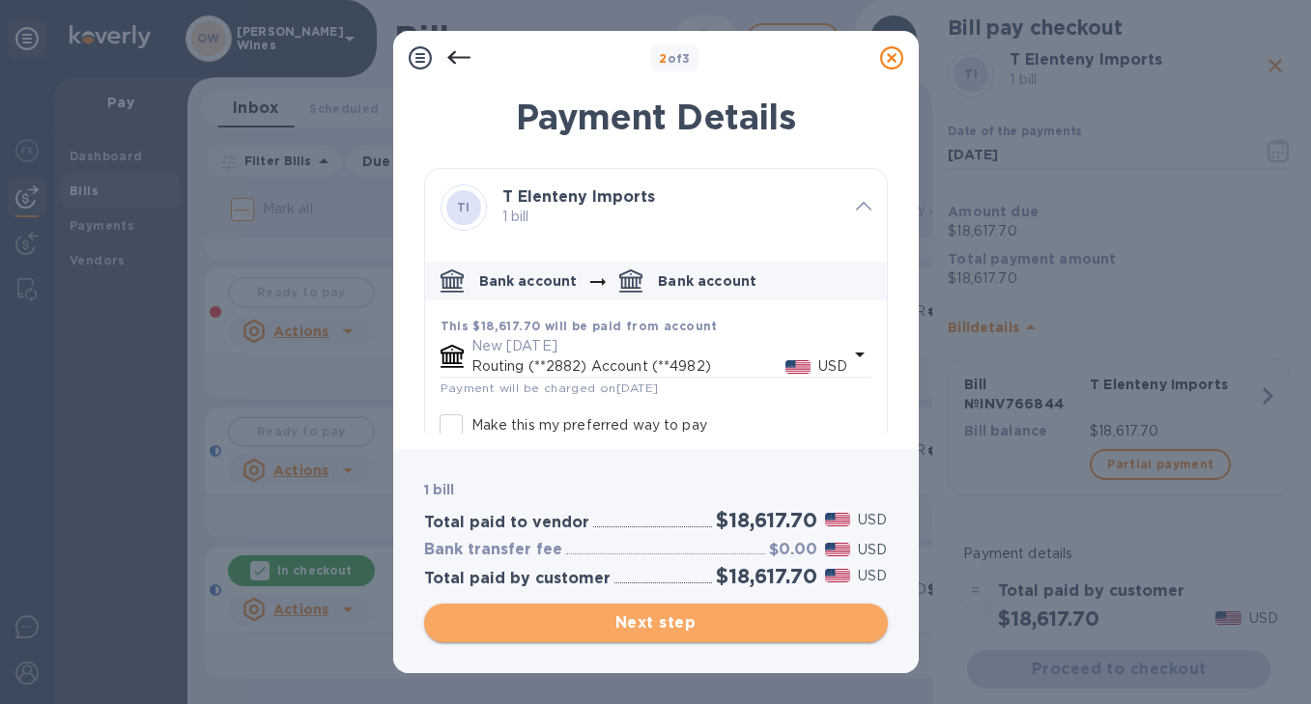
click at [688, 619] on span "Next step" at bounding box center [656, 622] width 433 height 23
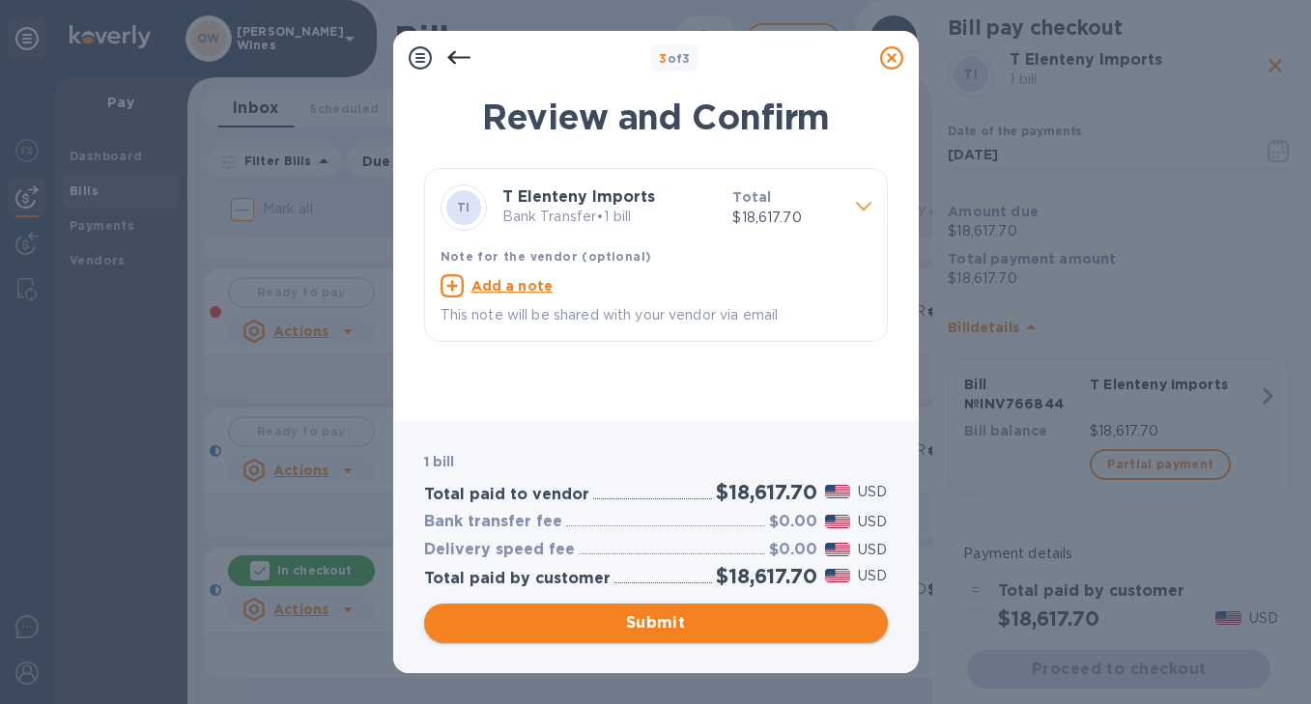
click at [688, 619] on span "Submit" at bounding box center [656, 622] width 433 height 23
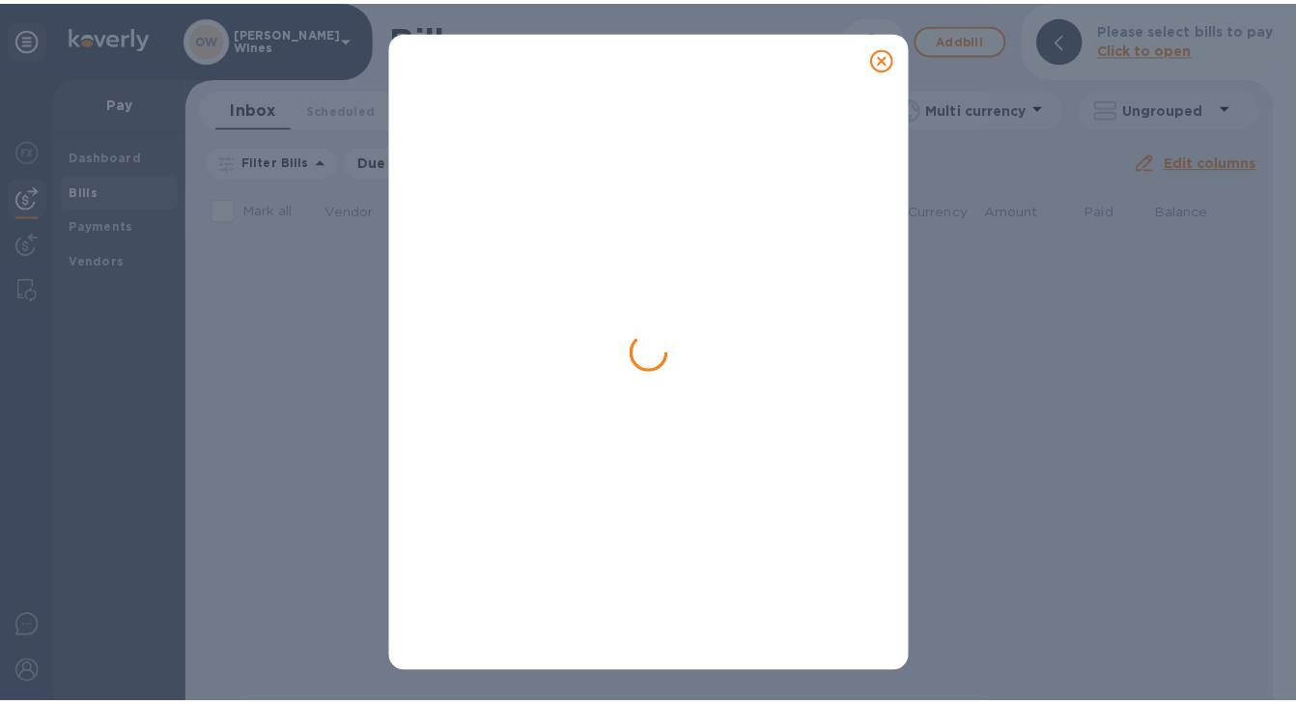
scroll to position [0, 0]
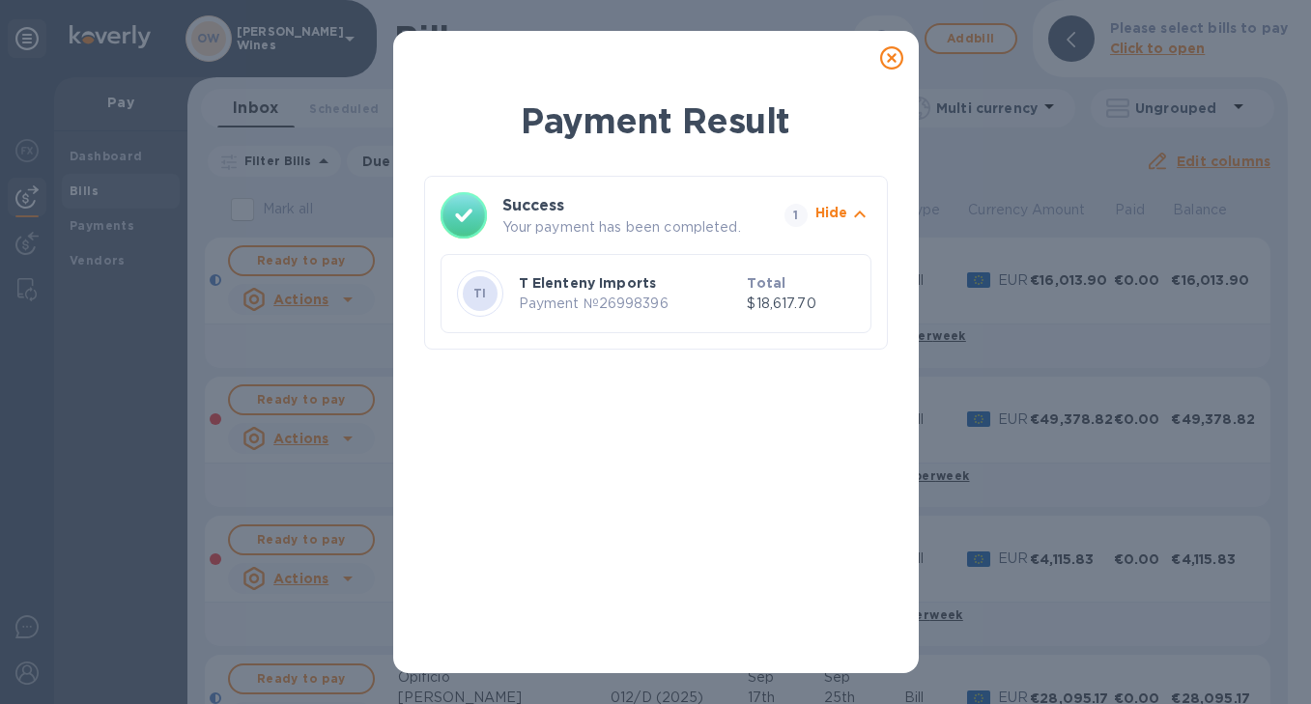
click at [889, 53] on icon at bounding box center [891, 57] width 23 height 23
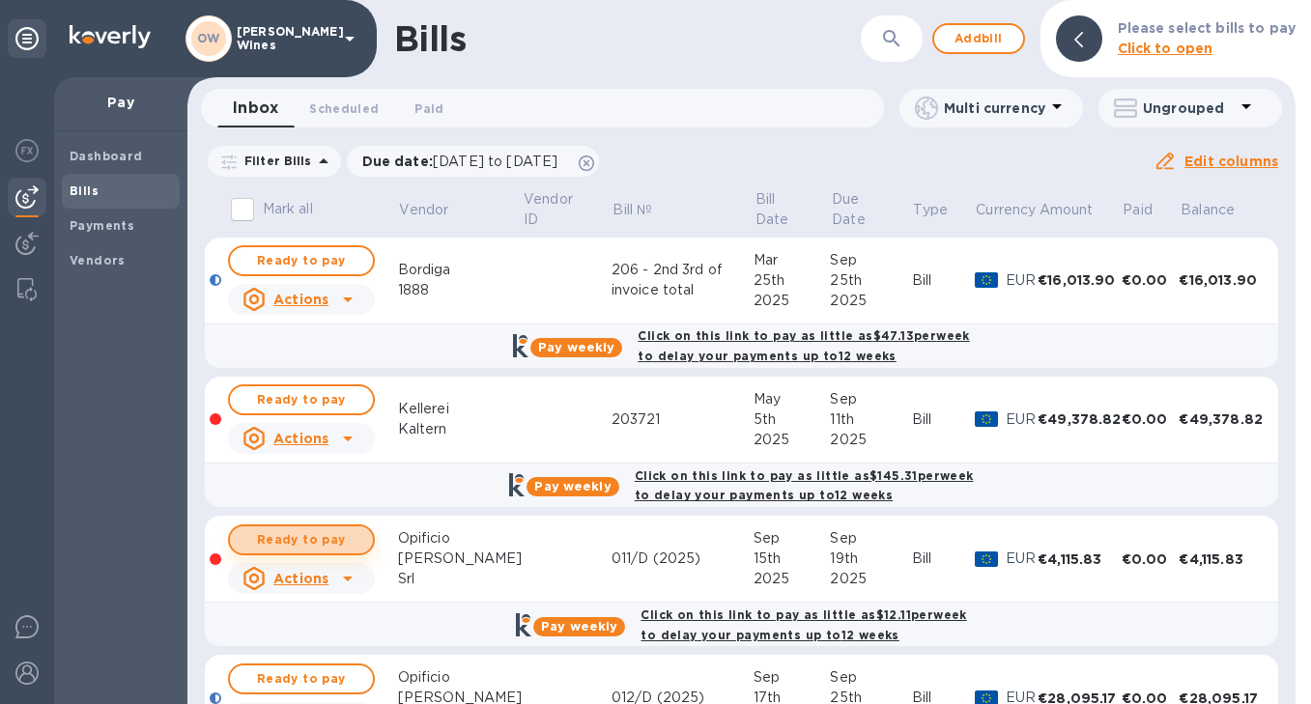
click at [303, 533] on span "Ready to pay" at bounding box center [301, 539] width 112 height 23
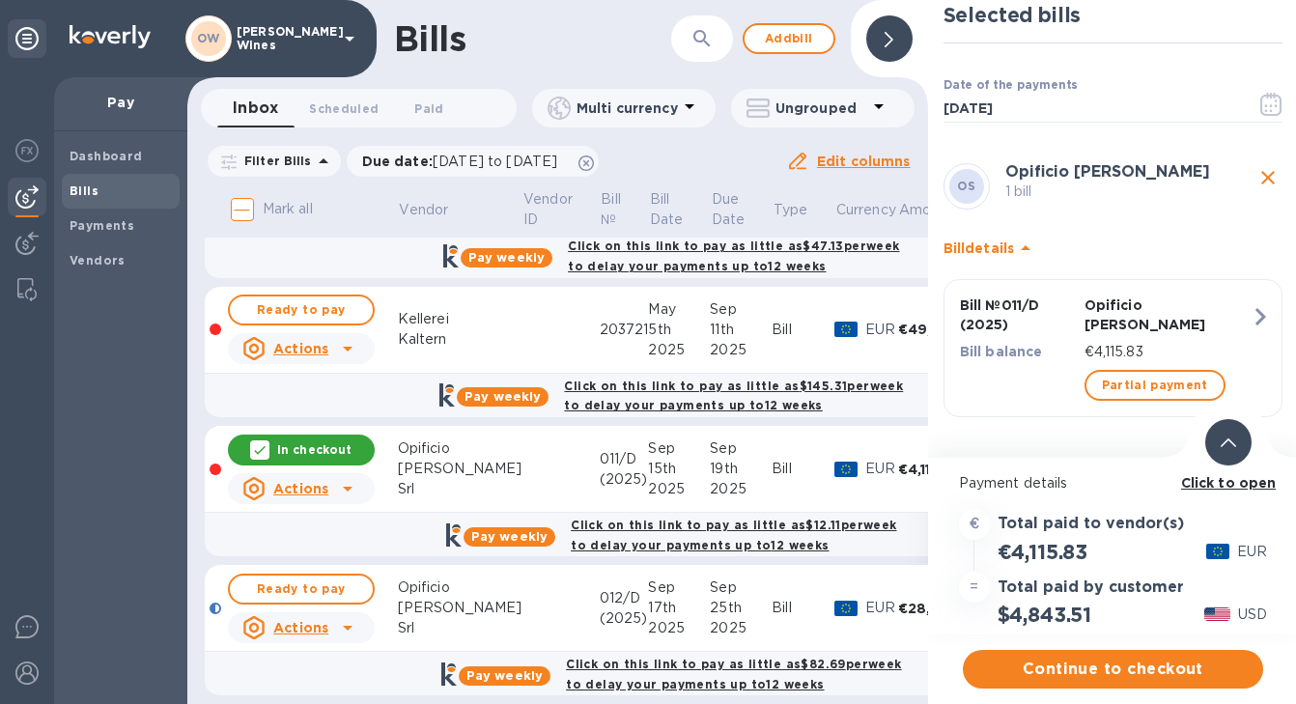
scroll to position [153, 0]
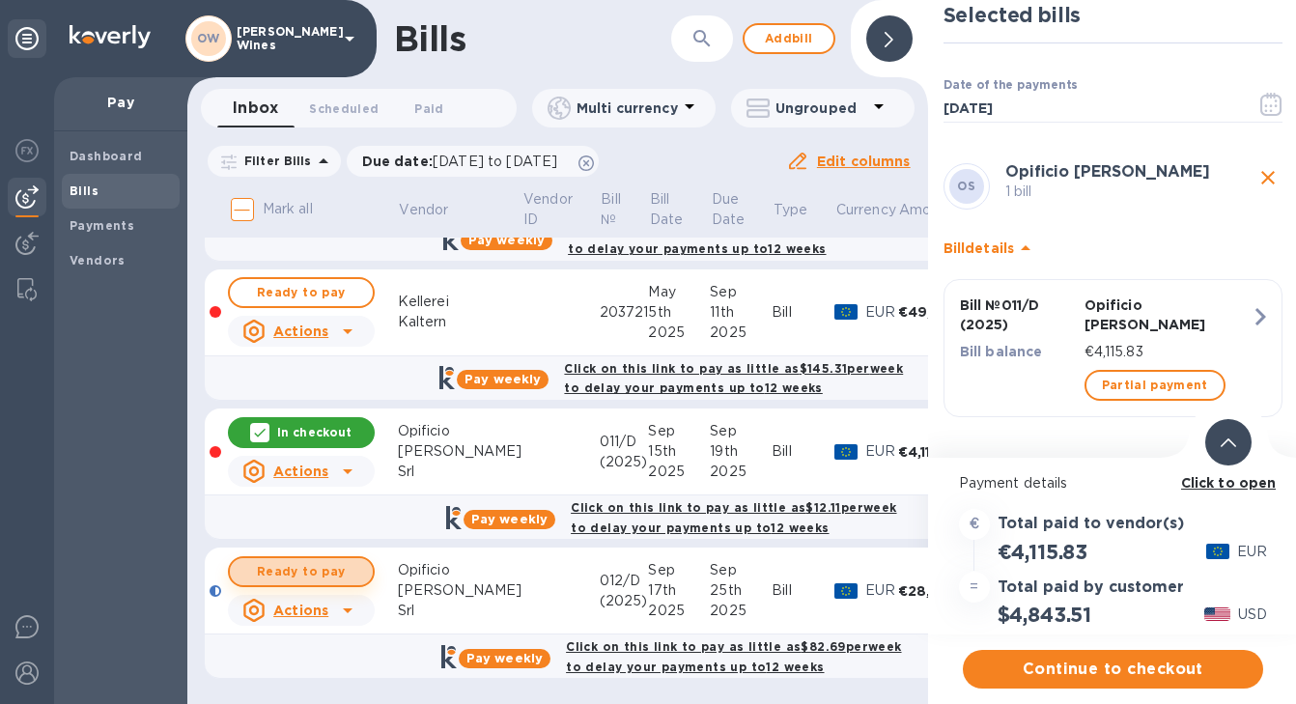
click at [289, 560] on span "Ready to pay" at bounding box center [301, 571] width 112 height 23
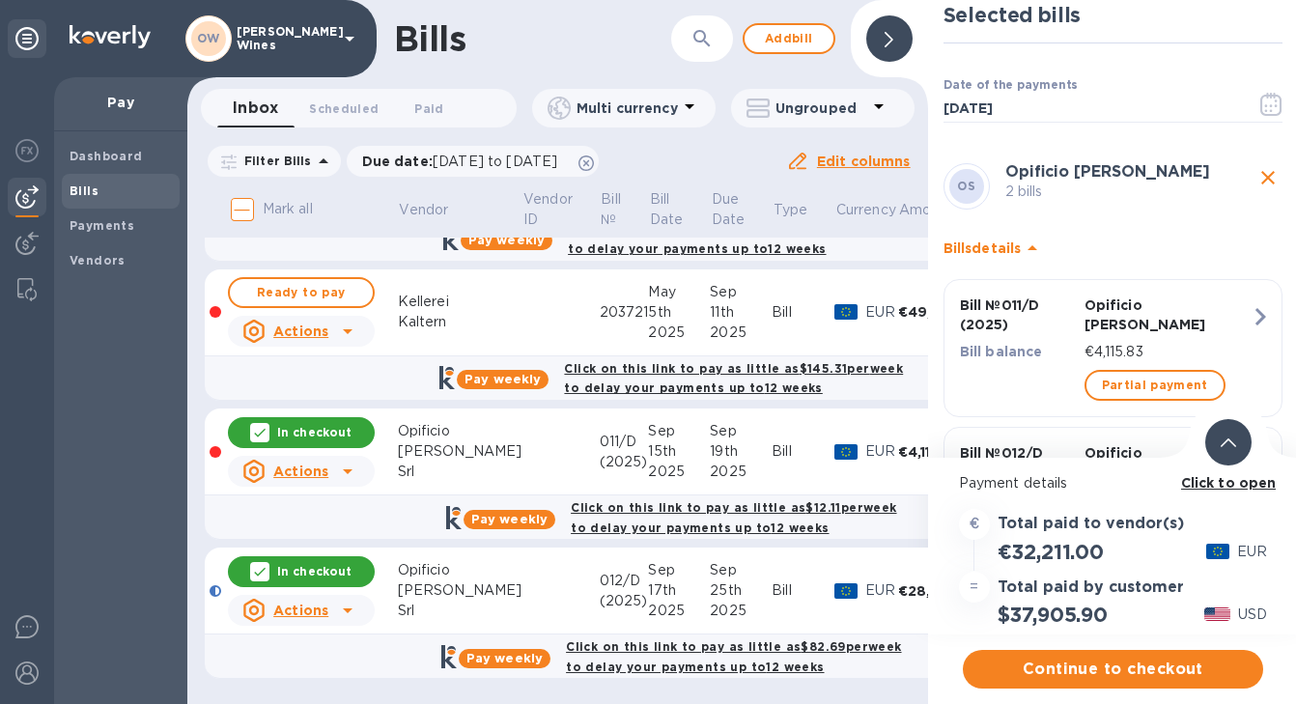
click at [1265, 475] on b "Click to open" at bounding box center [1229, 482] width 96 height 15
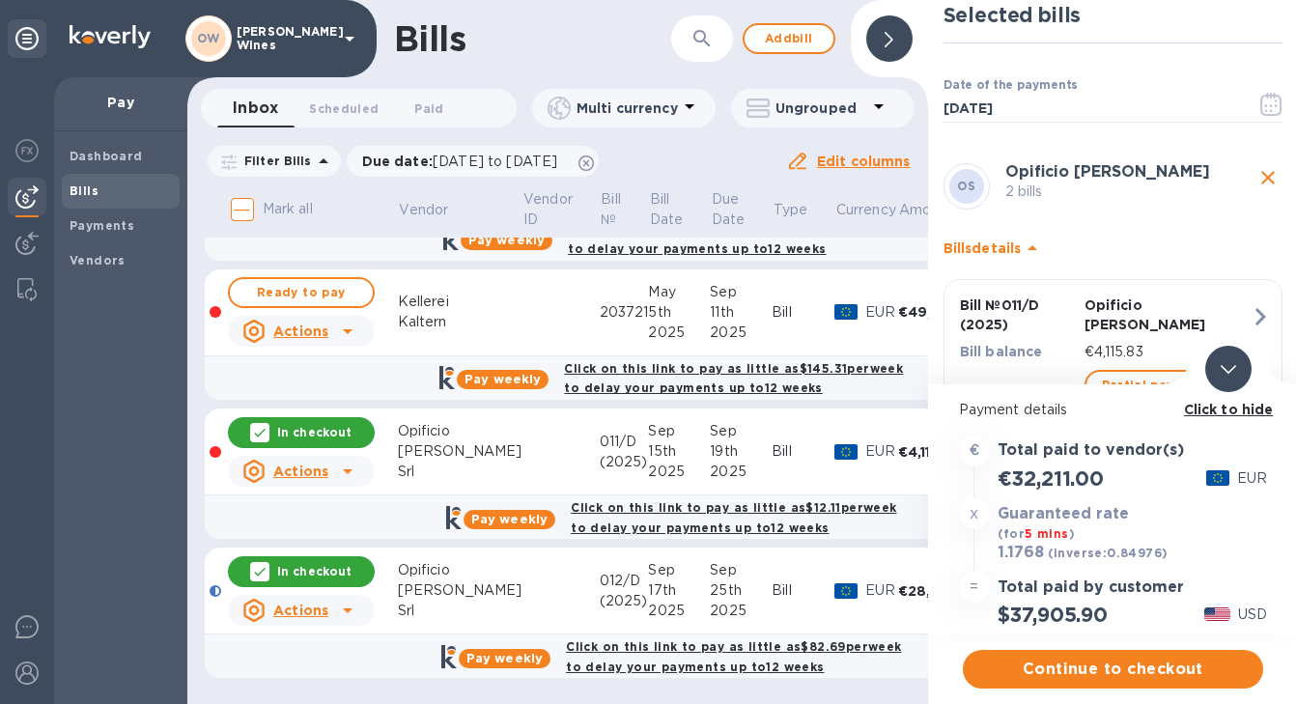
click at [1264, 166] on icon "close" at bounding box center [1268, 177] width 23 height 23
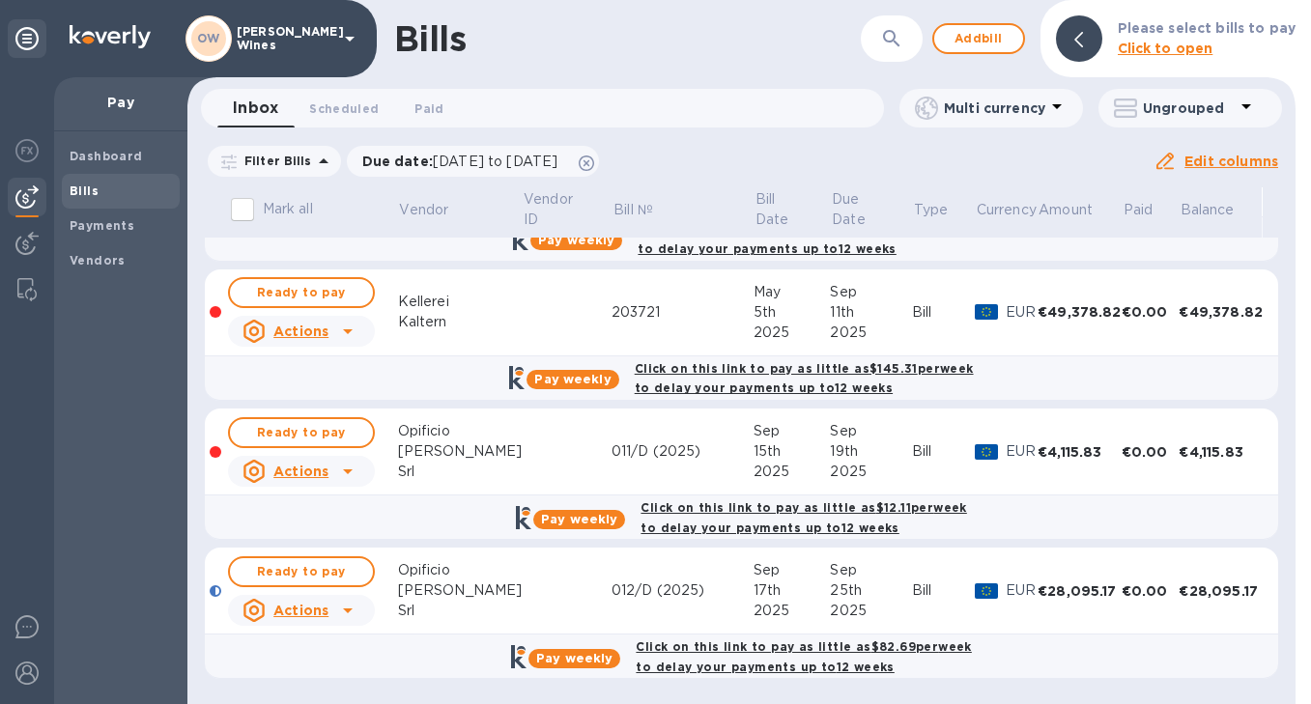
scroll to position [107, 0]
click at [351, 466] on icon at bounding box center [347, 471] width 23 height 23
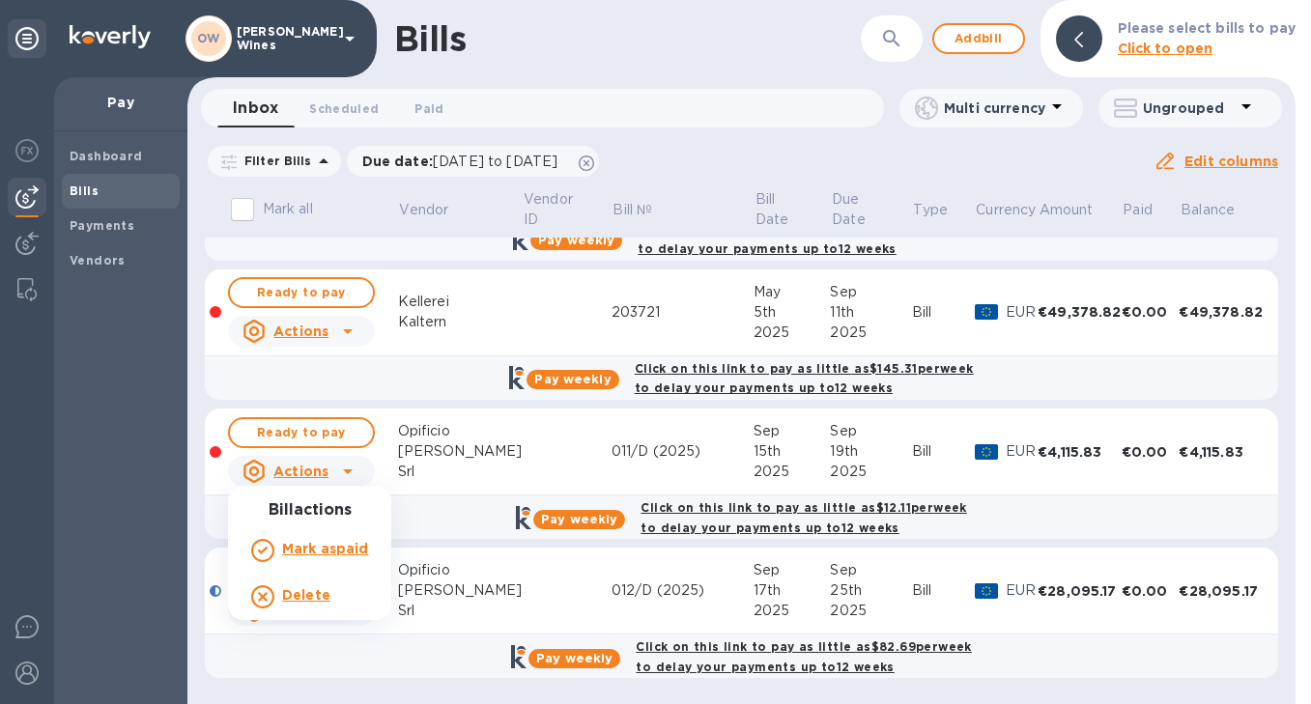
click at [302, 589] on b "Delete" at bounding box center [306, 594] width 48 height 15
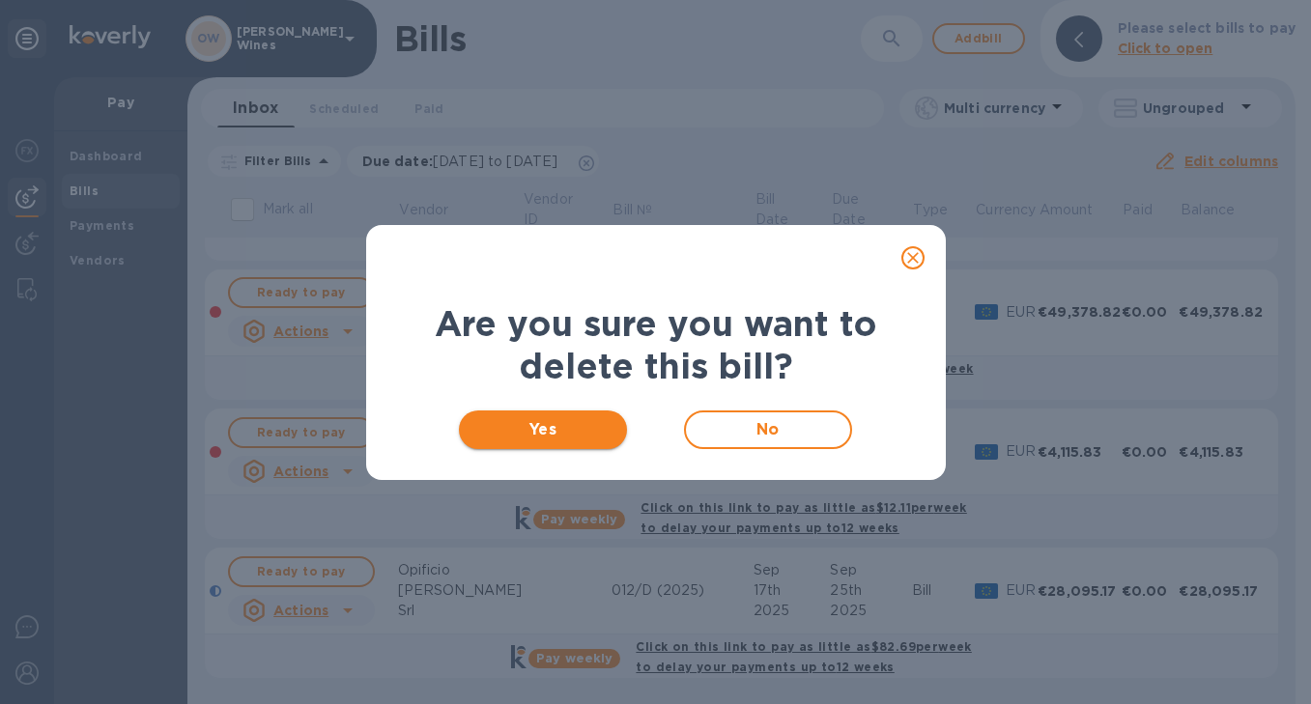
click at [511, 439] on span "Yes" at bounding box center [543, 429] width 138 height 23
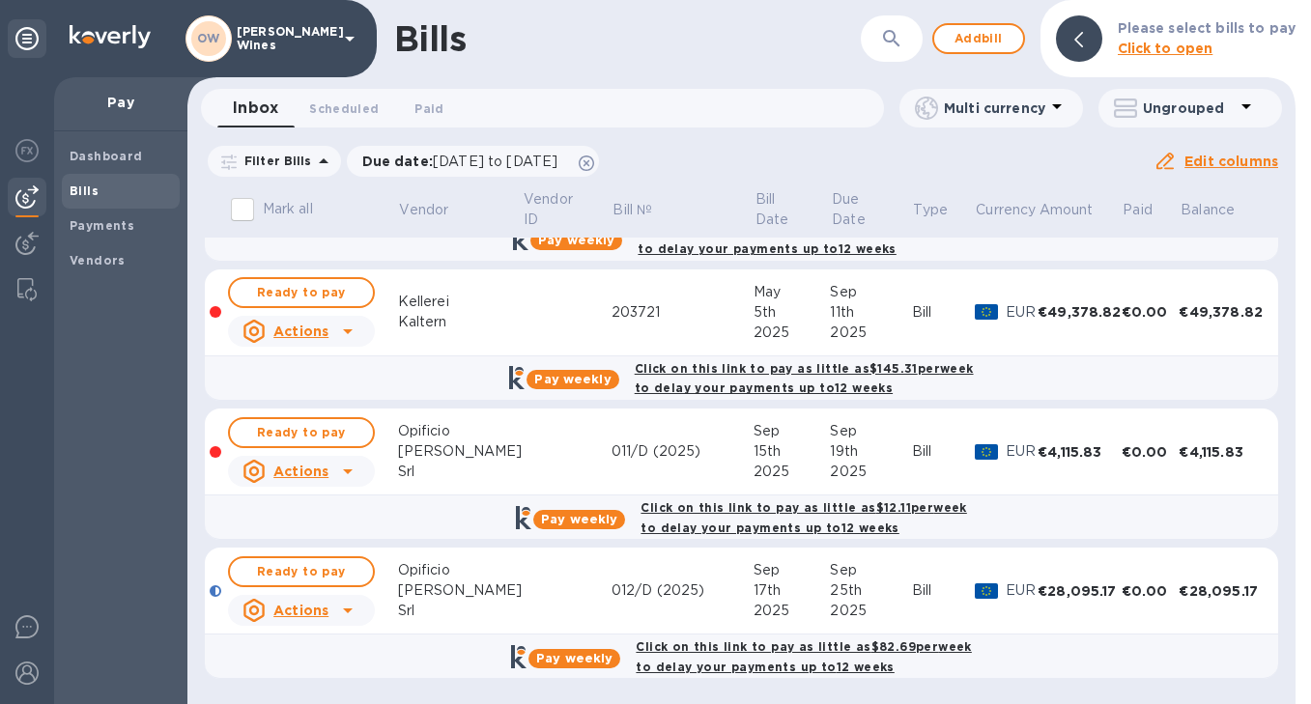
scroll to position [0, 0]
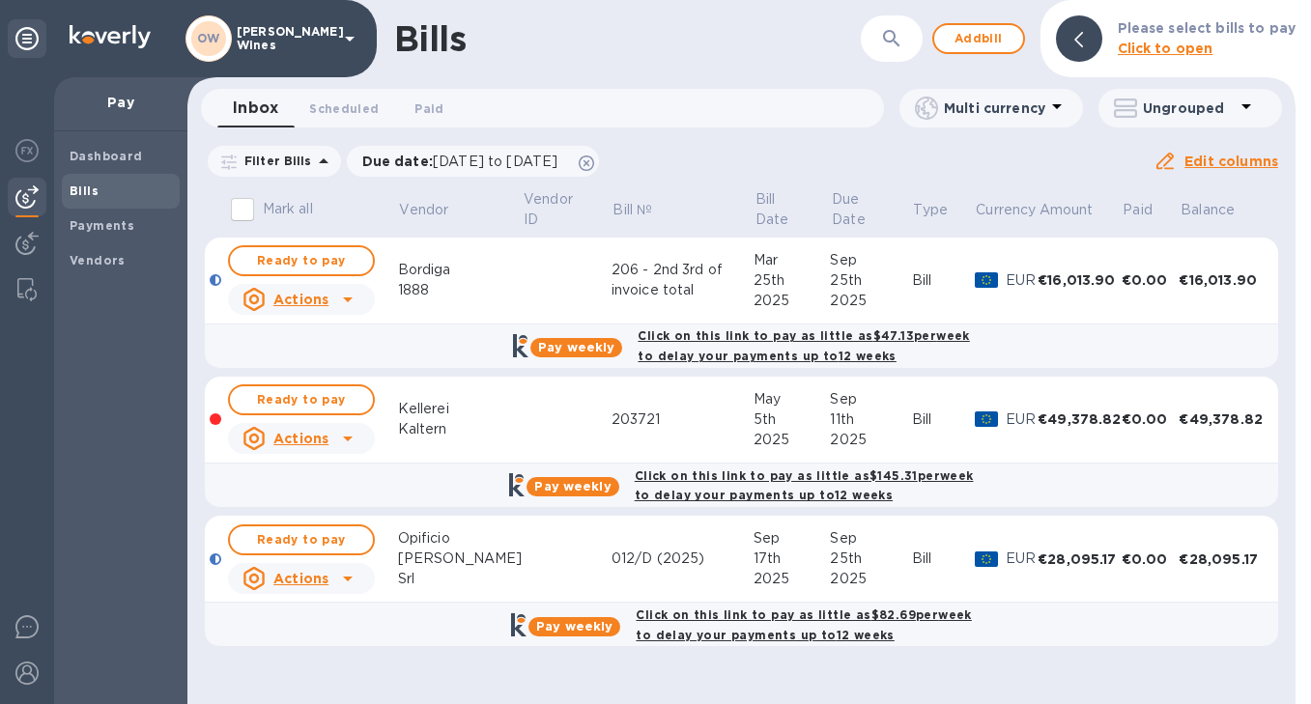
click at [350, 582] on icon at bounding box center [347, 578] width 23 height 23
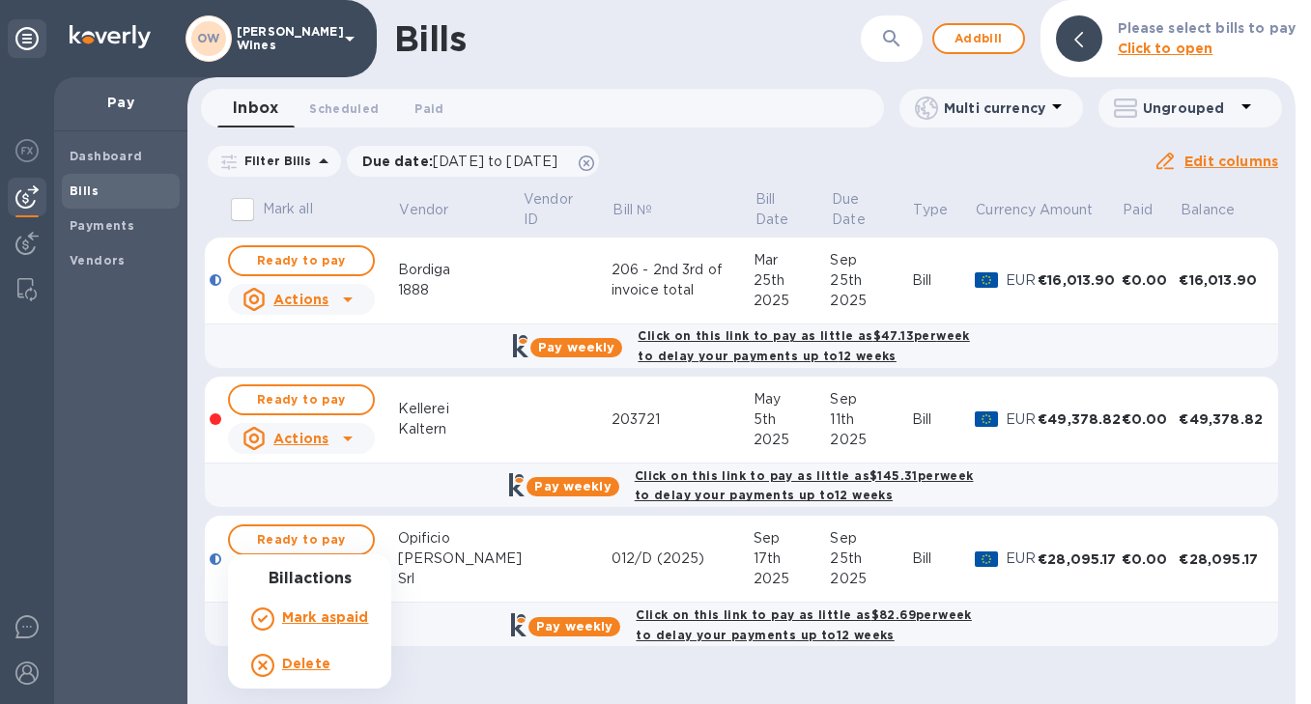
click at [309, 662] on b "Delete" at bounding box center [306, 663] width 48 height 15
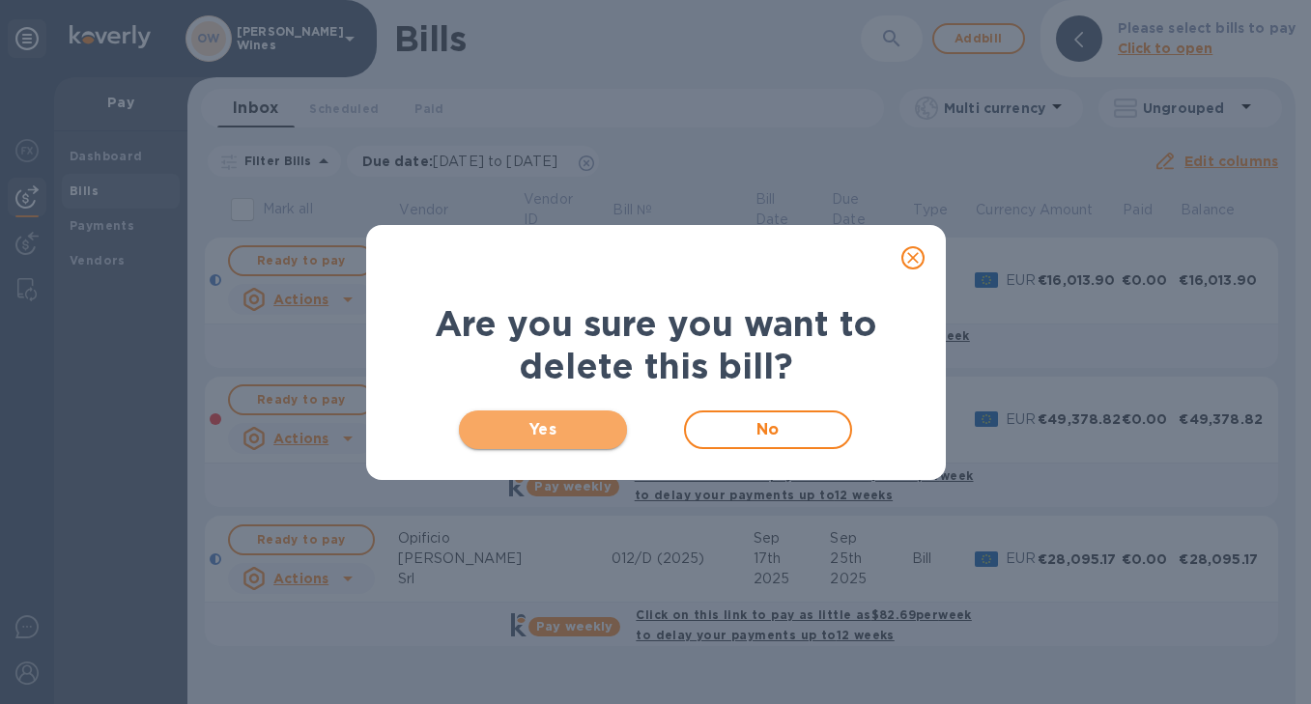
click at [523, 429] on span "Yes" at bounding box center [543, 429] width 138 height 23
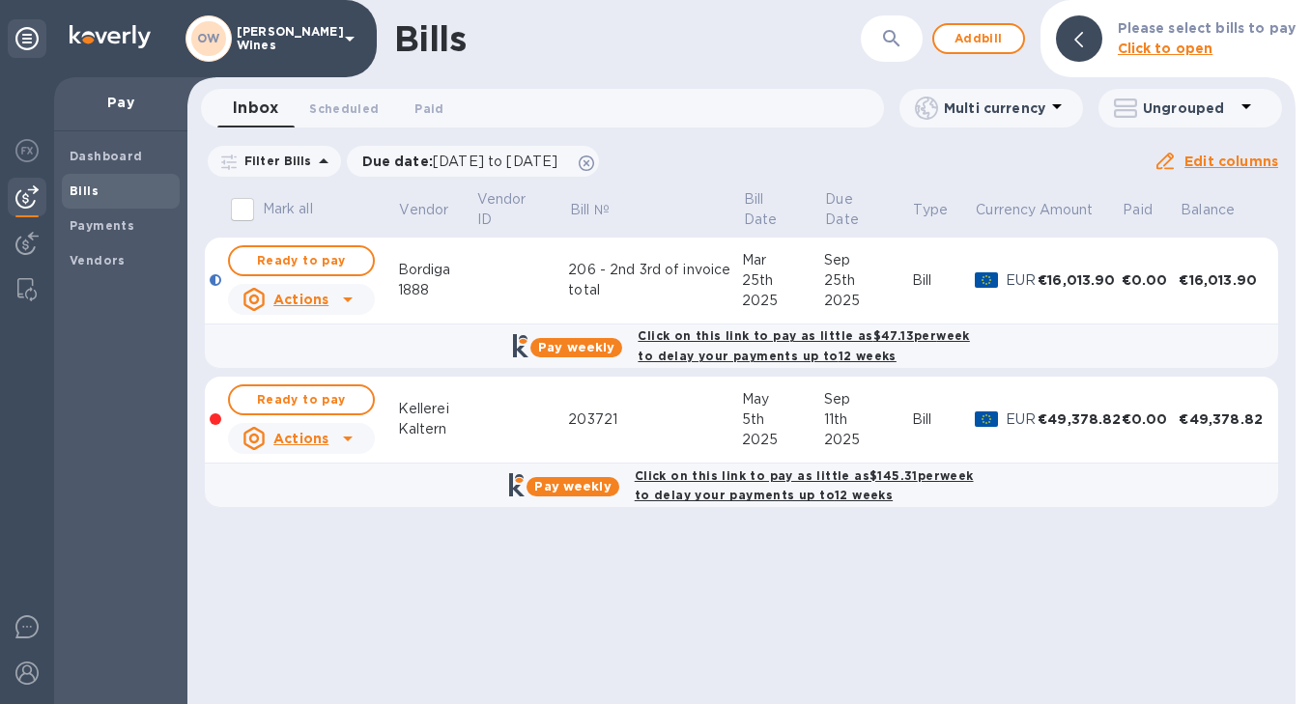
click at [347, 298] on icon at bounding box center [348, 300] width 10 height 5
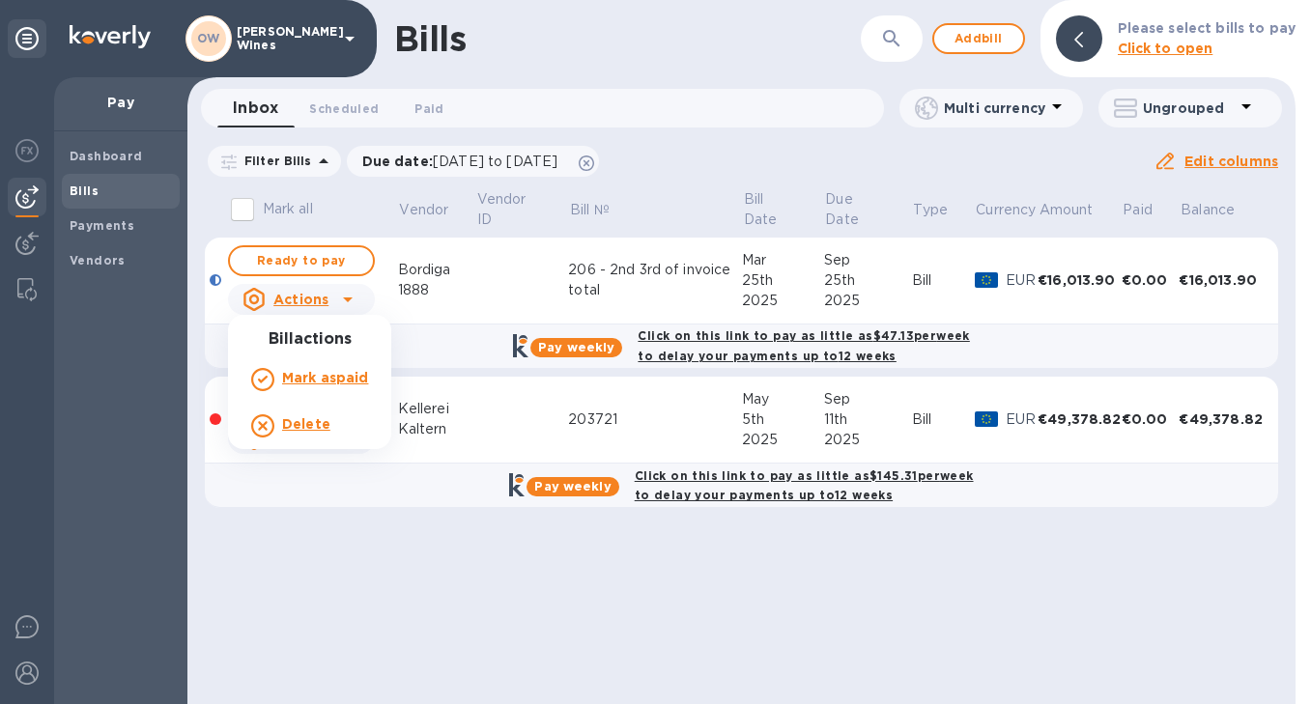
click at [308, 427] on b "Delete" at bounding box center [306, 423] width 48 height 15
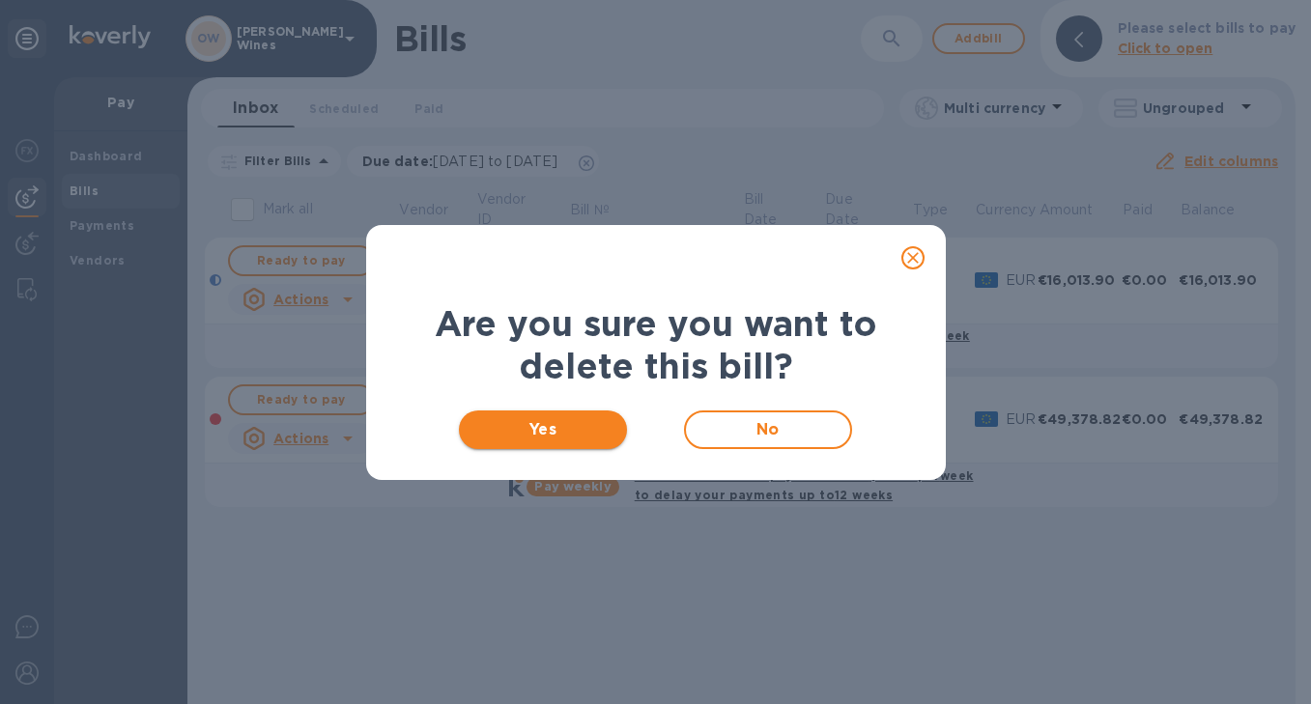
click at [554, 418] on span "Yes" at bounding box center [543, 429] width 138 height 23
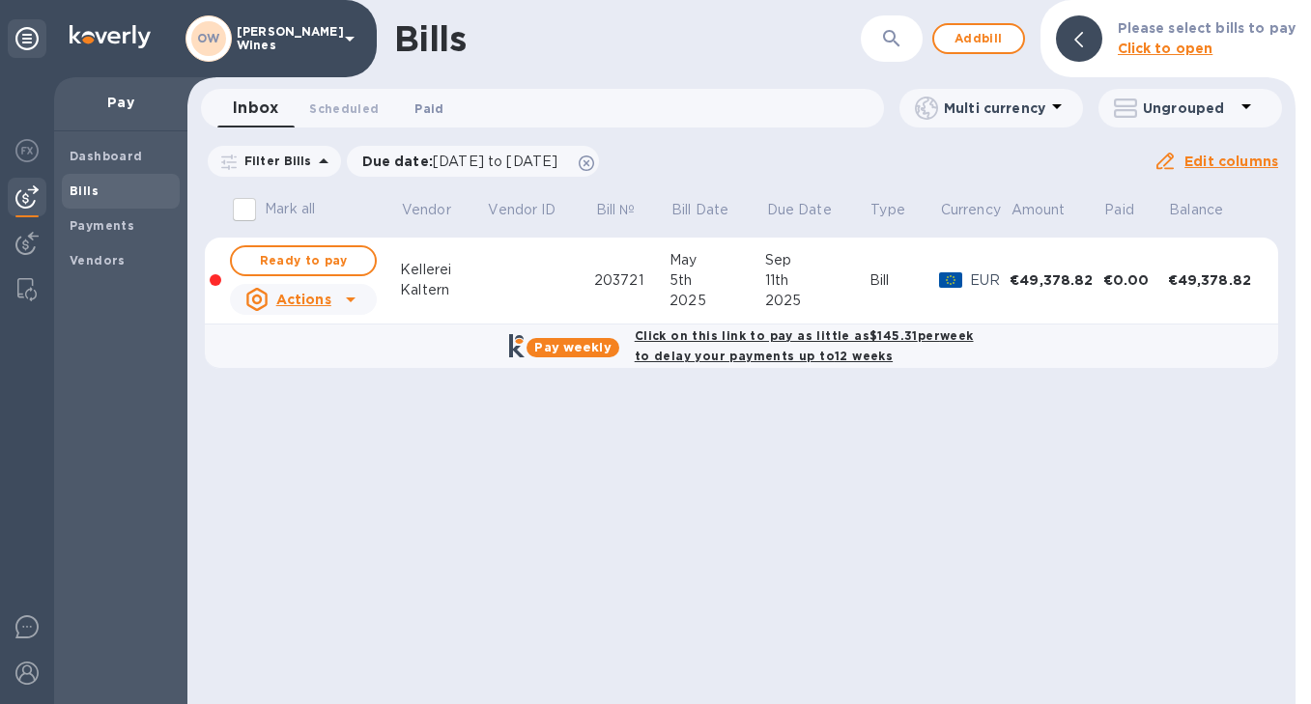
click at [440, 110] on span "Paid 0" at bounding box center [429, 109] width 39 height 20
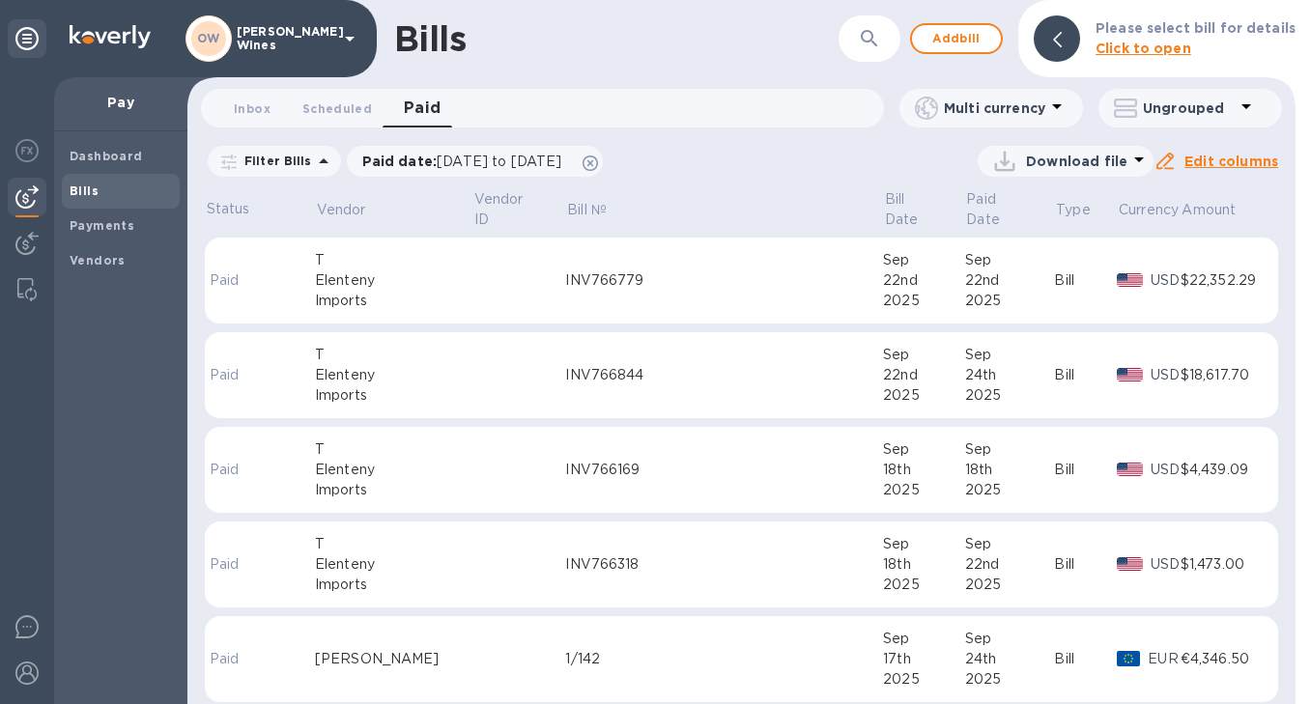
click at [406, 378] on div "Elenteny" at bounding box center [393, 375] width 157 height 20
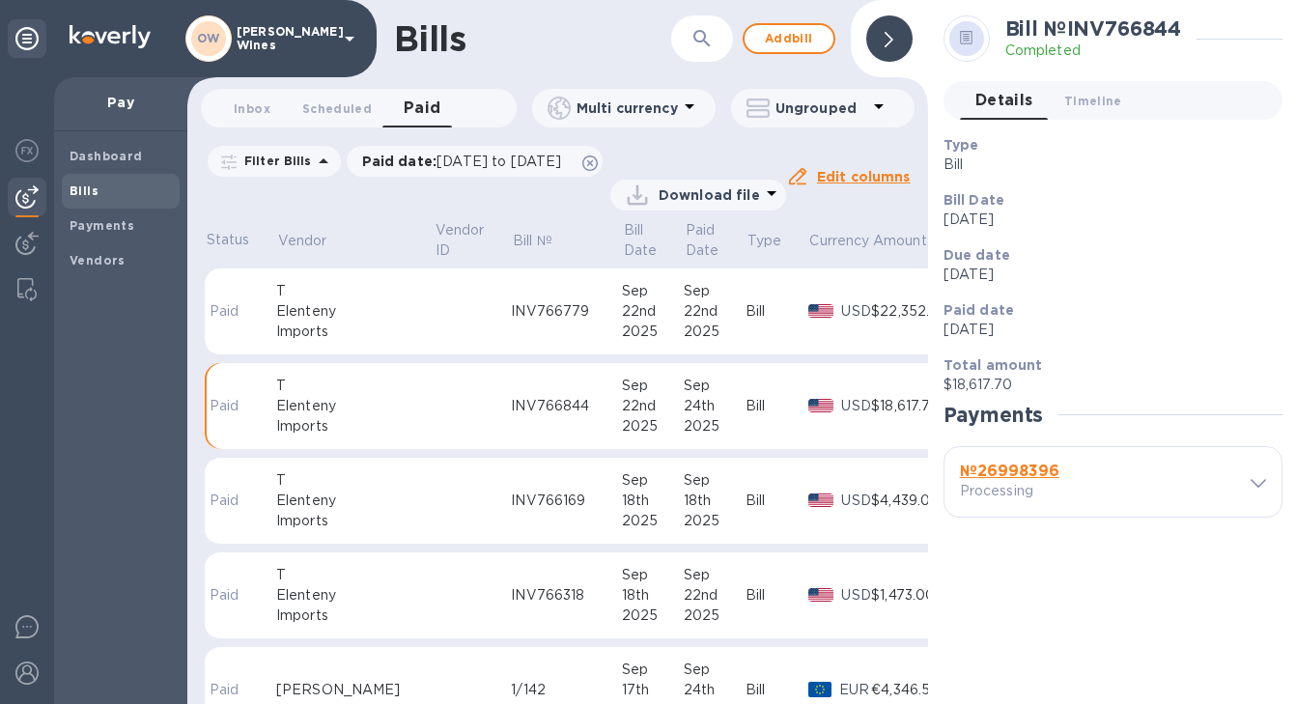
click at [1019, 479] on b "№ 26998396" at bounding box center [1009, 471] width 99 height 18
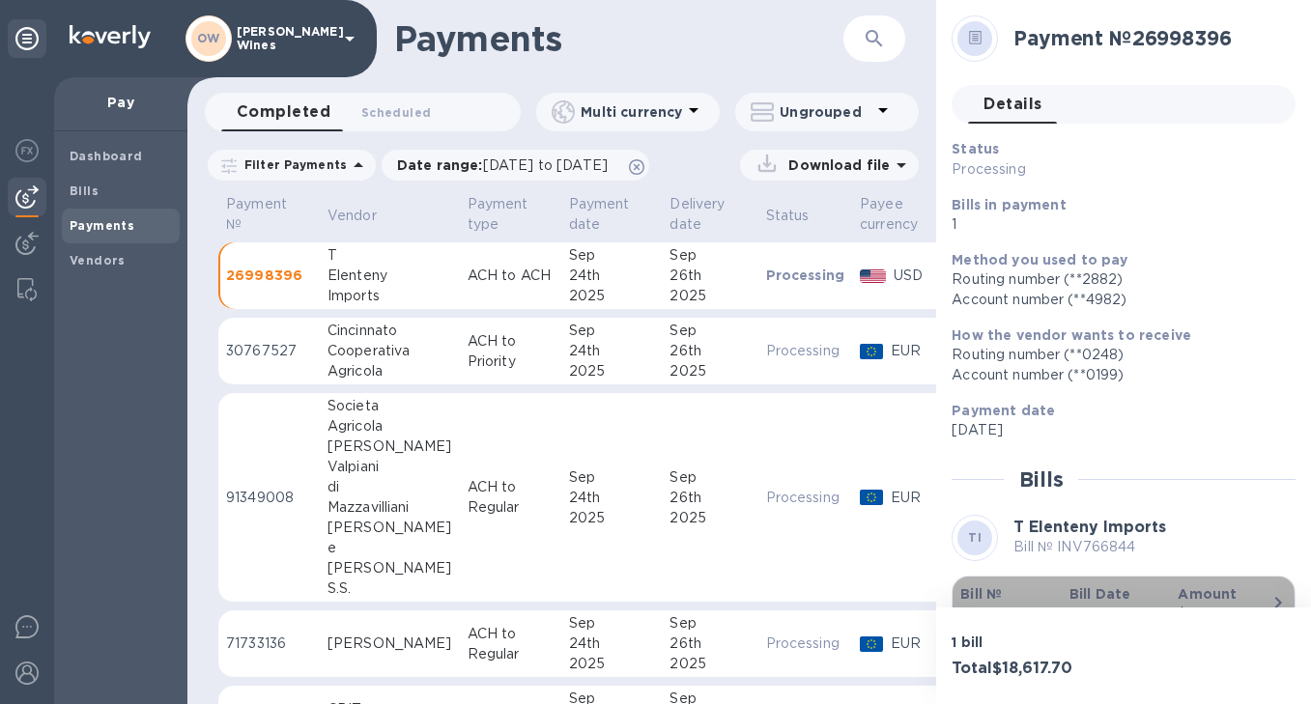
click at [984, 600] on b "Bill №" at bounding box center [981, 593] width 42 height 15
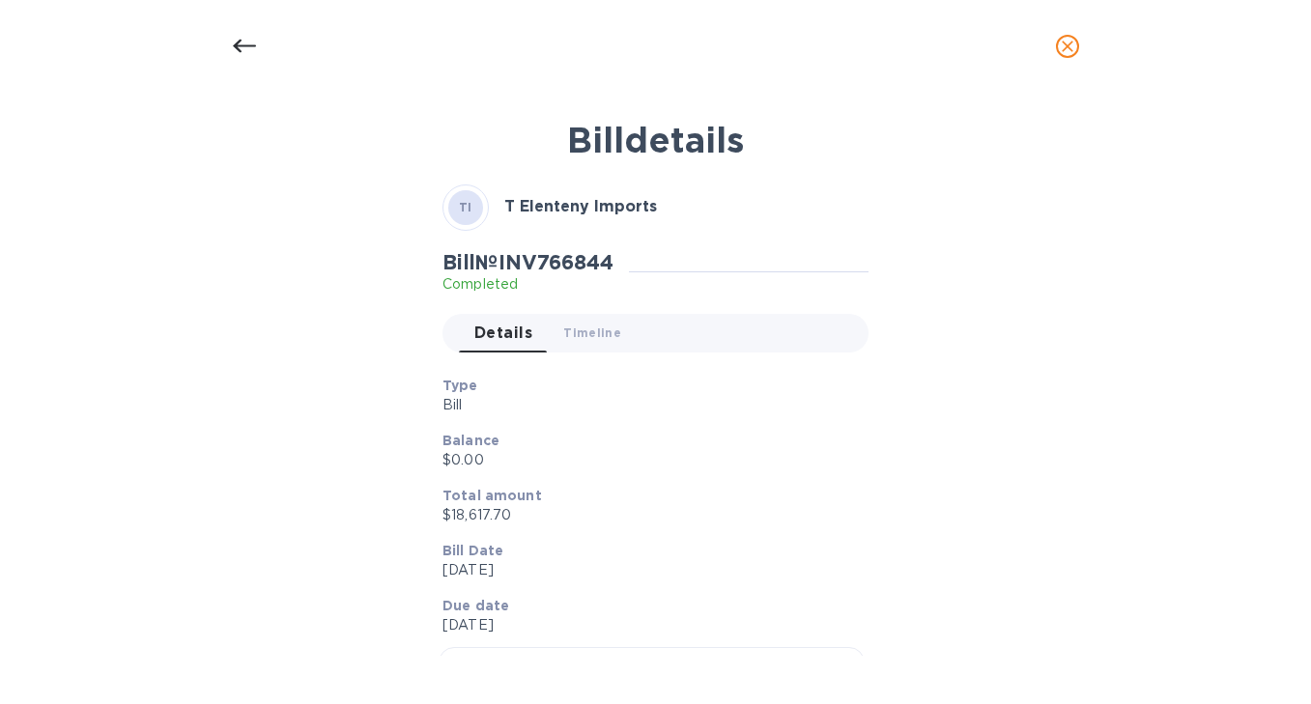
click at [241, 44] on icon at bounding box center [244, 46] width 23 height 23
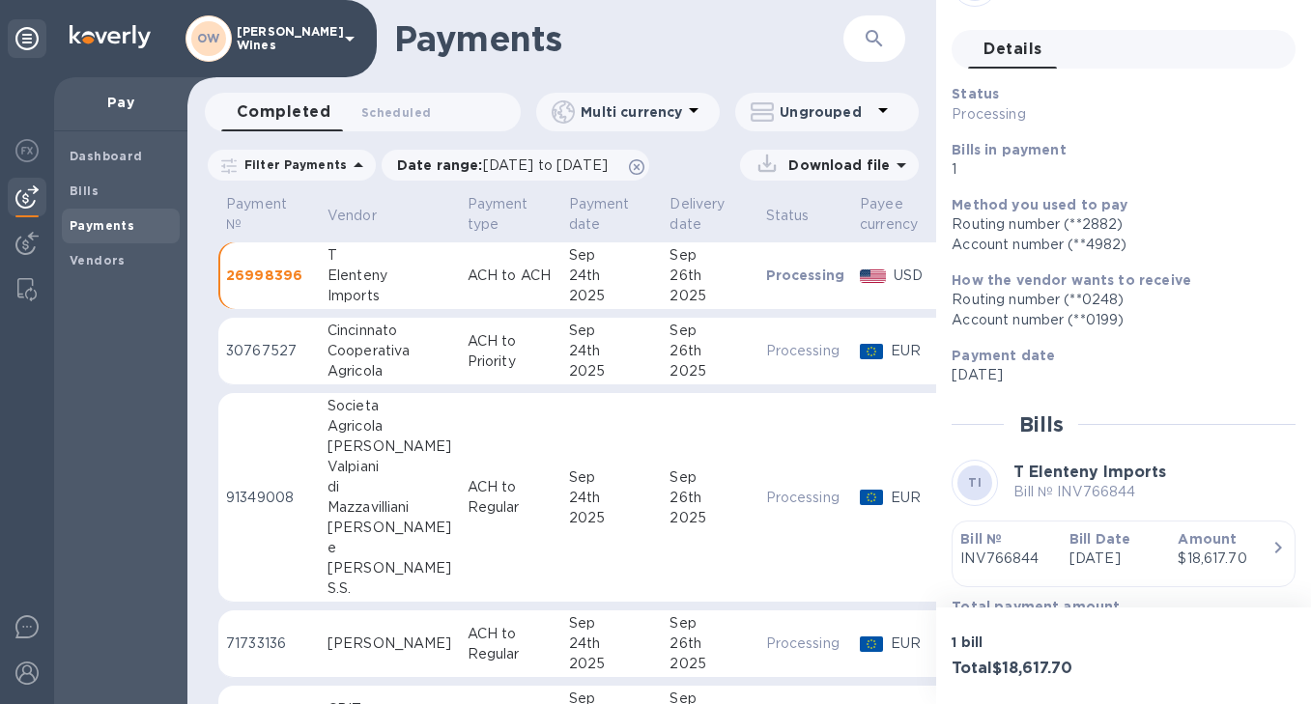
click at [369, 342] on div "Cooperativa" at bounding box center [389, 351] width 125 height 20
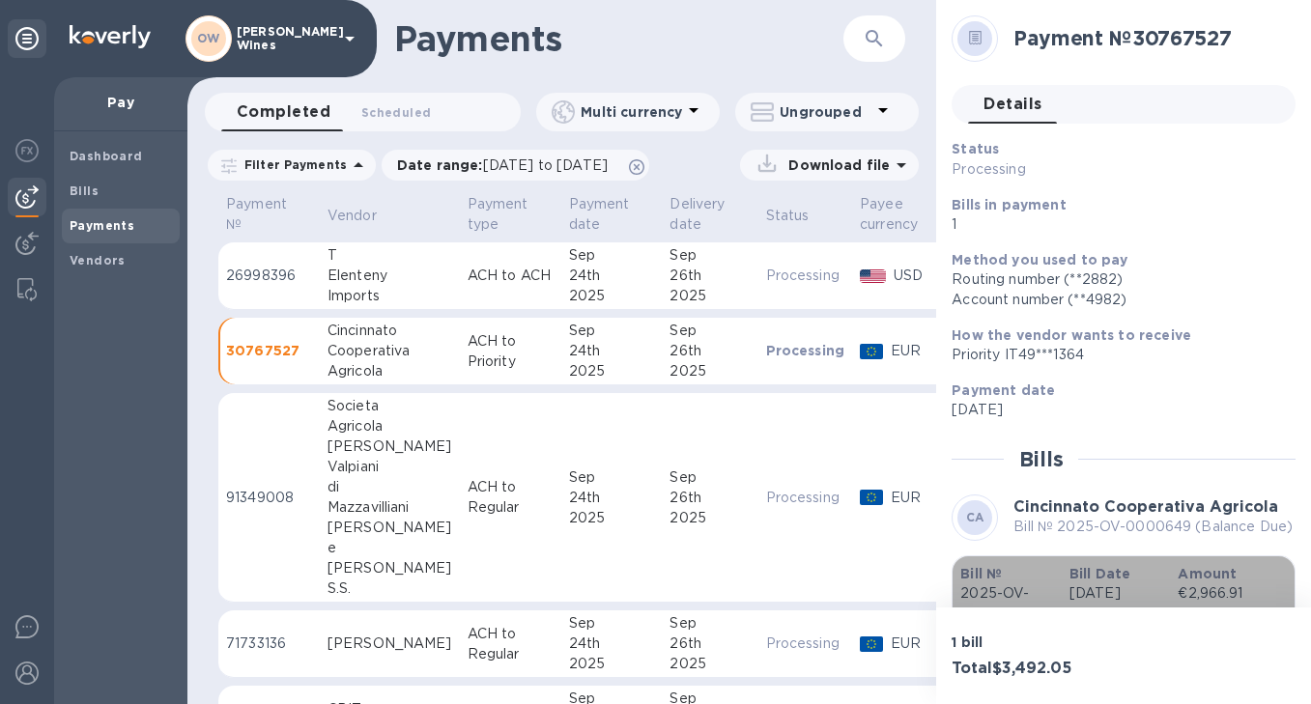
click at [994, 582] on b "Bill №" at bounding box center [981, 573] width 42 height 15
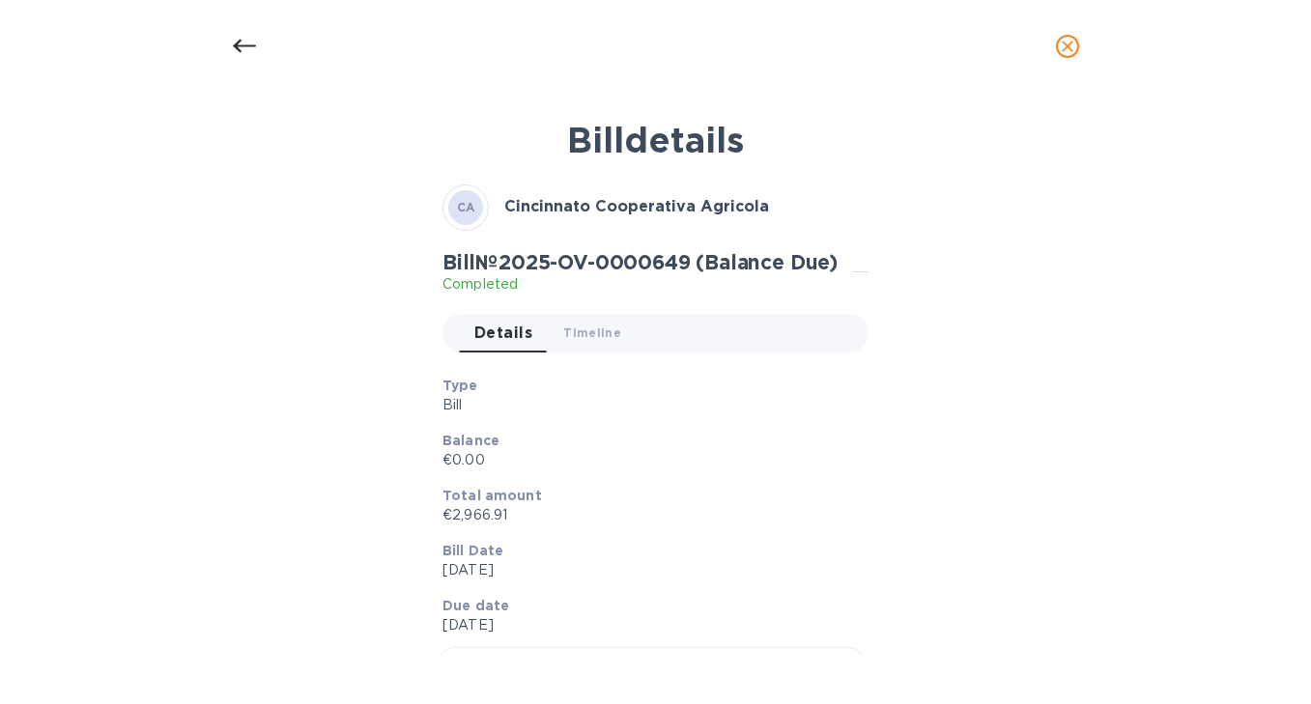
click at [240, 41] on icon at bounding box center [243, 47] width 23 height 14
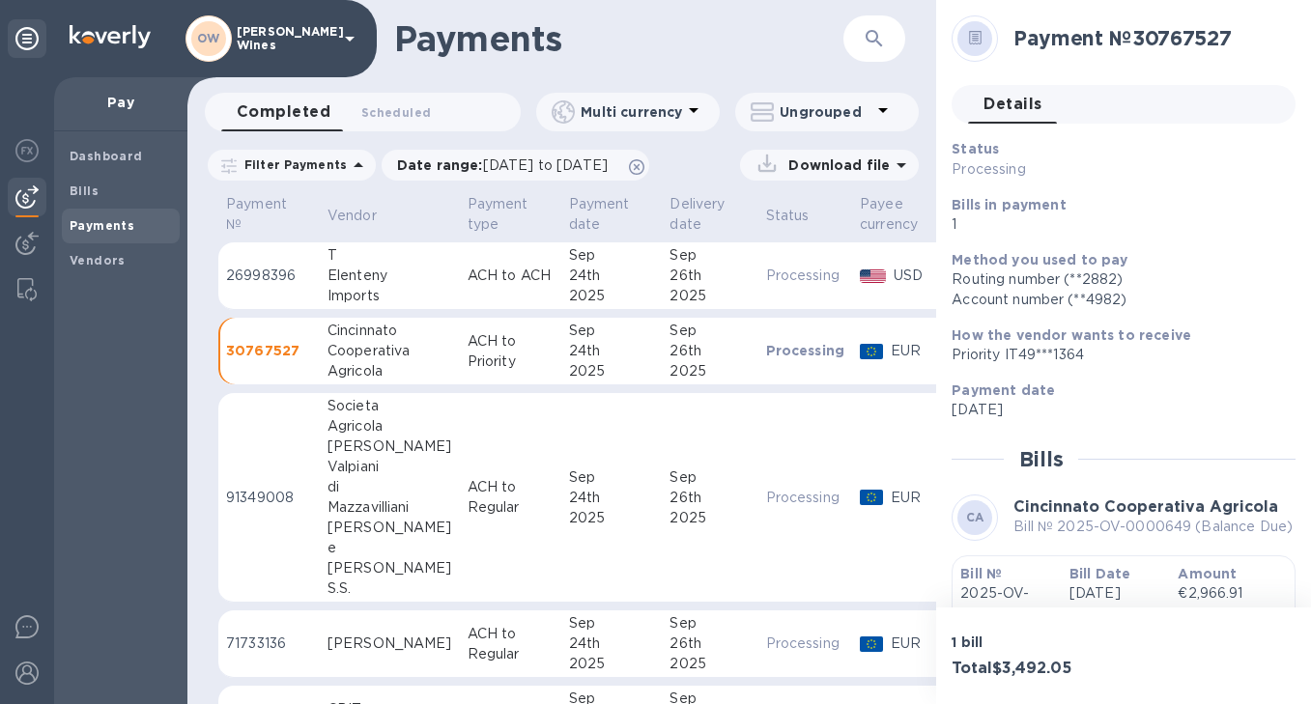
scroll to position [88, 0]
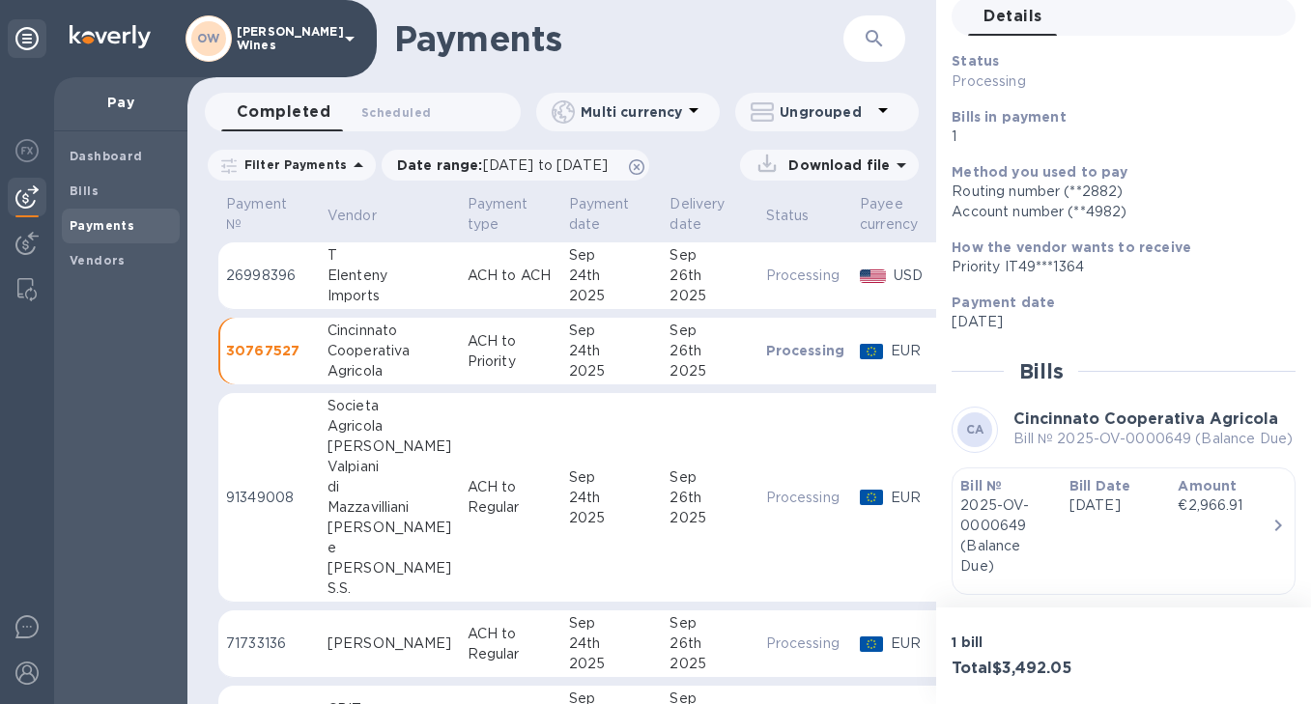
click at [363, 441] on div "[PERSON_NAME]" at bounding box center [389, 447] width 125 height 20
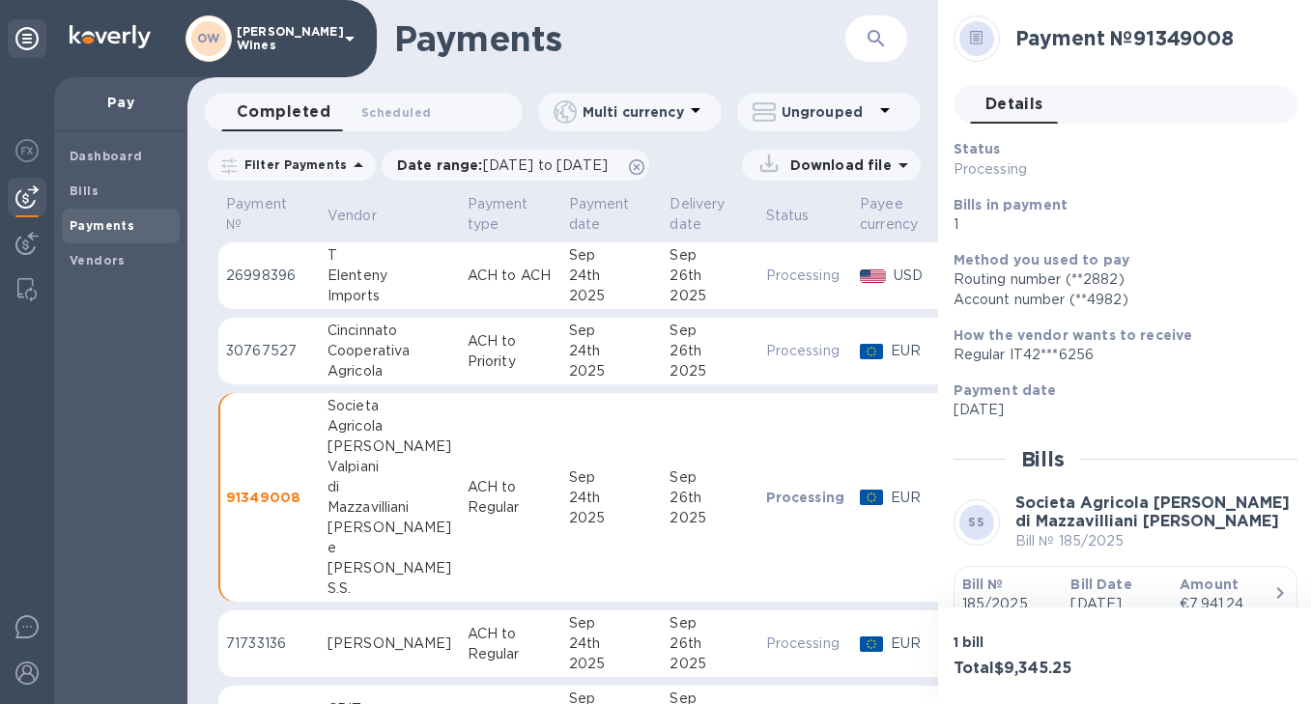
click at [987, 582] on b "Bill №" at bounding box center [983, 584] width 42 height 15
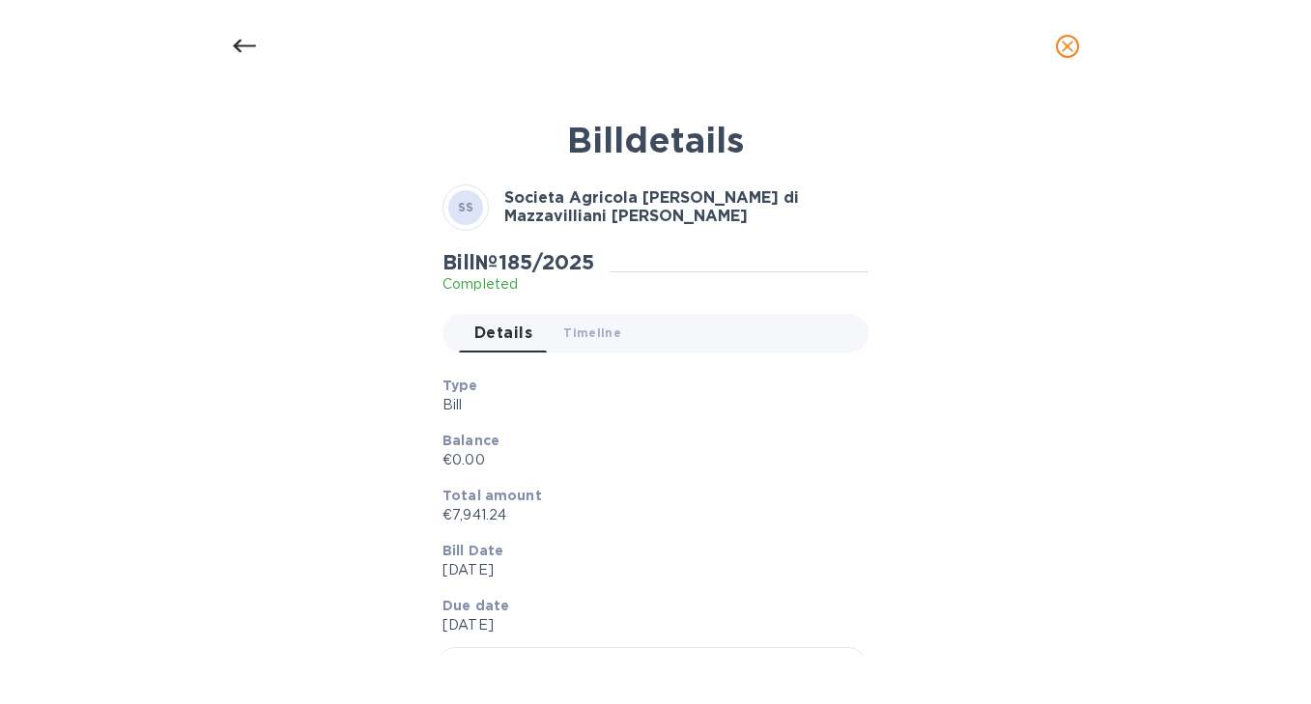
click at [234, 44] on icon at bounding box center [243, 47] width 23 height 14
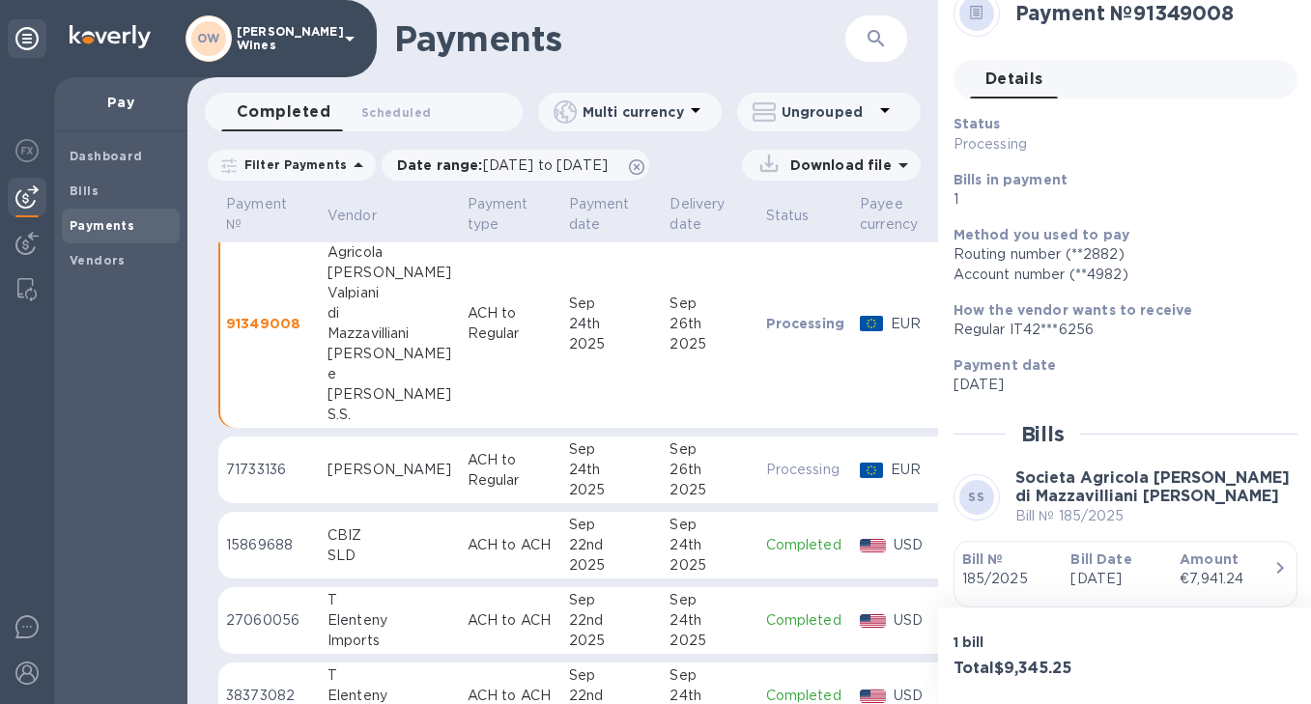
scroll to position [194, 0]
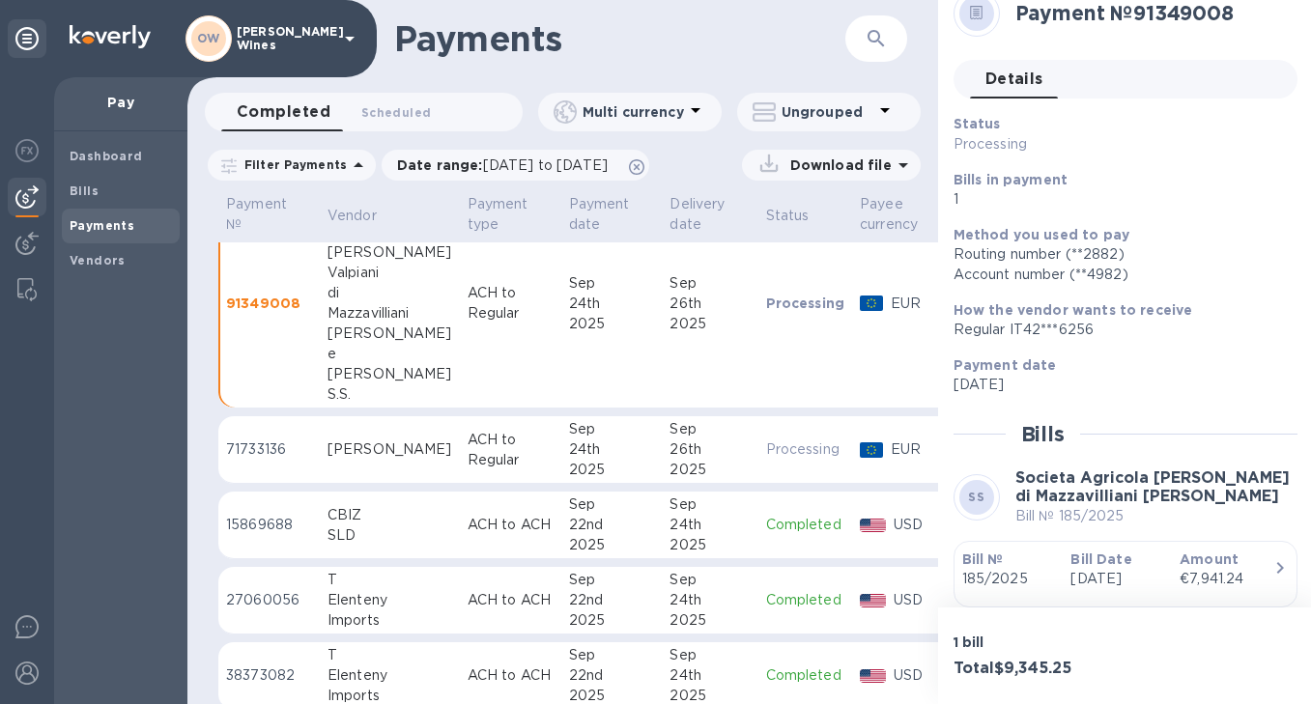
click at [344, 449] on div "[PERSON_NAME]" at bounding box center [389, 450] width 125 height 20
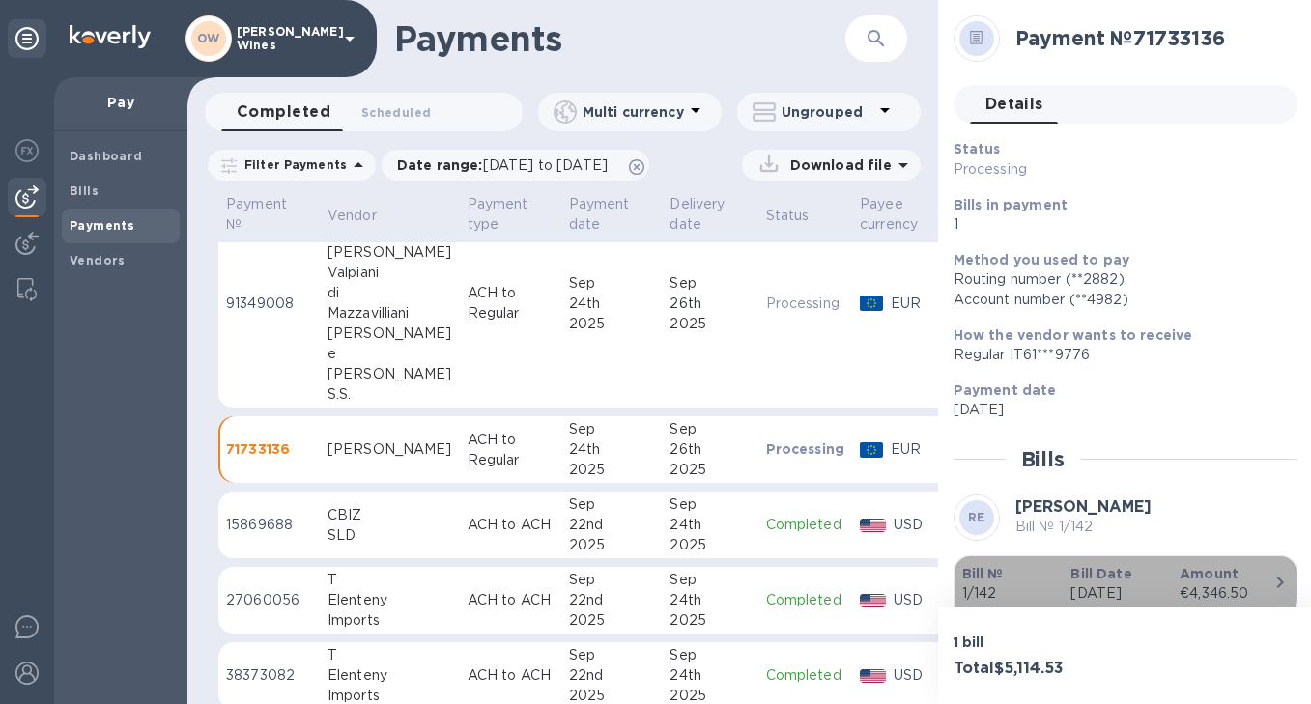
click at [987, 574] on b "Bill №" at bounding box center [983, 573] width 42 height 15
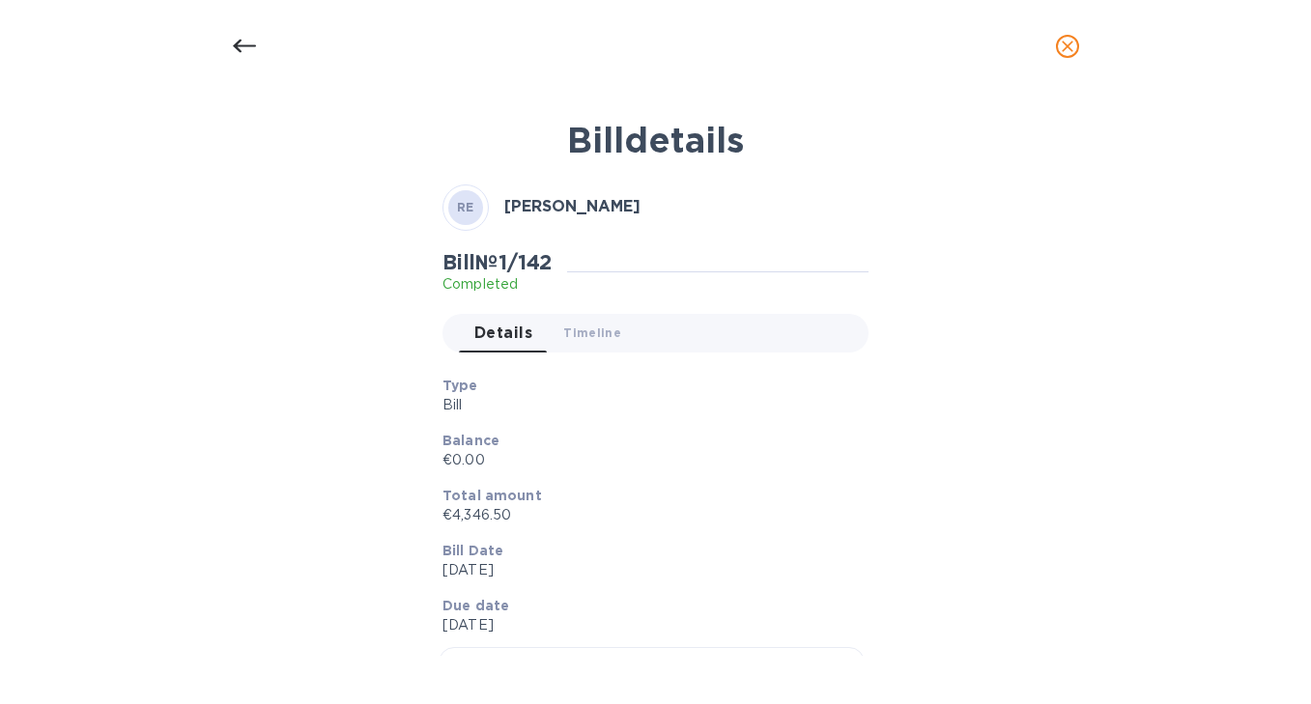
scroll to position [195, 0]
click at [227, 53] on div at bounding box center [244, 46] width 46 height 46
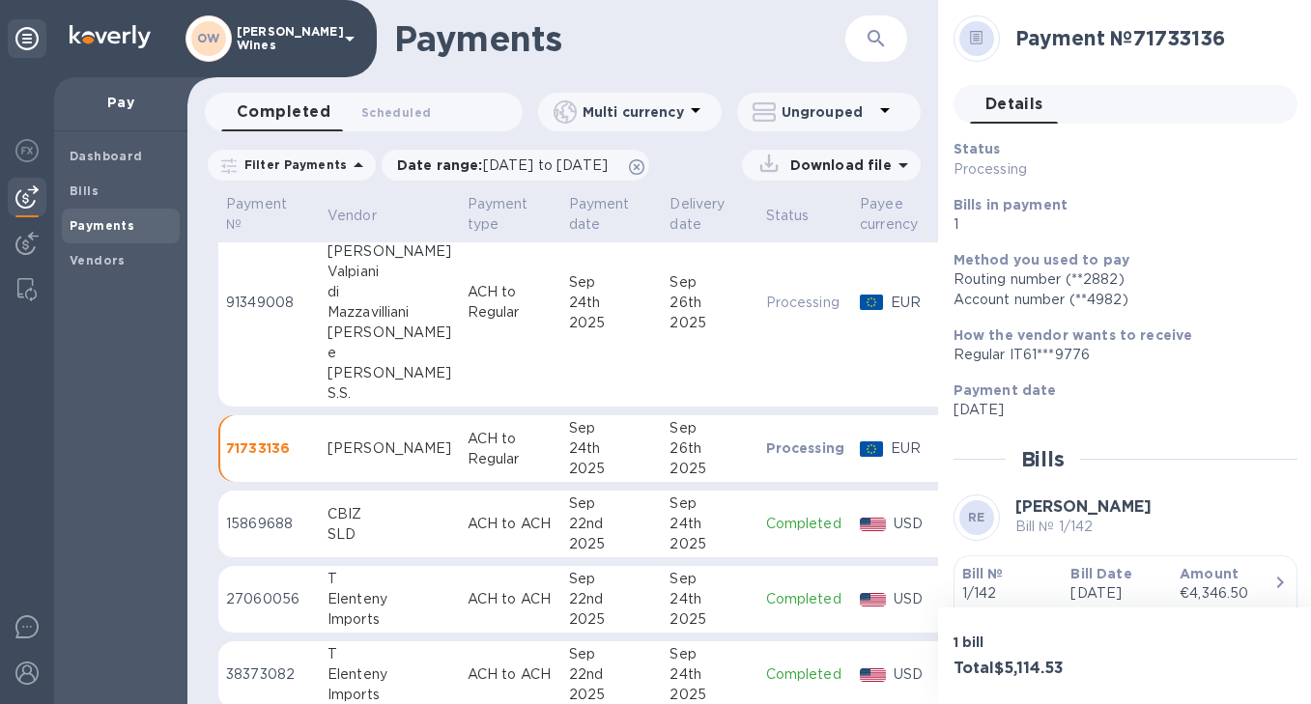
scroll to position [35, 0]
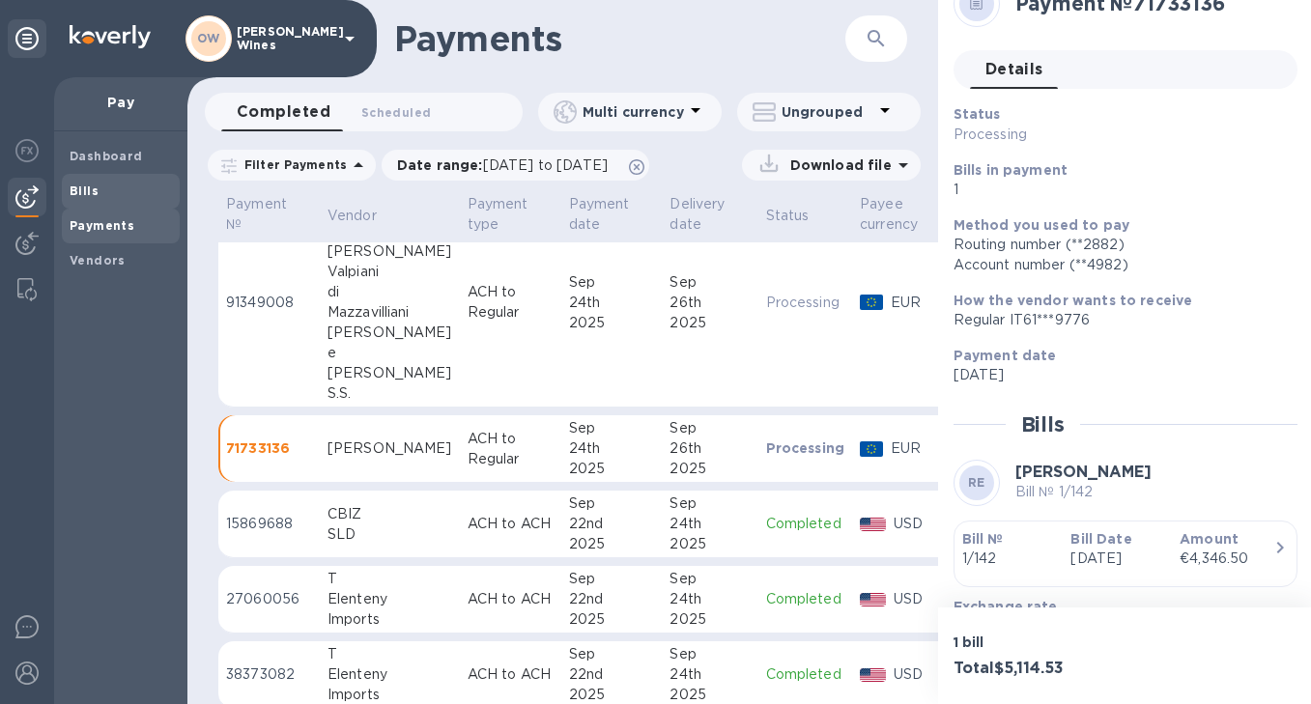
click at [77, 189] on b "Bills" at bounding box center [84, 191] width 29 height 14
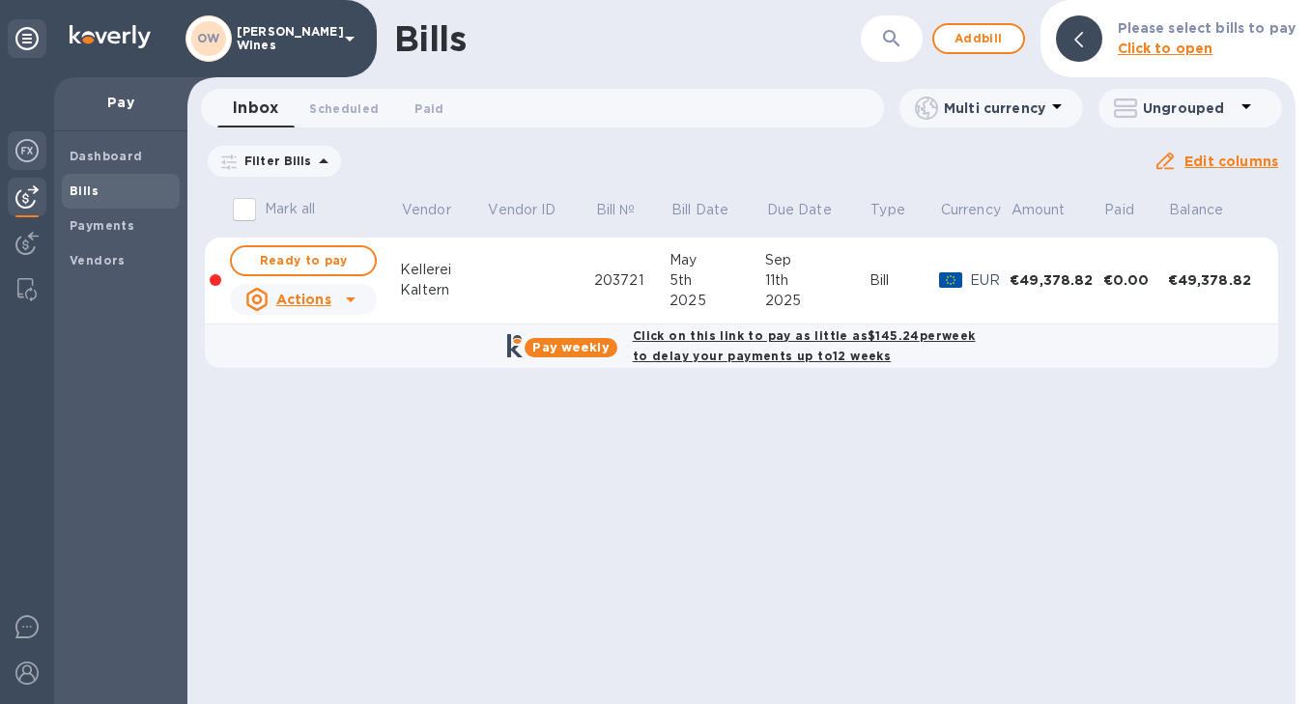
click at [25, 151] on img at bounding box center [26, 150] width 23 height 23
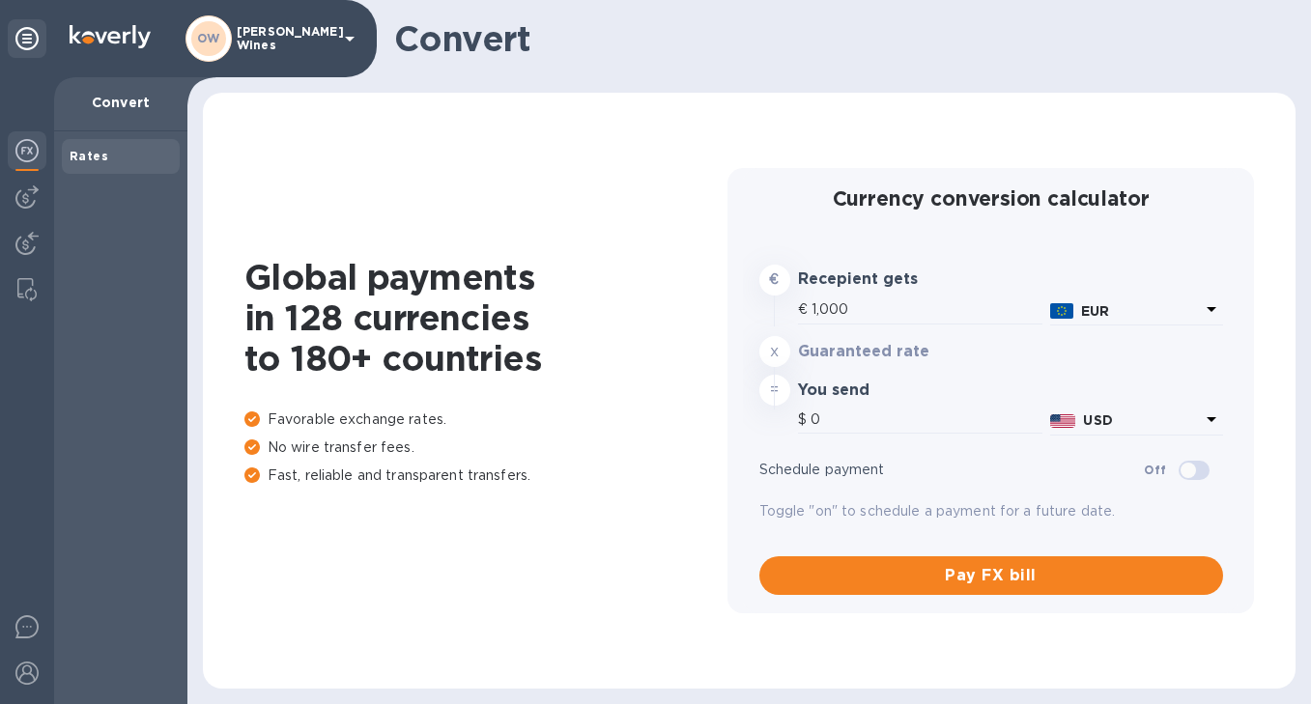
type input "1,176.1"
